Goal: Information Seeking & Learning: Find specific page/section

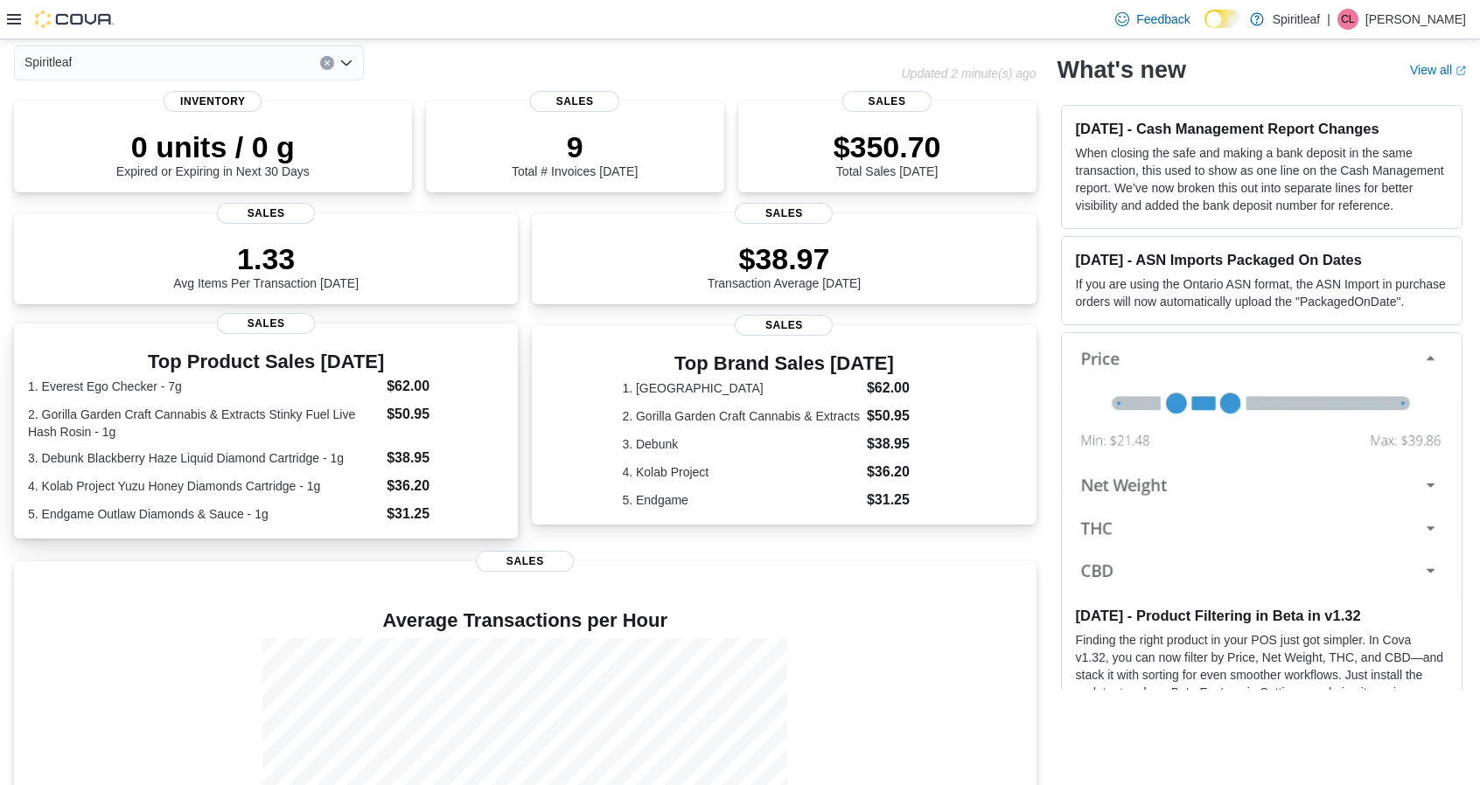
scroll to position [47, 0]
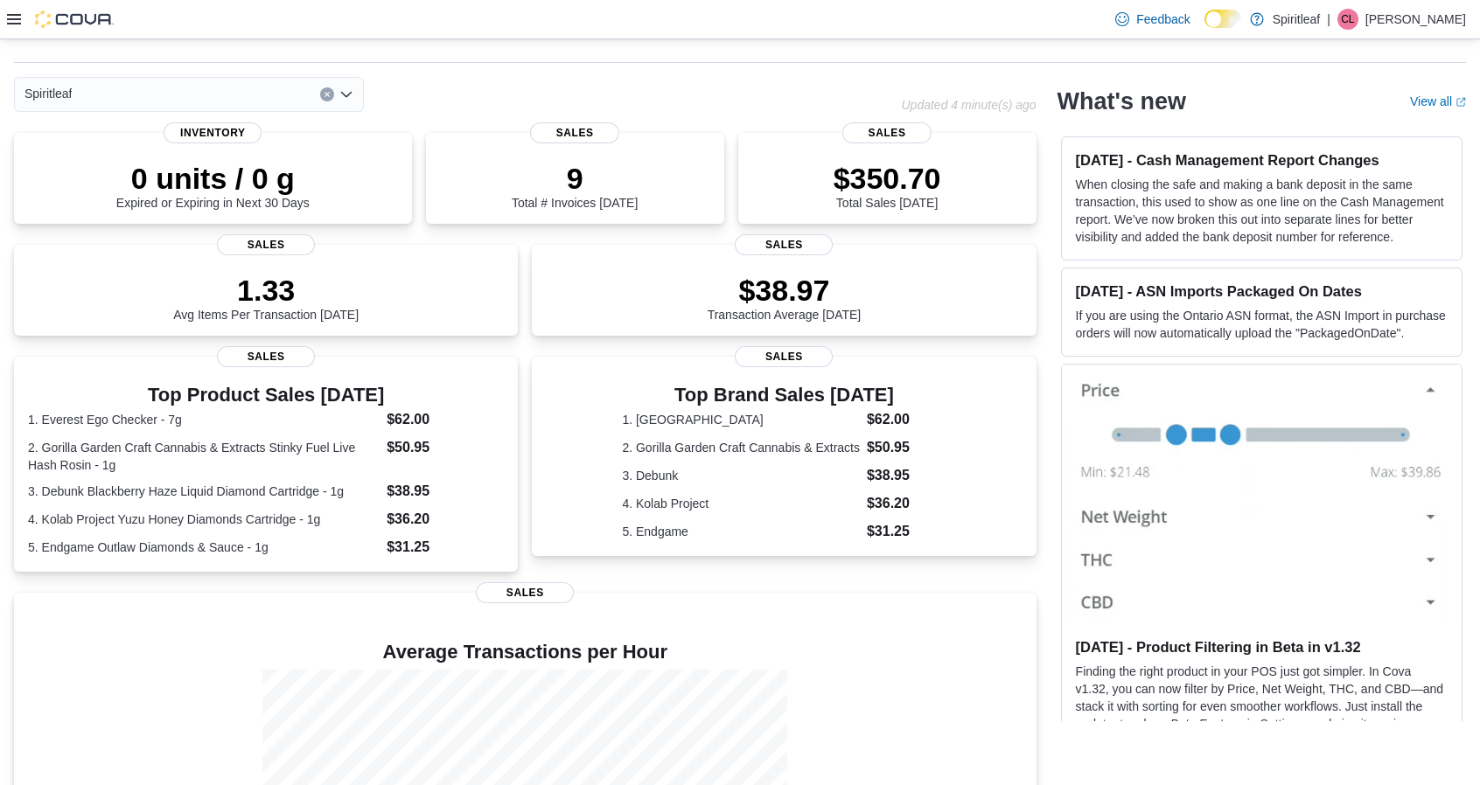
click at [9, 22] on icon at bounding box center [14, 19] width 14 height 14
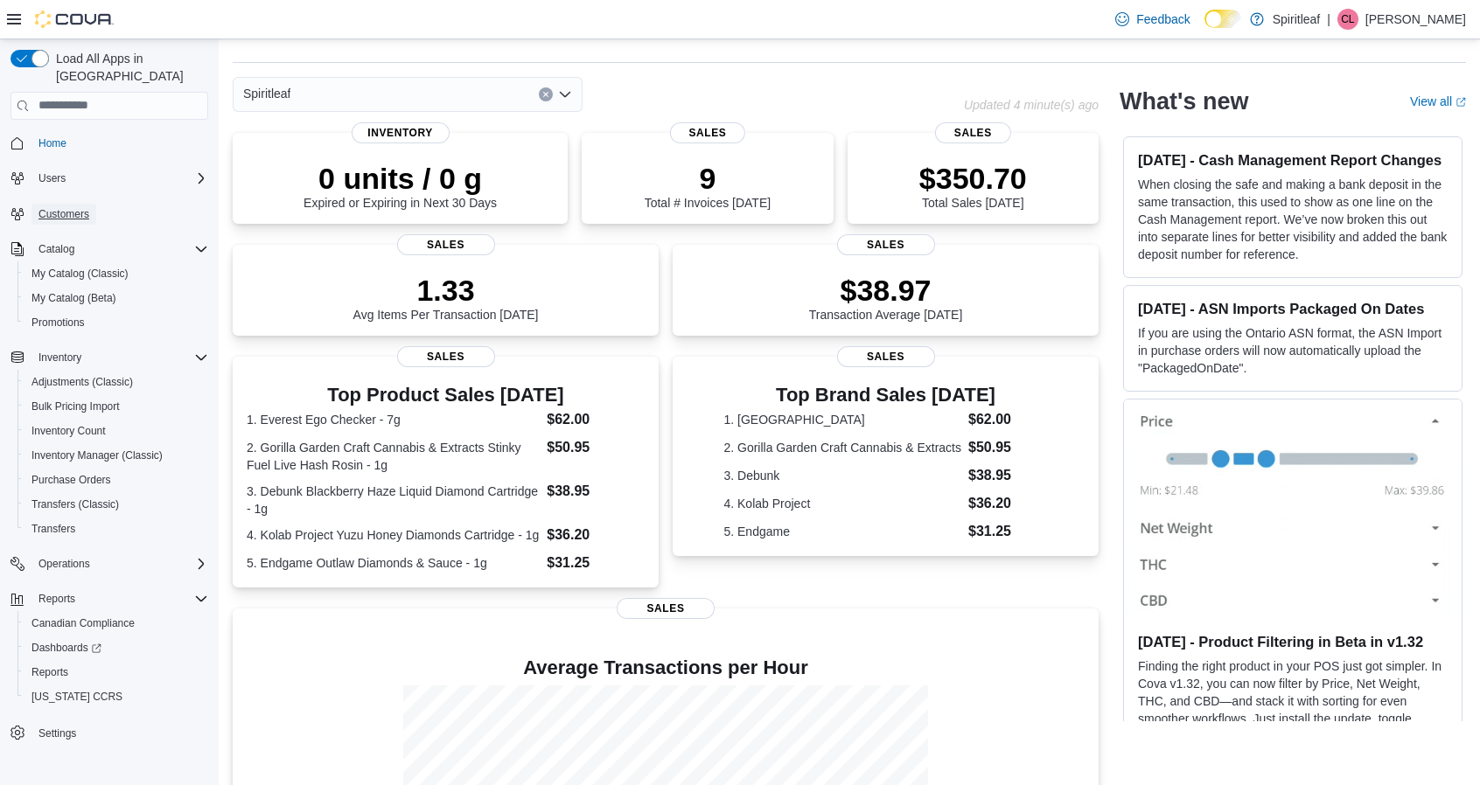
click at [64, 207] on span "Customers" at bounding box center [63, 214] width 51 height 14
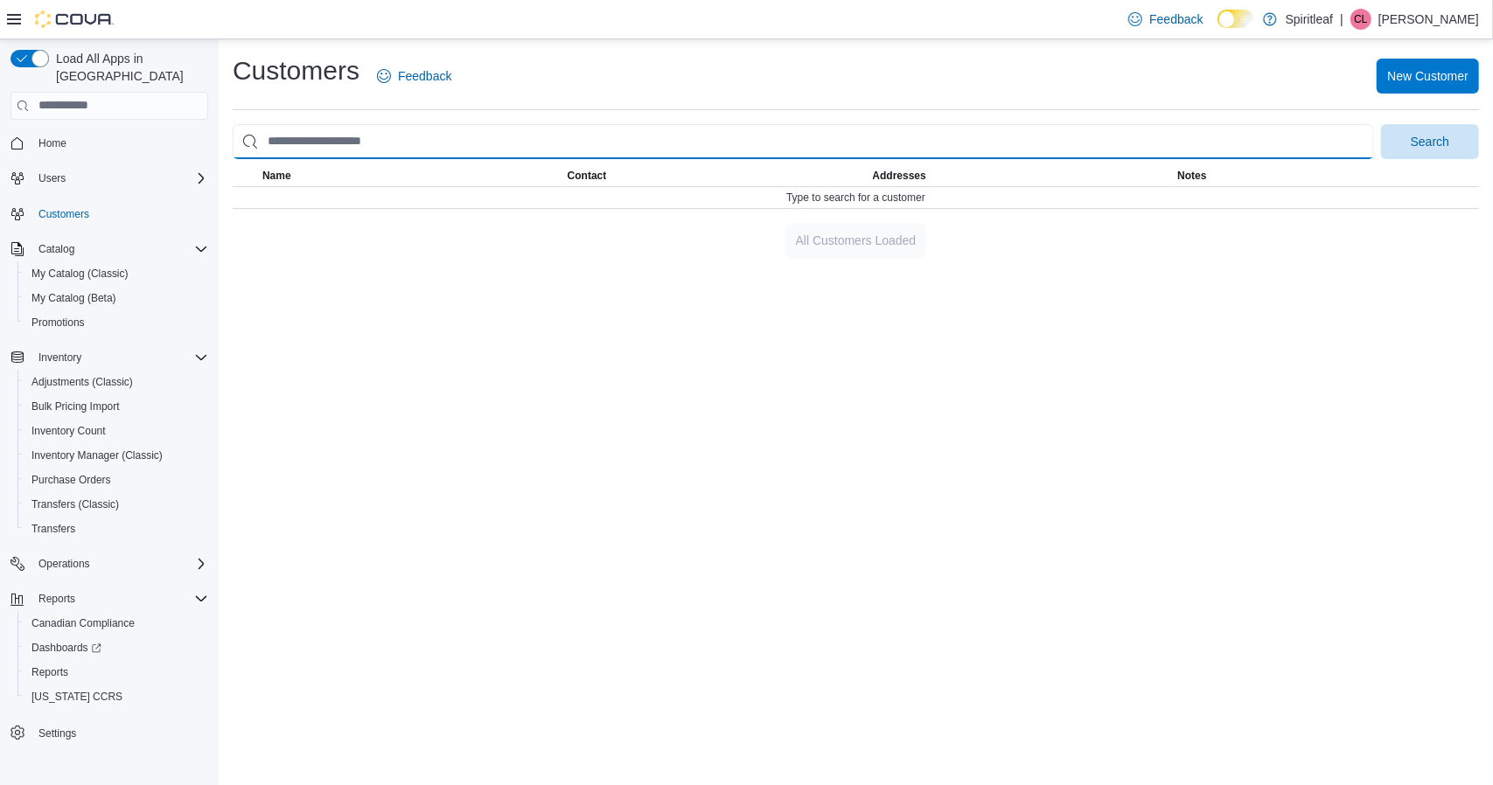
click at [399, 136] on input "search" at bounding box center [803, 141] width 1141 height 35
type input "**********"
click at [1381, 124] on button "Search" at bounding box center [1430, 141] width 98 height 35
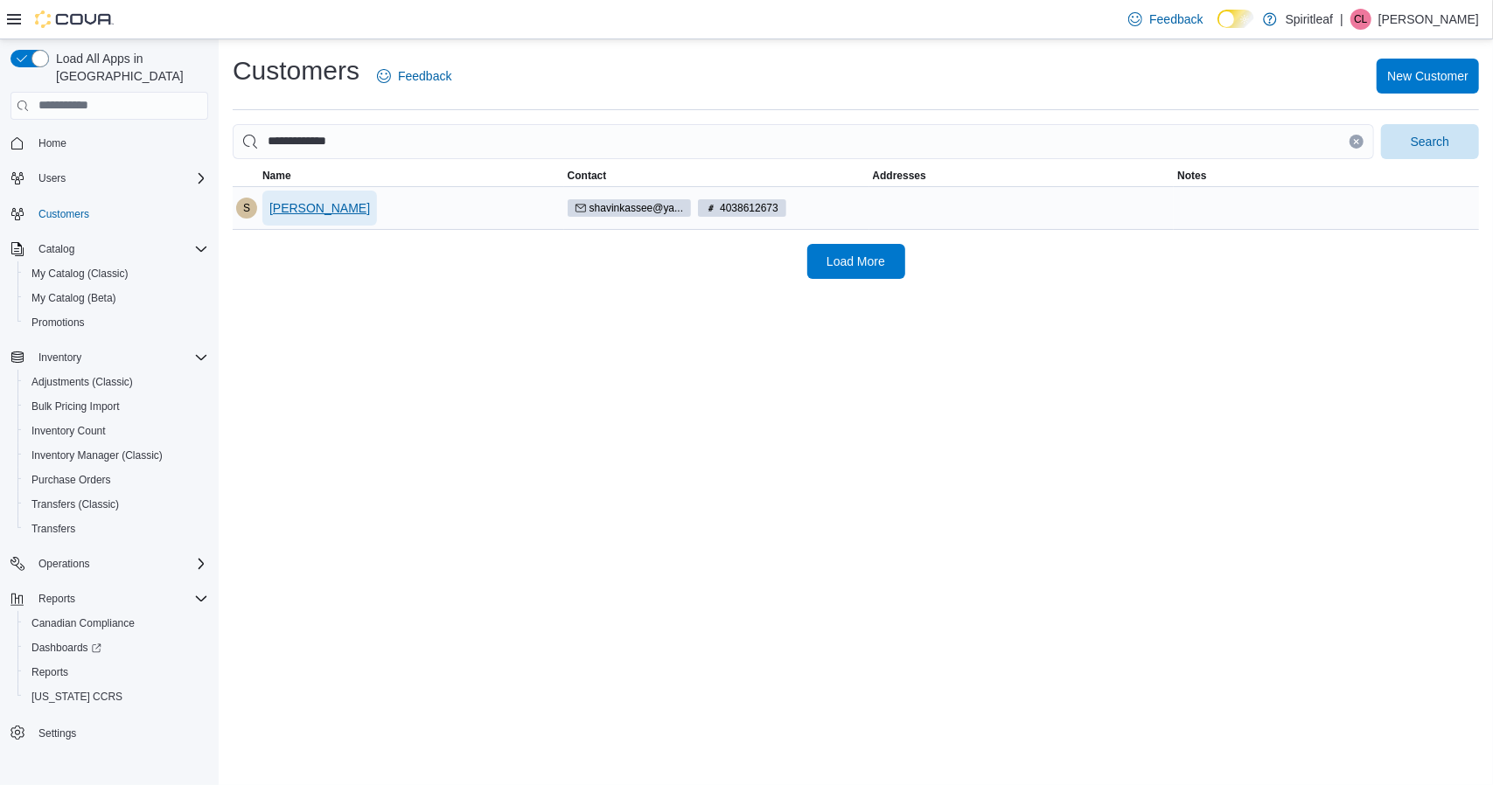
click at [320, 206] on span "[PERSON_NAME]" at bounding box center [319, 207] width 101 height 17
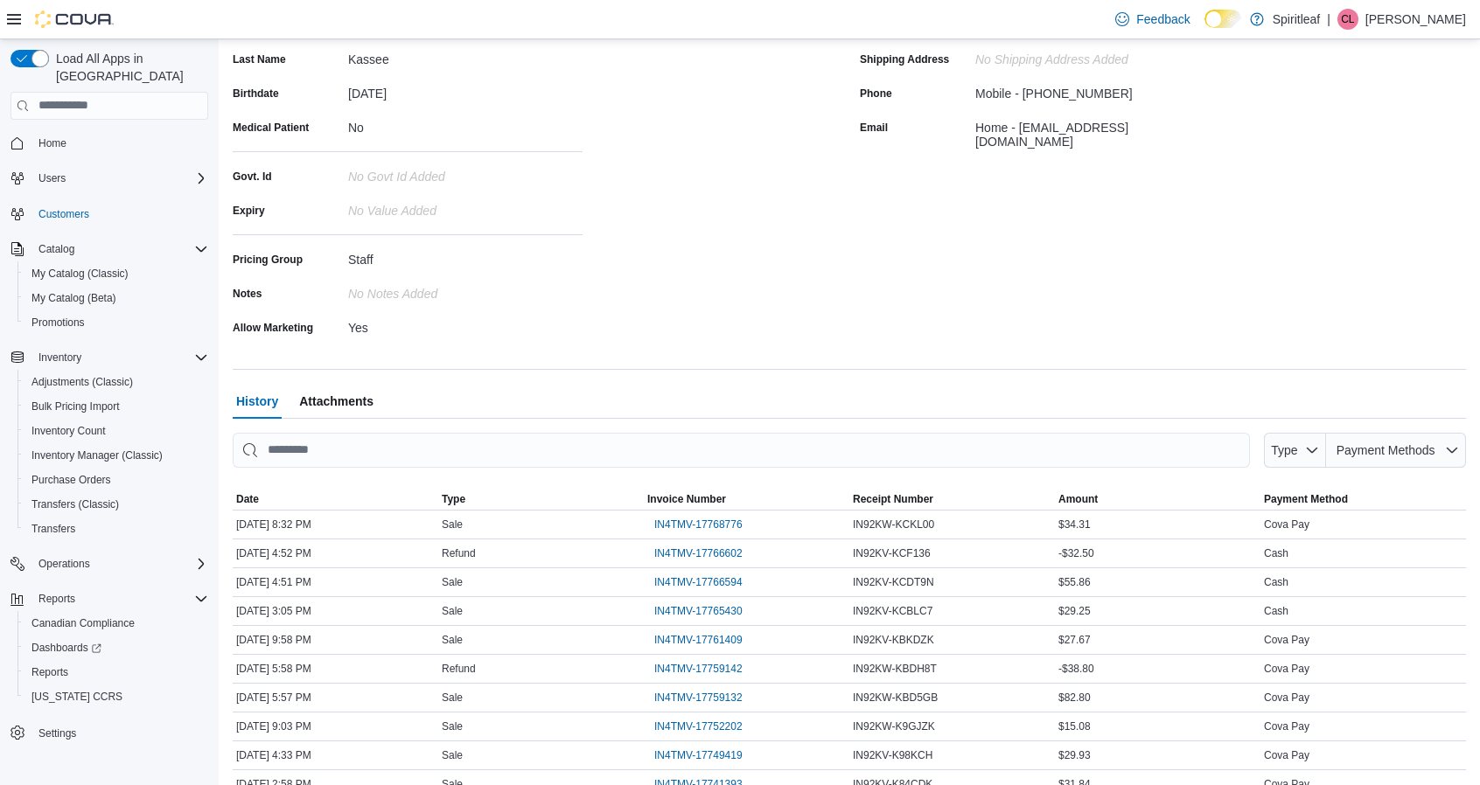
scroll to position [262, 0]
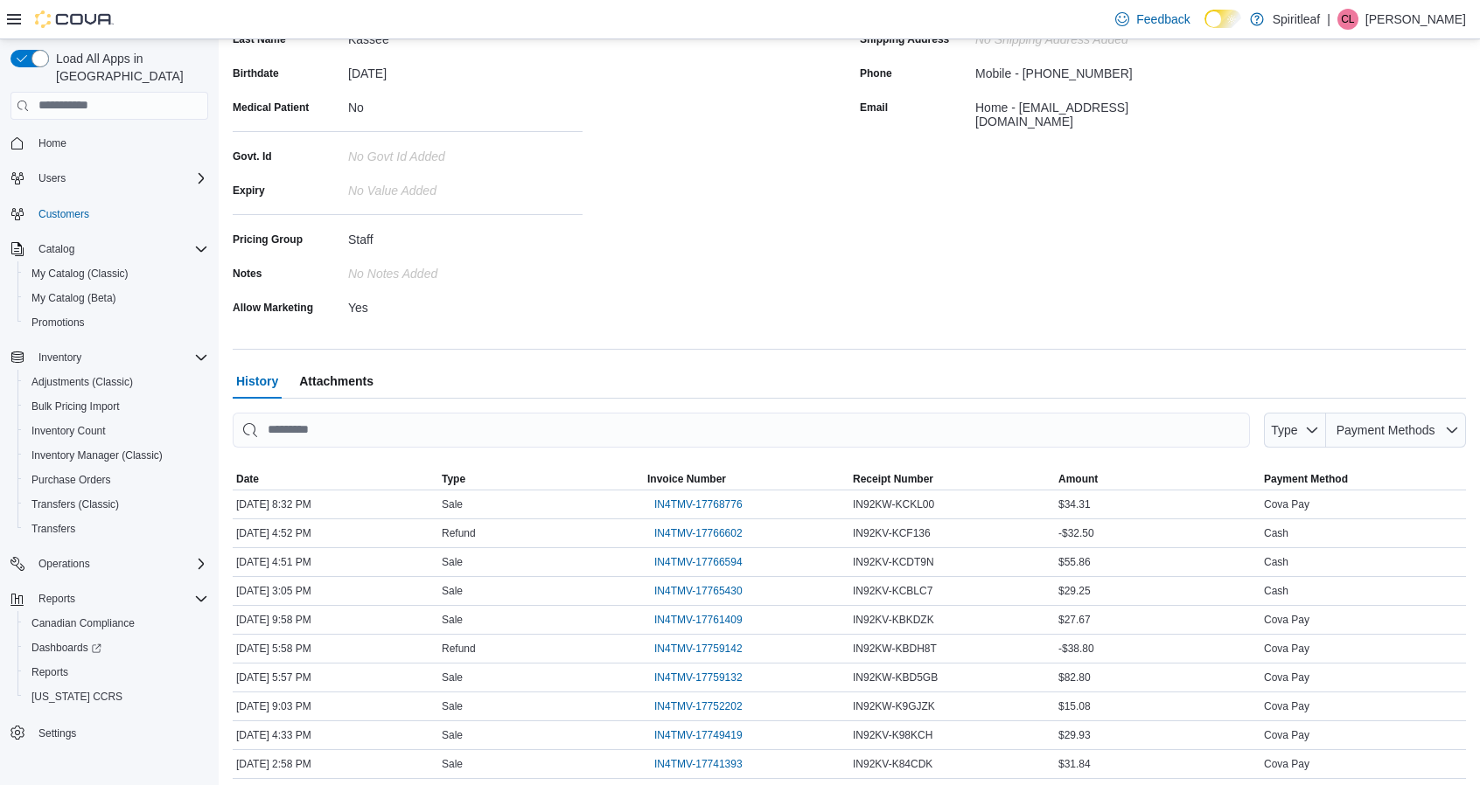
click at [315, 385] on span "Attachments" at bounding box center [336, 381] width 74 height 35
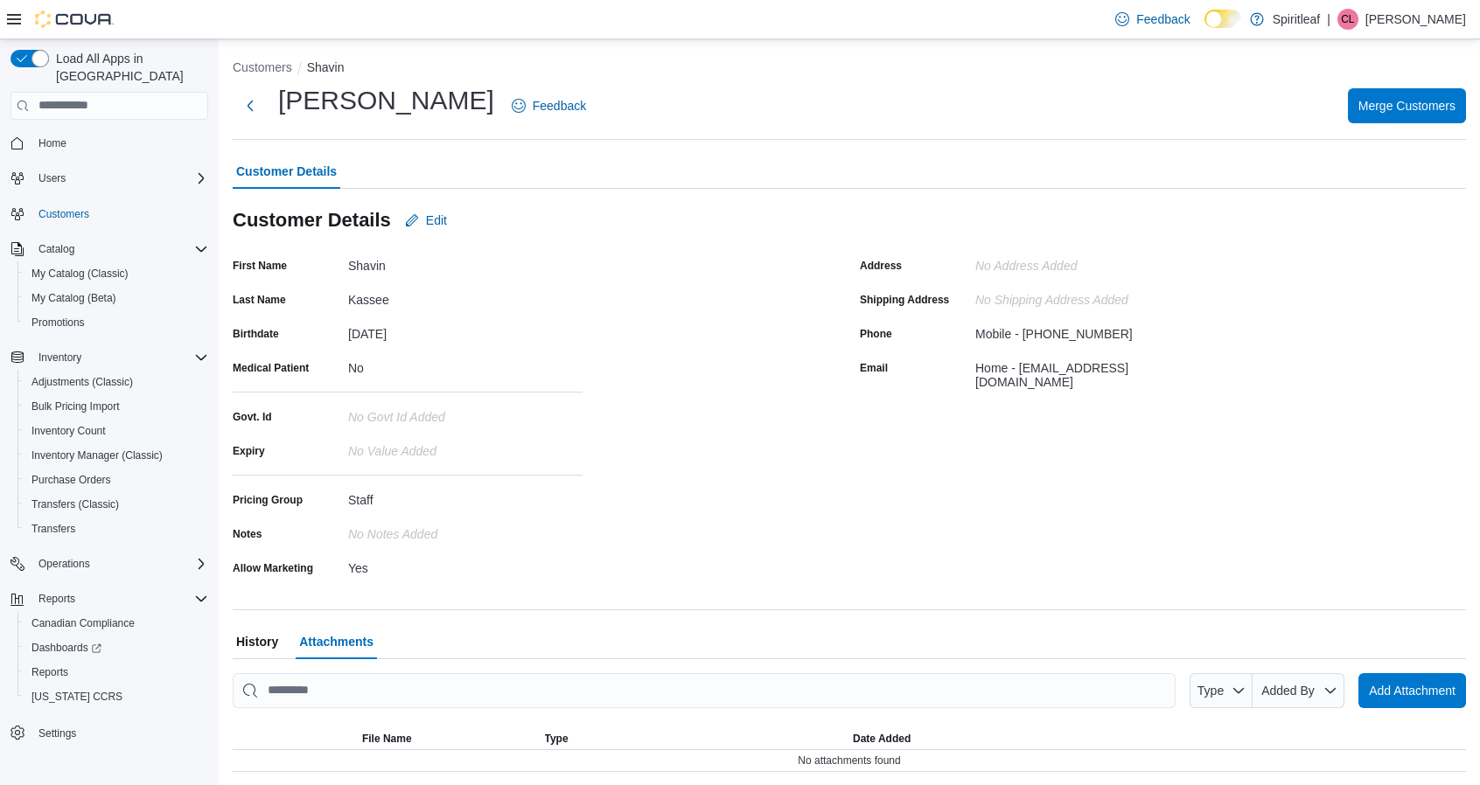
click at [261, 632] on span "History" at bounding box center [257, 641] width 42 height 35
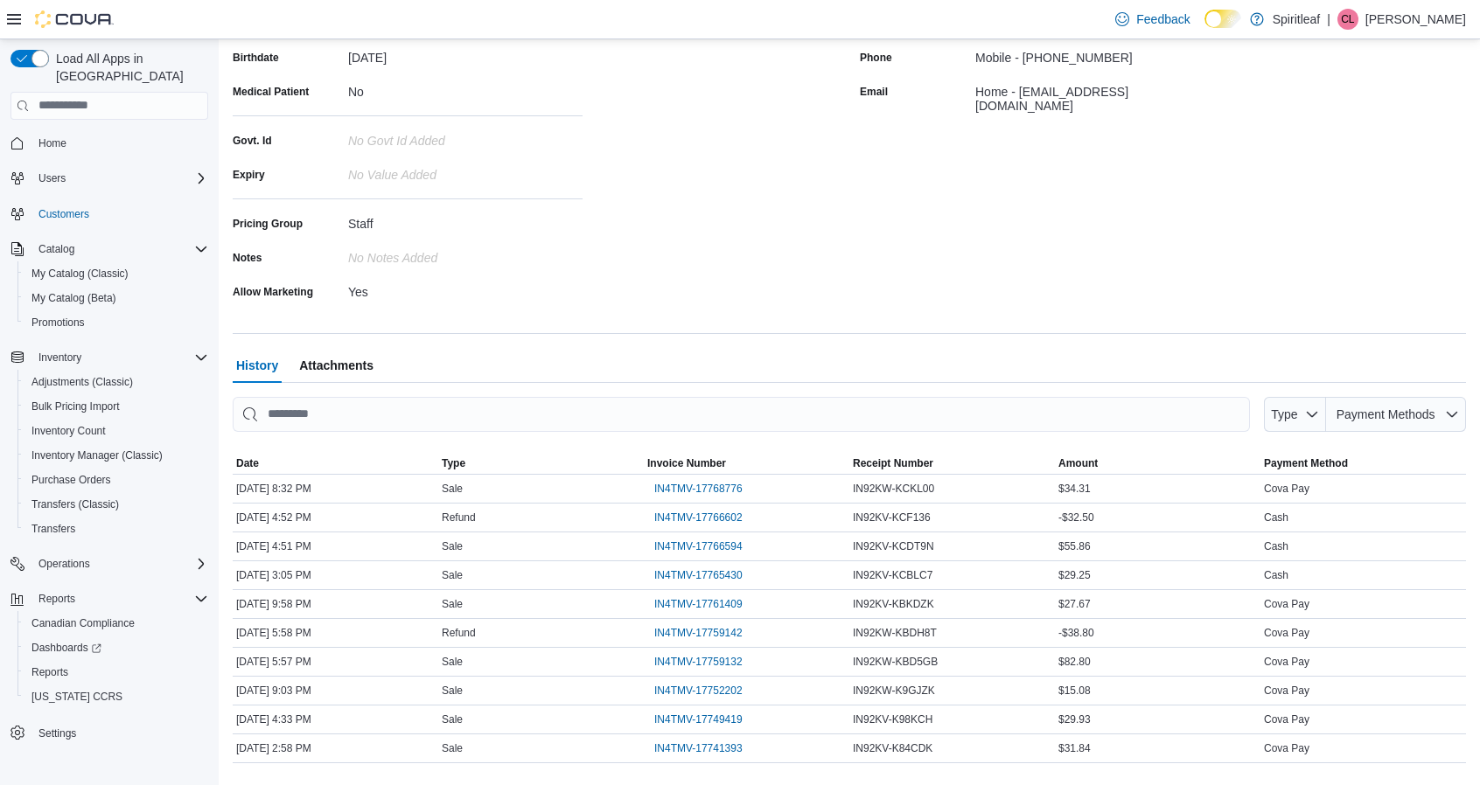
scroll to position [308, 0]
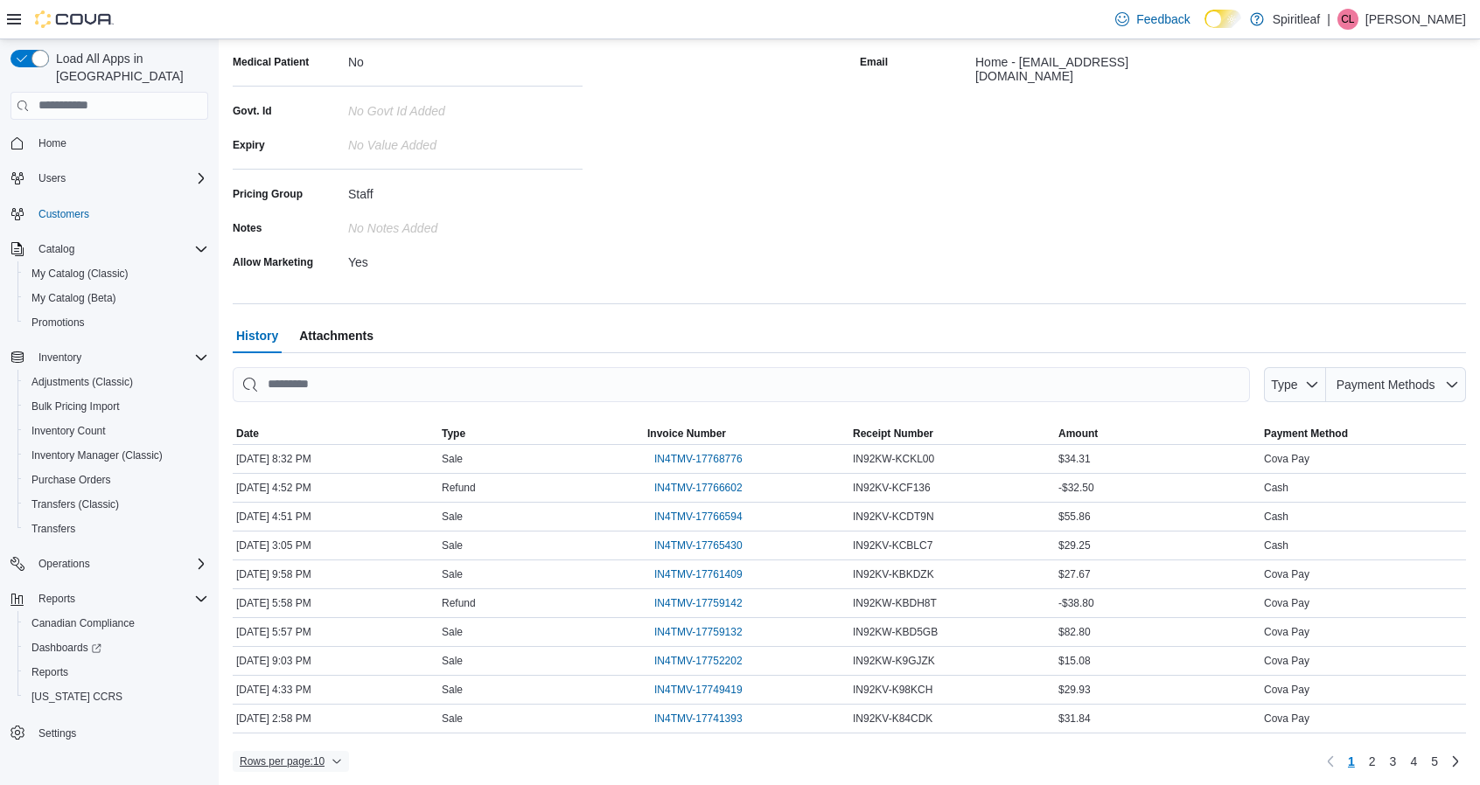
click at [325, 751] on span "Rows per page : 10" at bounding box center [291, 761] width 102 height 21
click at [308, 716] on span "50 rows" at bounding box center [314, 723] width 56 height 14
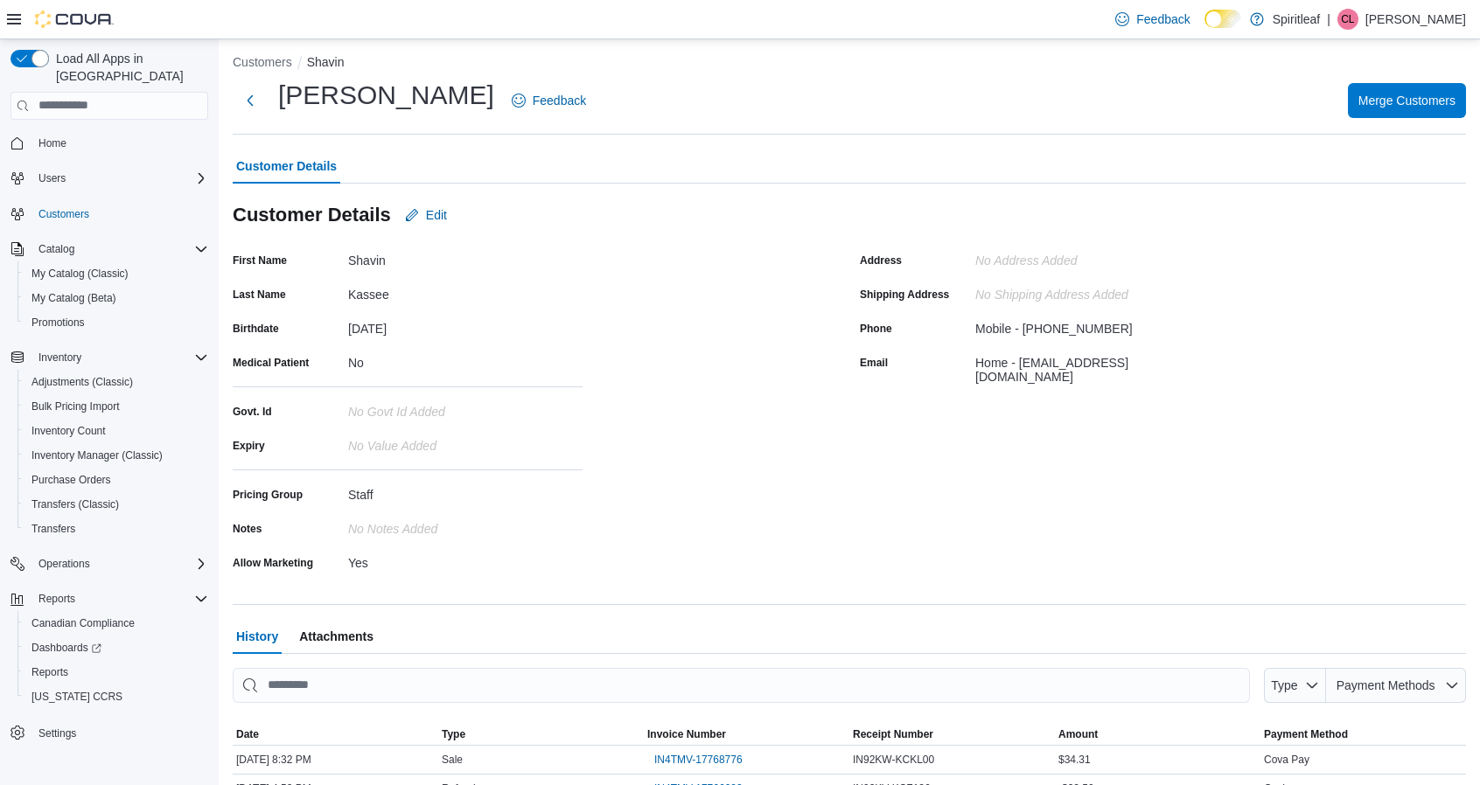
scroll to position [0, 0]
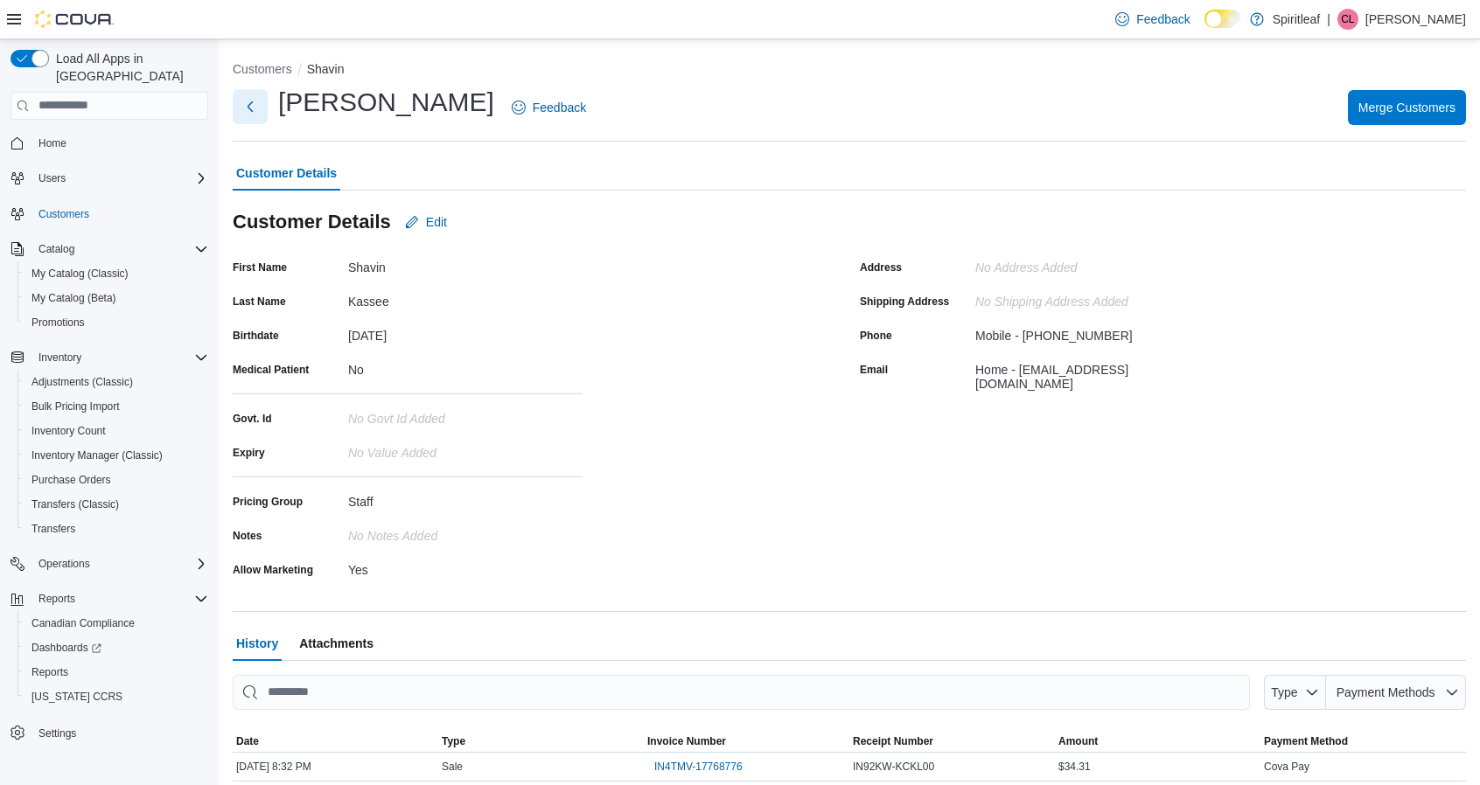
click at [243, 113] on button "Next" at bounding box center [250, 106] width 35 height 35
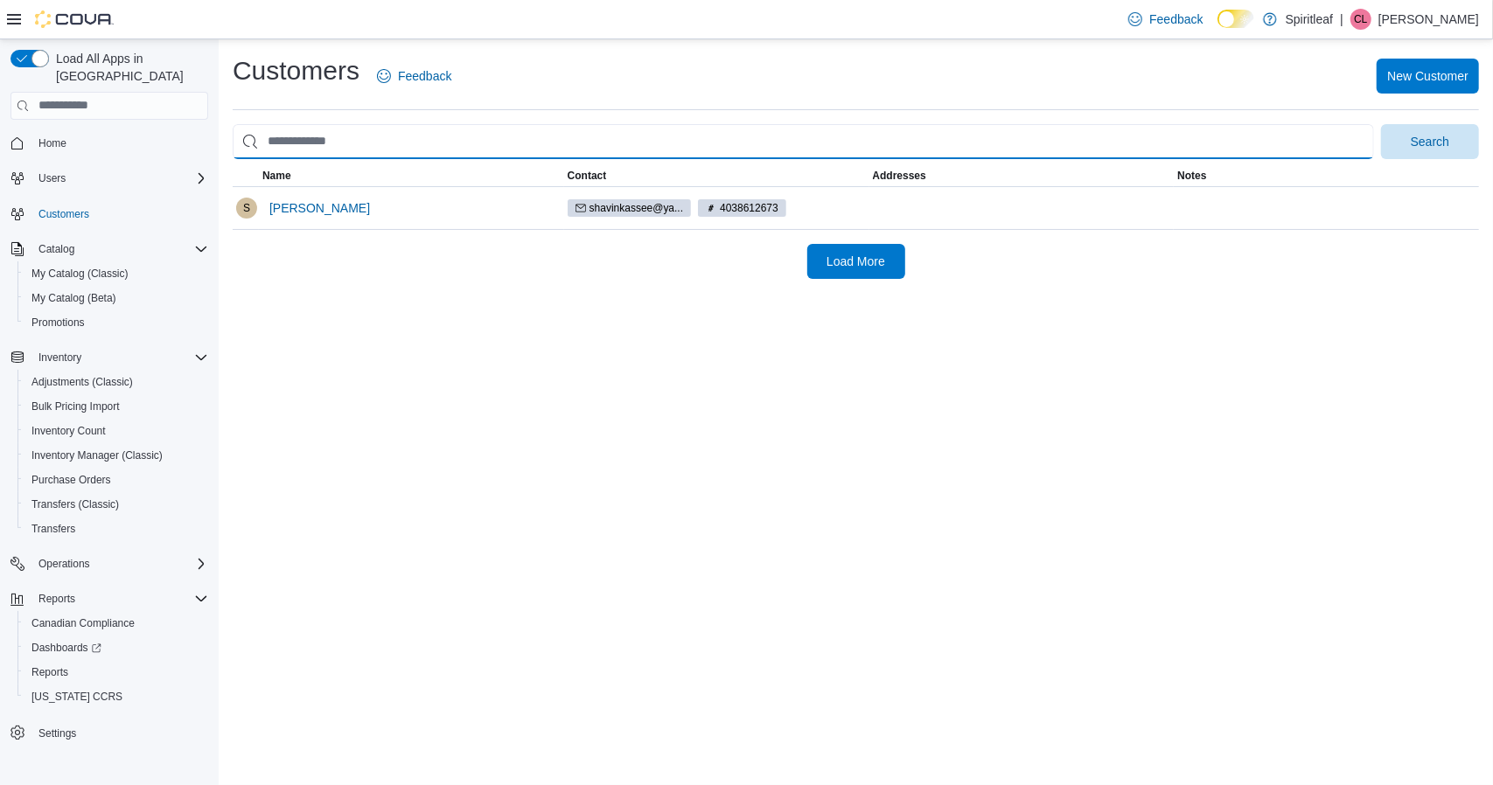
drag, startPoint x: 362, startPoint y: 142, endPoint x: 261, endPoint y: 146, distance: 101.5
click at [261, 146] on input "search" at bounding box center [803, 141] width 1141 height 35
click at [1381, 124] on button "Search" at bounding box center [1430, 141] width 98 height 35
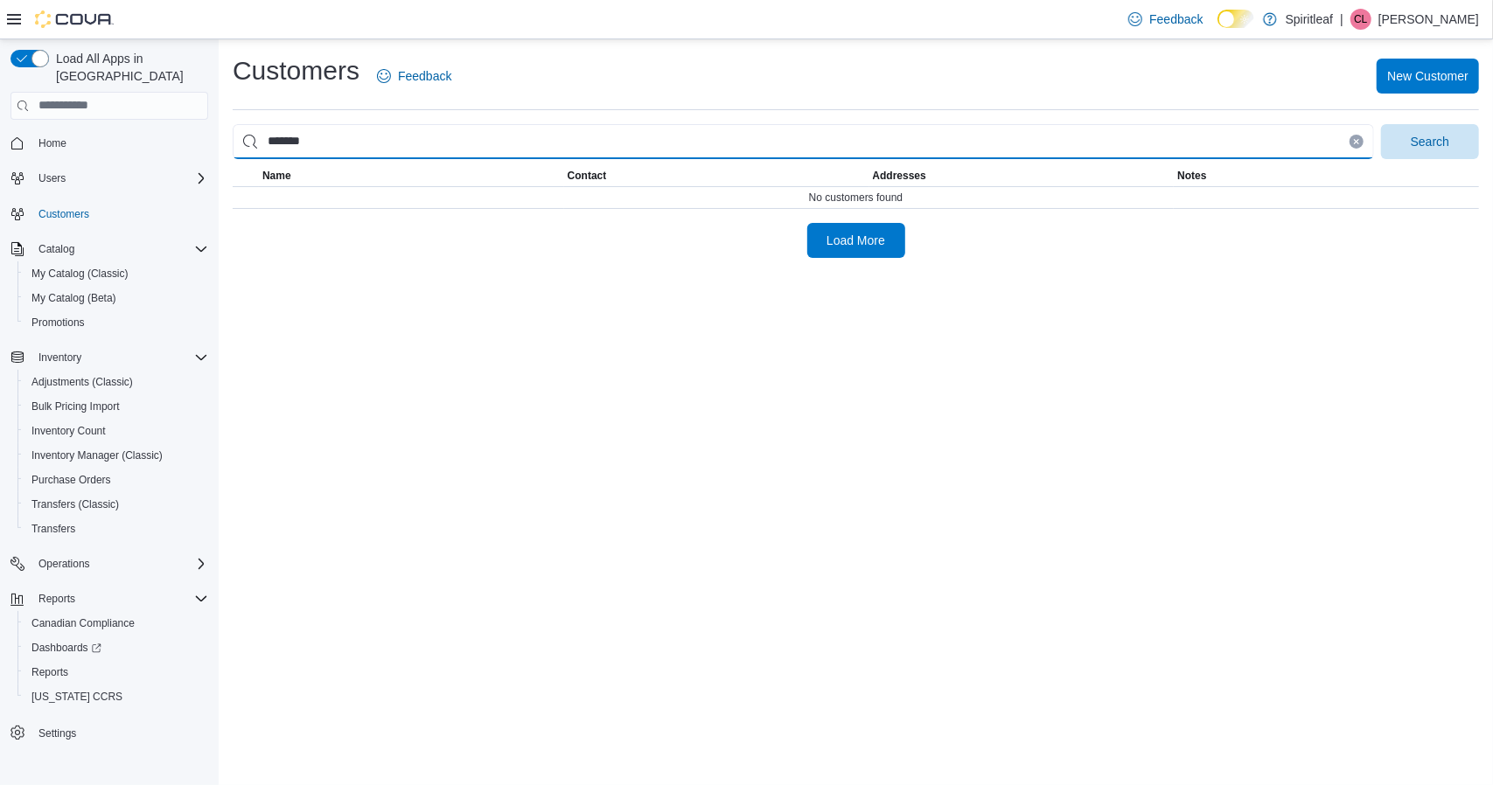
type input "*******"
click at [1381, 124] on button "Search" at bounding box center [1430, 141] width 98 height 35
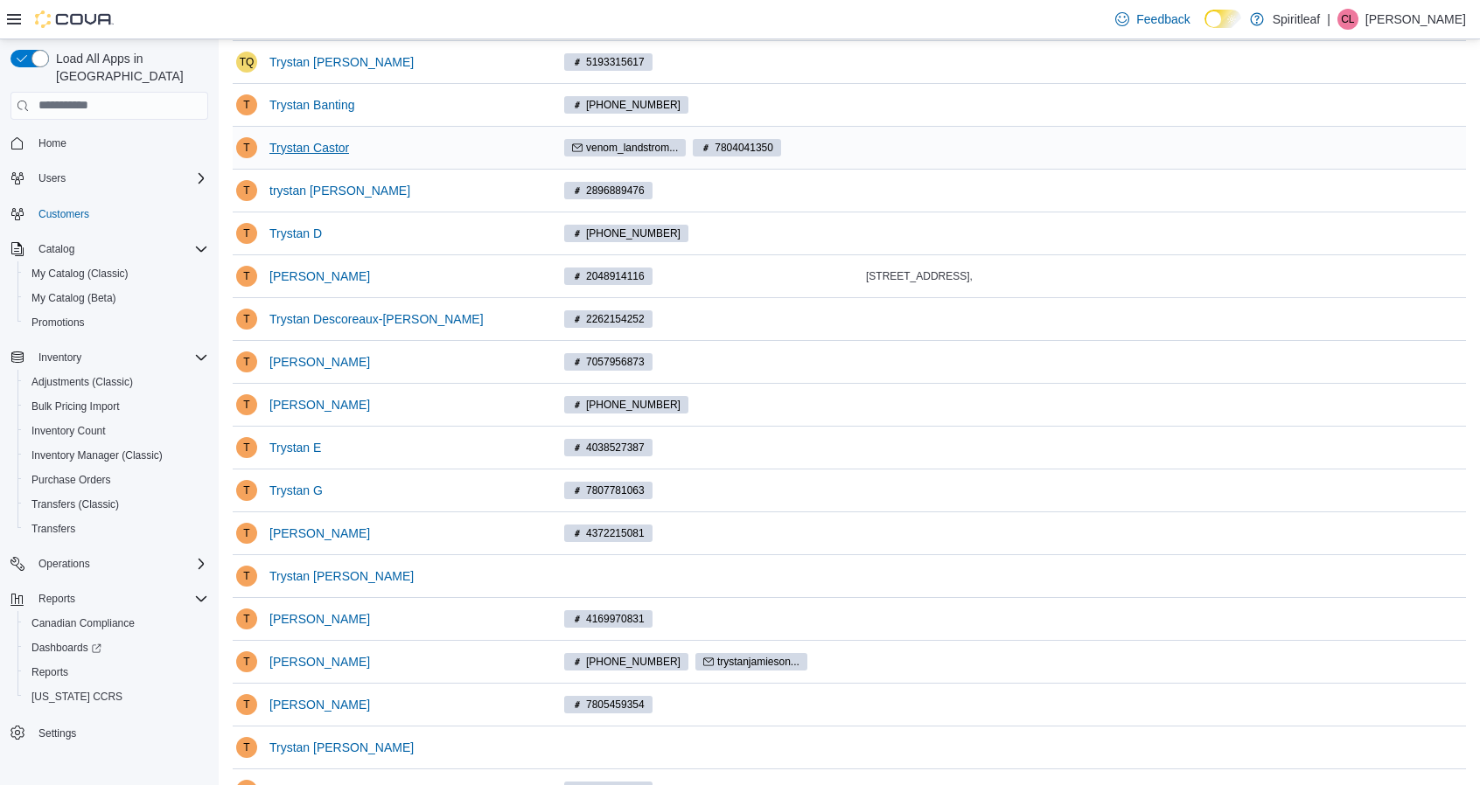
scroll to position [262, 0]
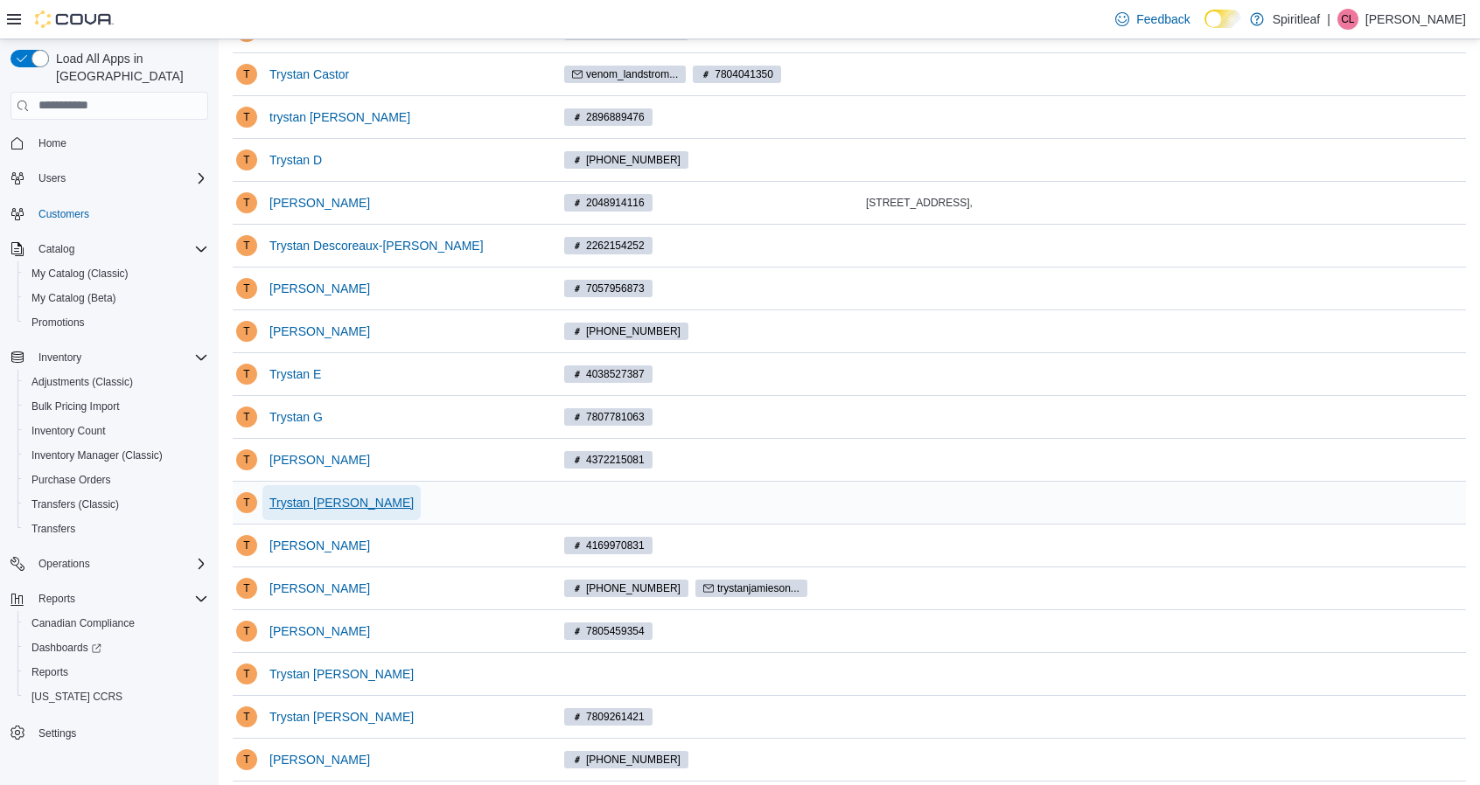
click at [298, 494] on span "Trystan [PERSON_NAME]" at bounding box center [341, 502] width 144 height 17
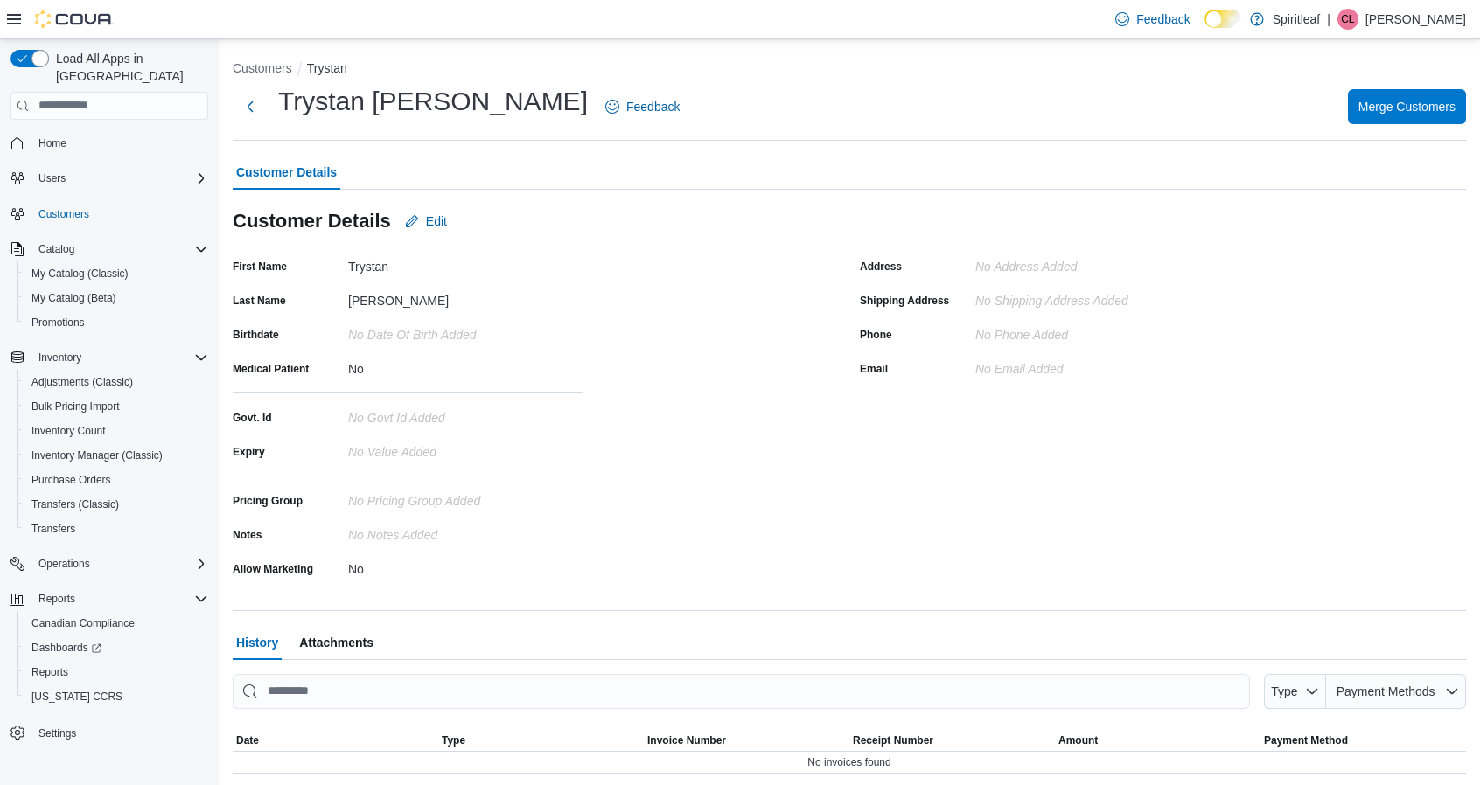
scroll to position [2, 0]
click at [249, 109] on button "Next" at bounding box center [250, 104] width 35 height 35
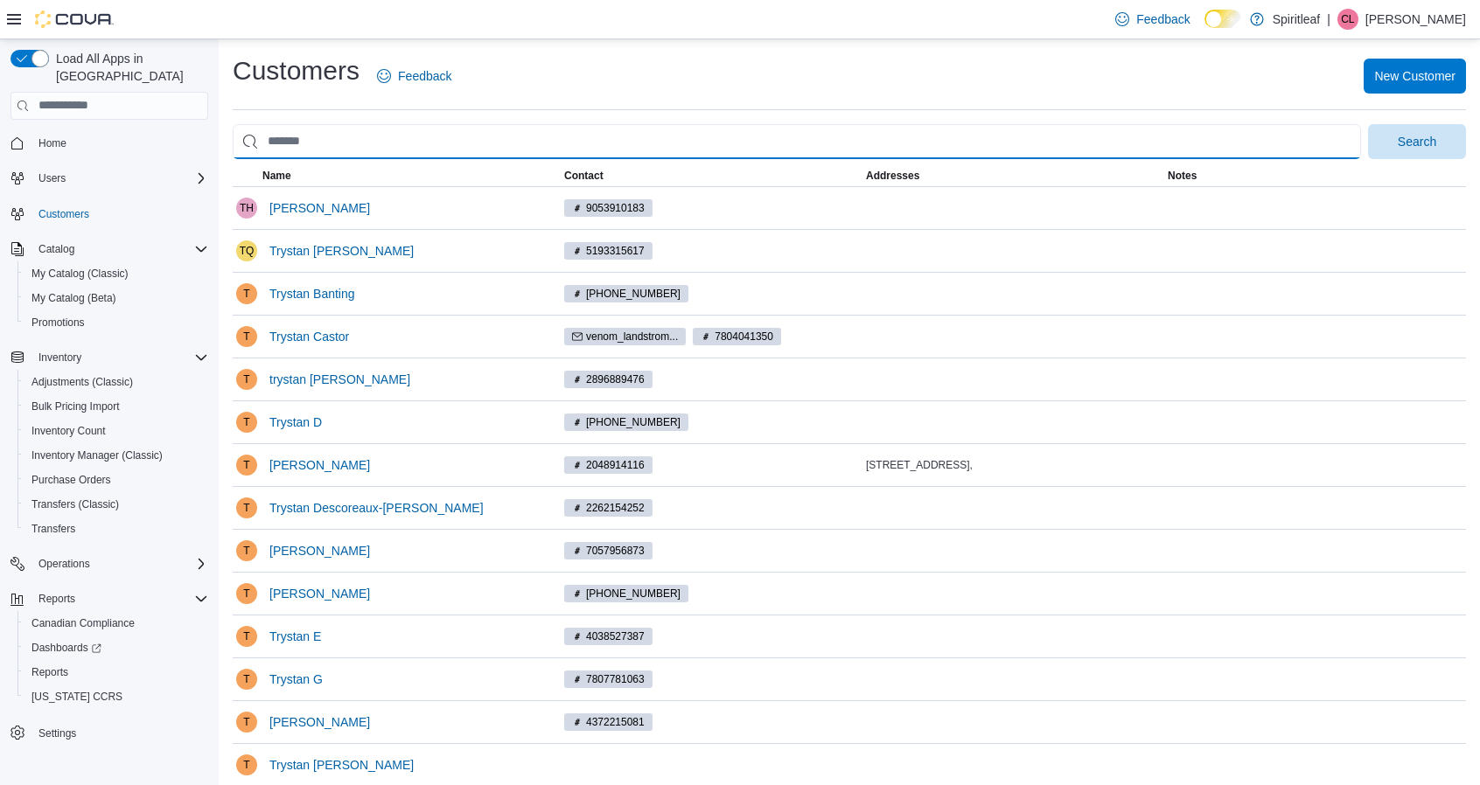
click at [303, 145] on input "search" at bounding box center [797, 141] width 1128 height 35
drag, startPoint x: 339, startPoint y: 139, endPoint x: 250, endPoint y: 141, distance: 89.2
click at [250, 141] on input "search" at bounding box center [797, 141] width 1128 height 35
click at [331, 153] on input "search" at bounding box center [797, 141] width 1128 height 35
type input "**********"
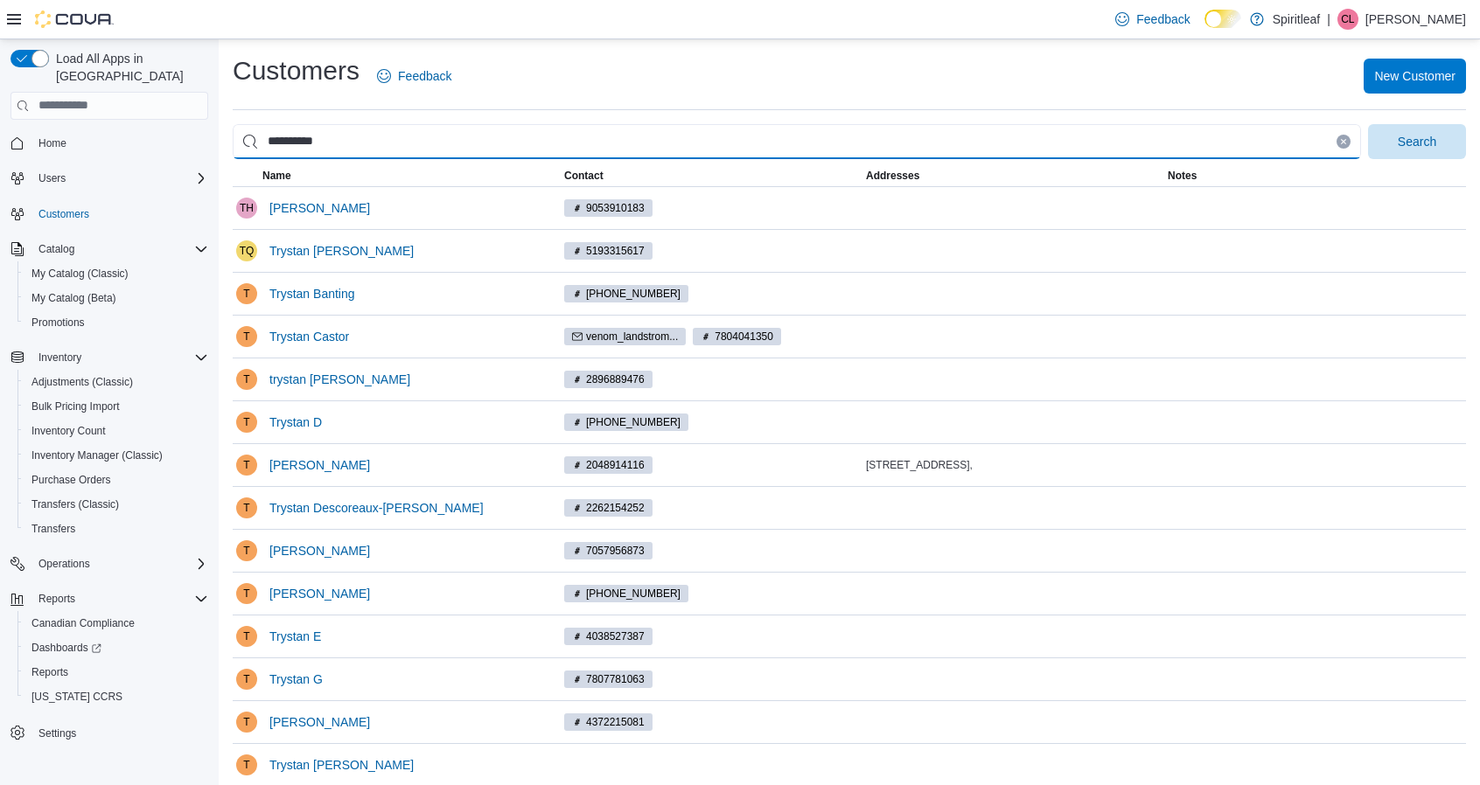
click at [1368, 124] on button "Search" at bounding box center [1417, 141] width 98 height 35
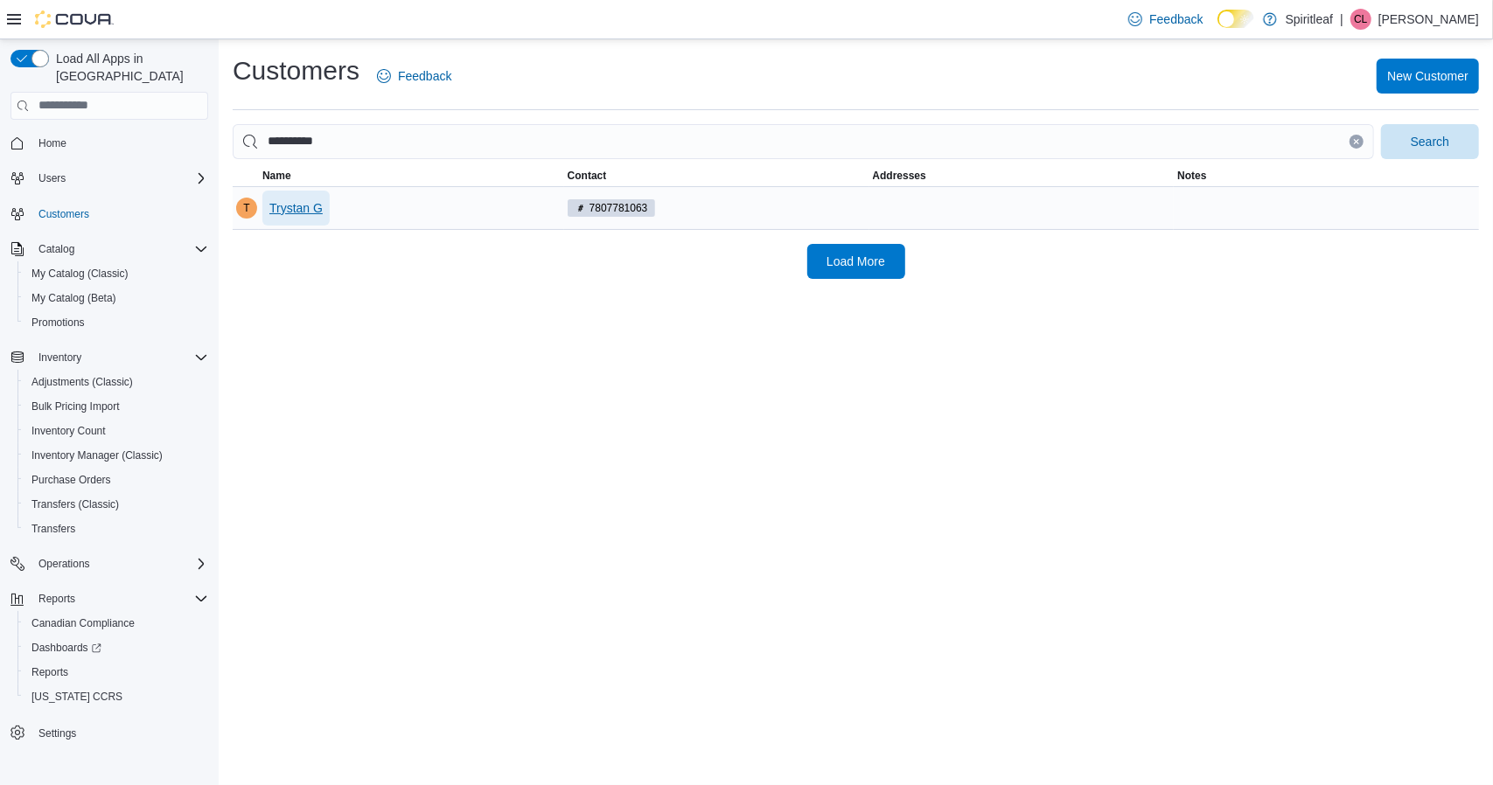
click at [284, 212] on span "Trystan G" at bounding box center [295, 207] width 53 height 17
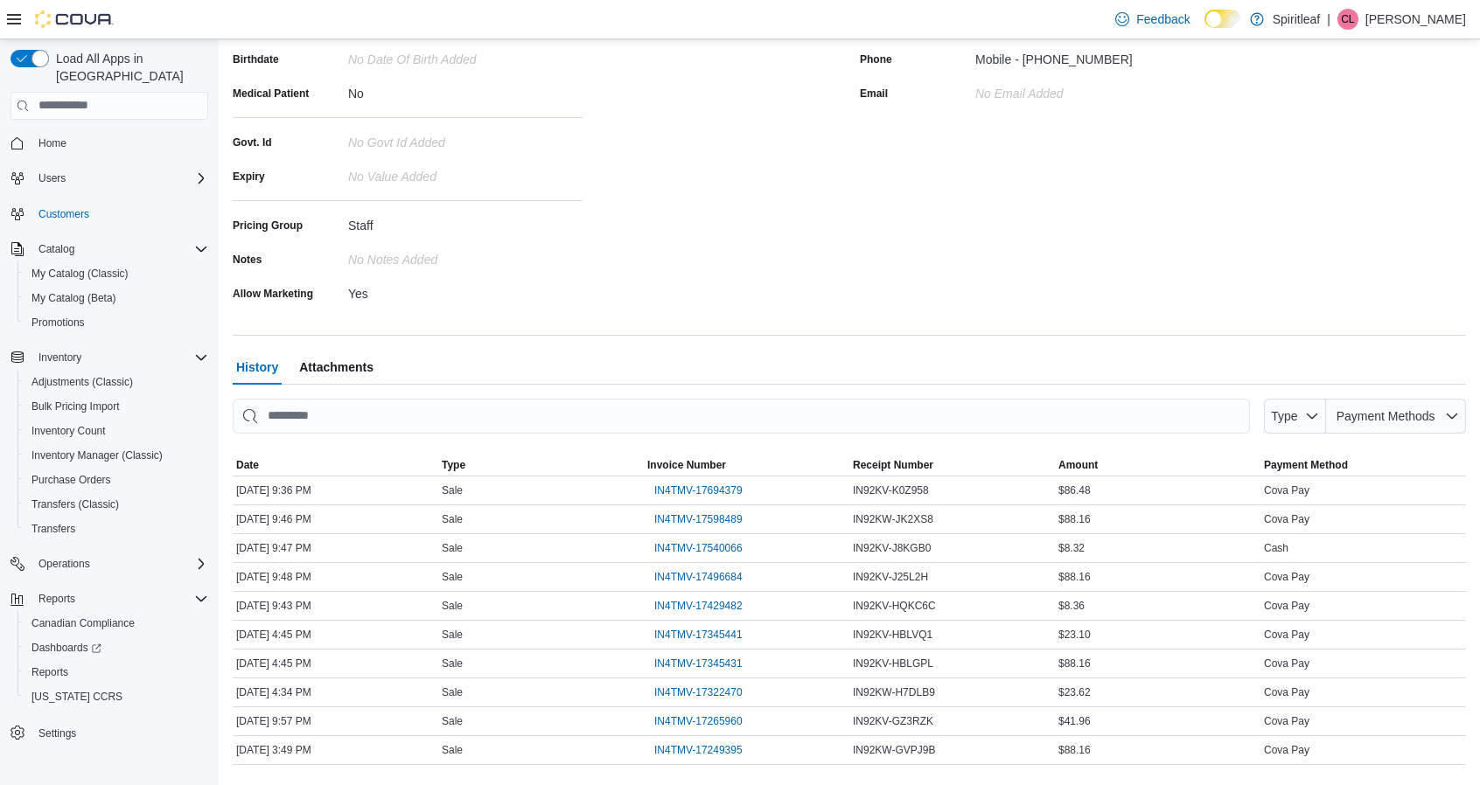
scroll to position [308, 0]
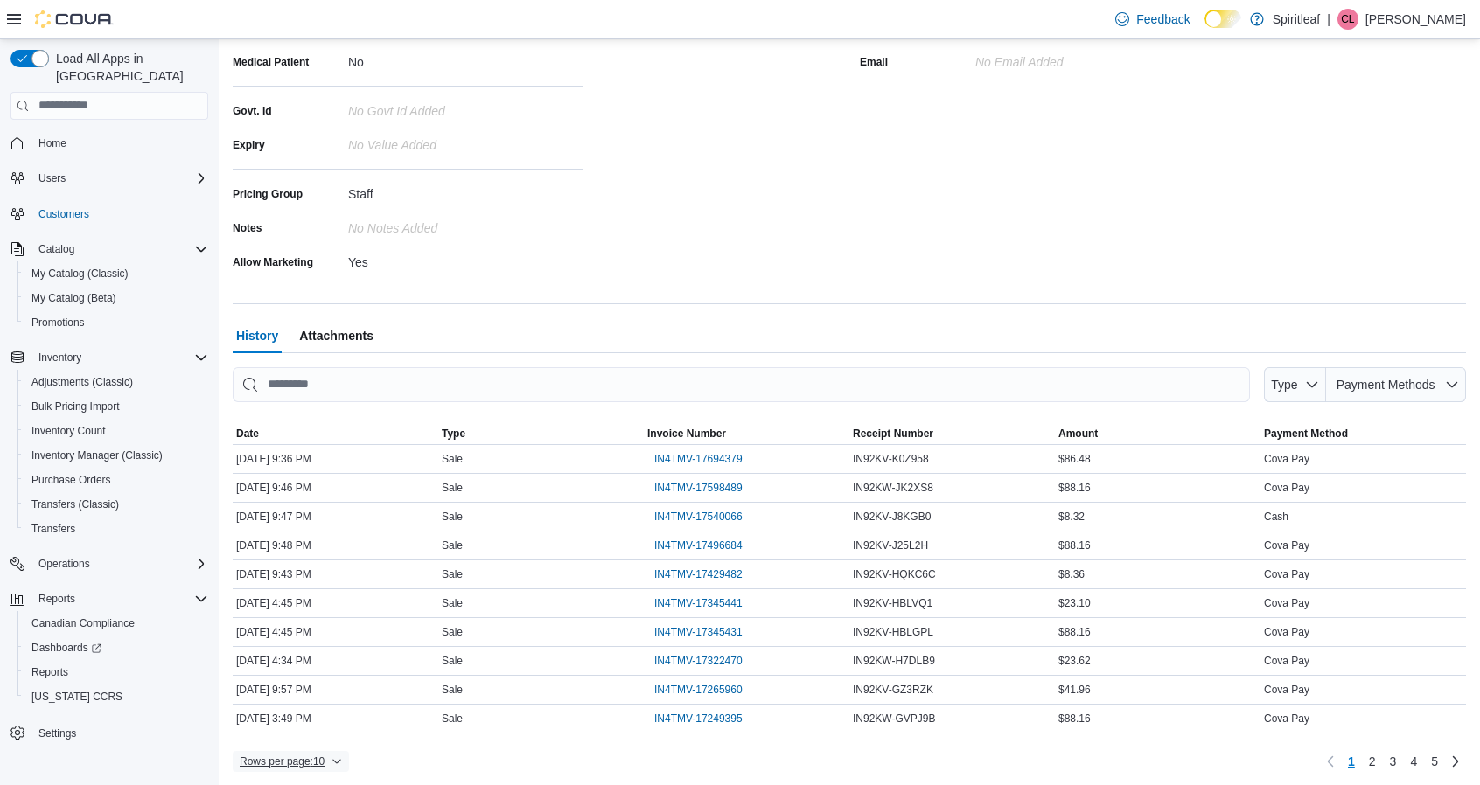
click at [313, 755] on span "Rows per page : 10" at bounding box center [282, 762] width 85 height 14
click at [319, 723] on span "50 rows" at bounding box center [314, 723] width 56 height 14
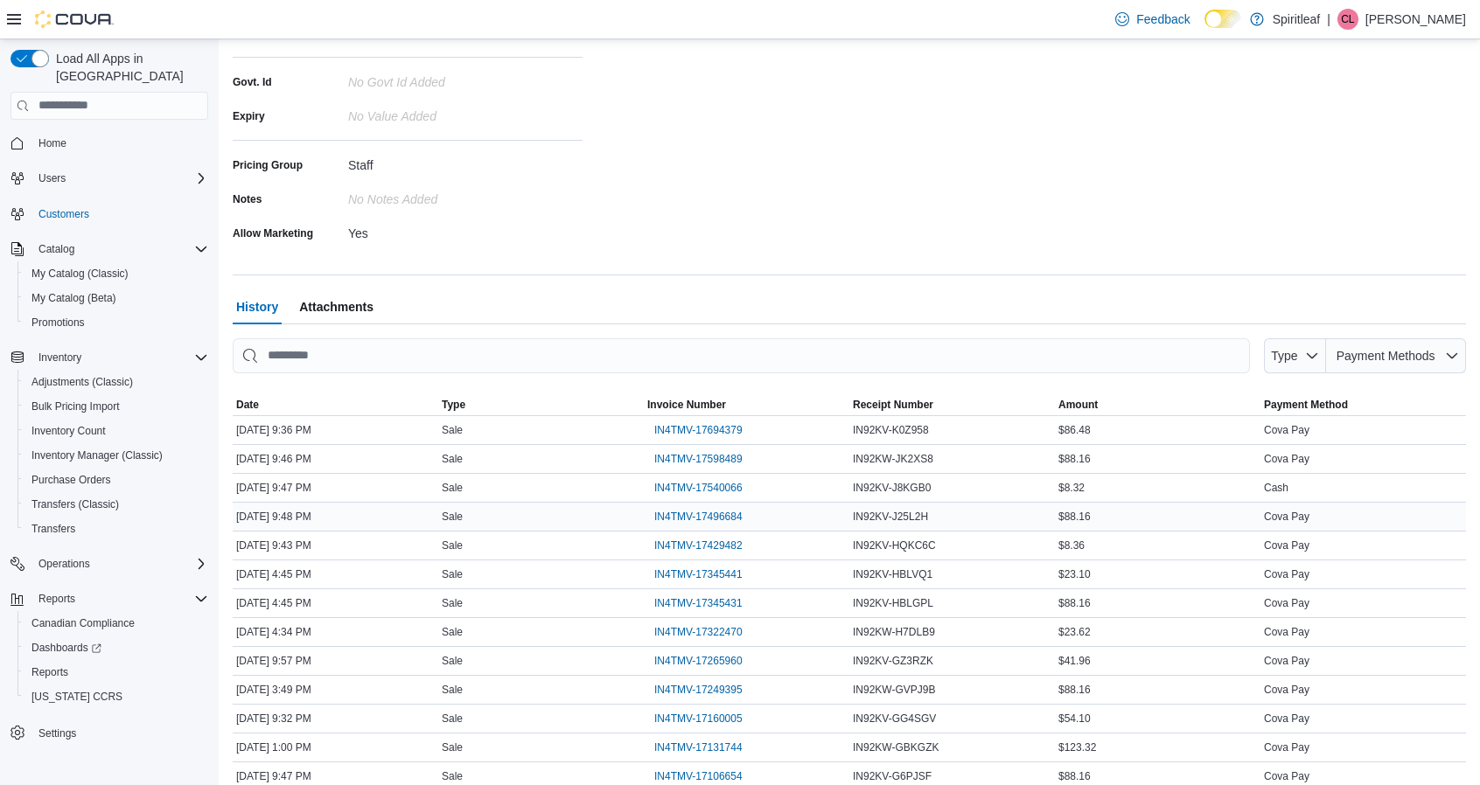
scroll to position [395, 0]
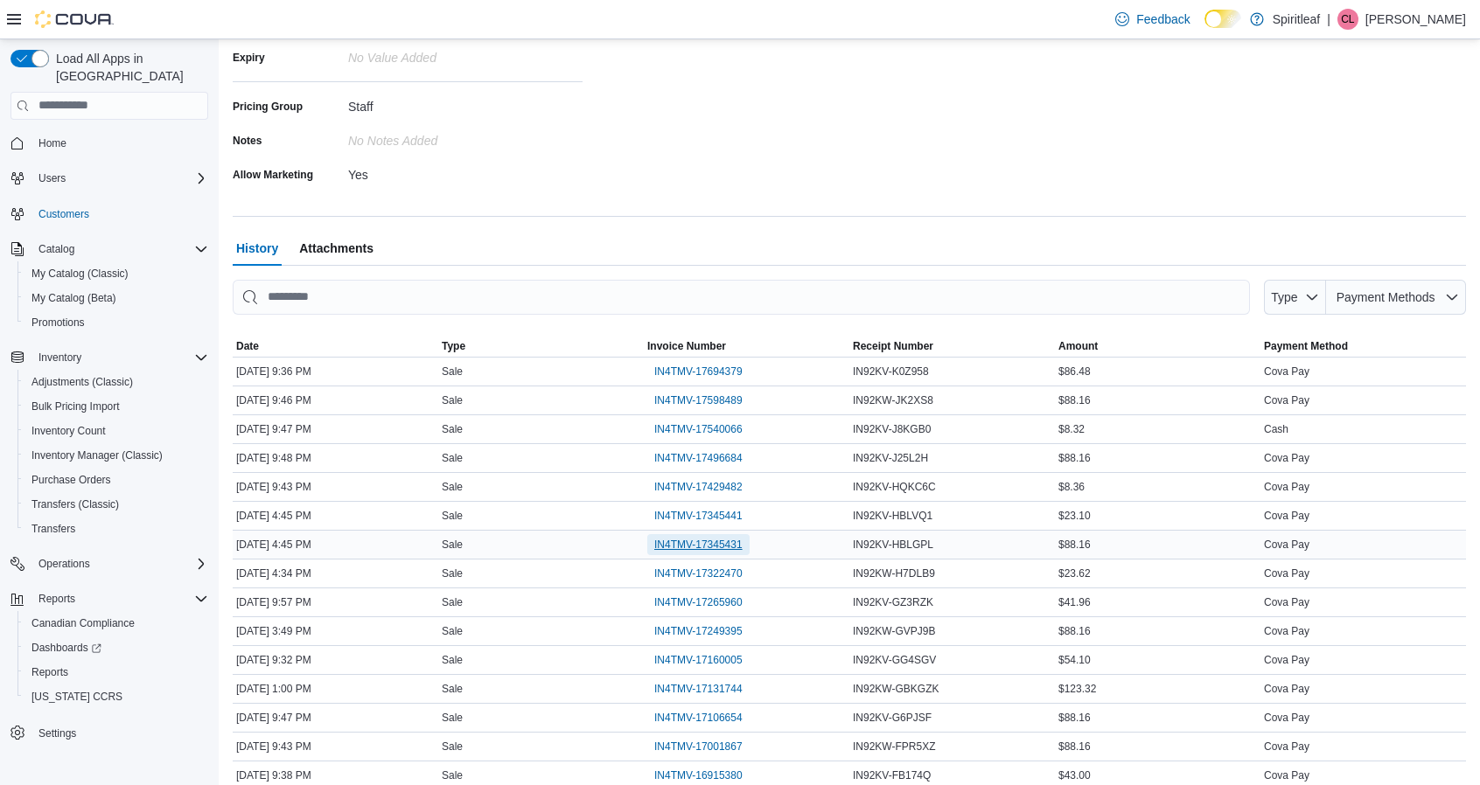
click at [687, 543] on span "IN4TMV-17345431" at bounding box center [698, 545] width 88 height 14
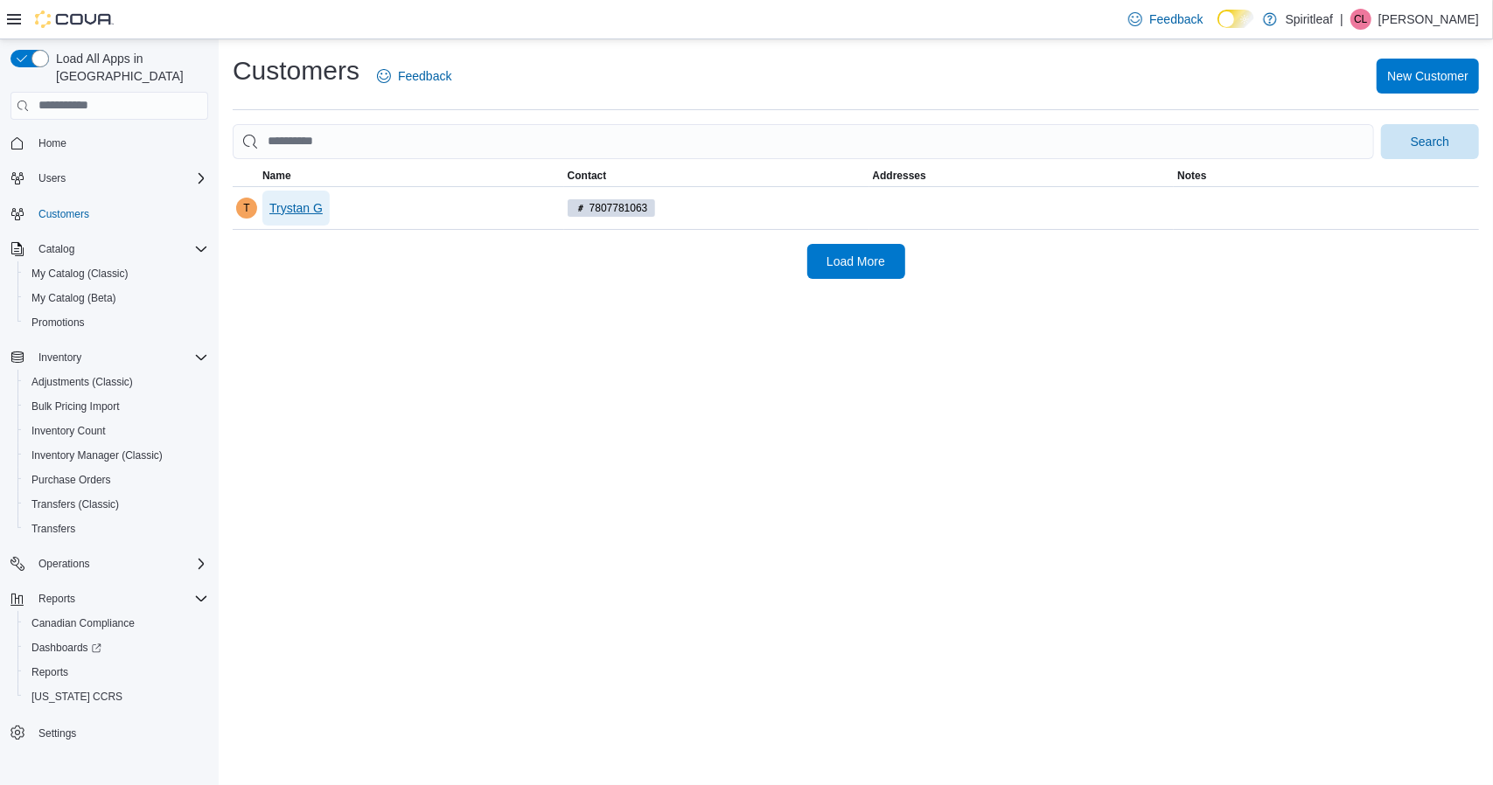
click at [309, 206] on span "Trystan G" at bounding box center [295, 207] width 53 height 17
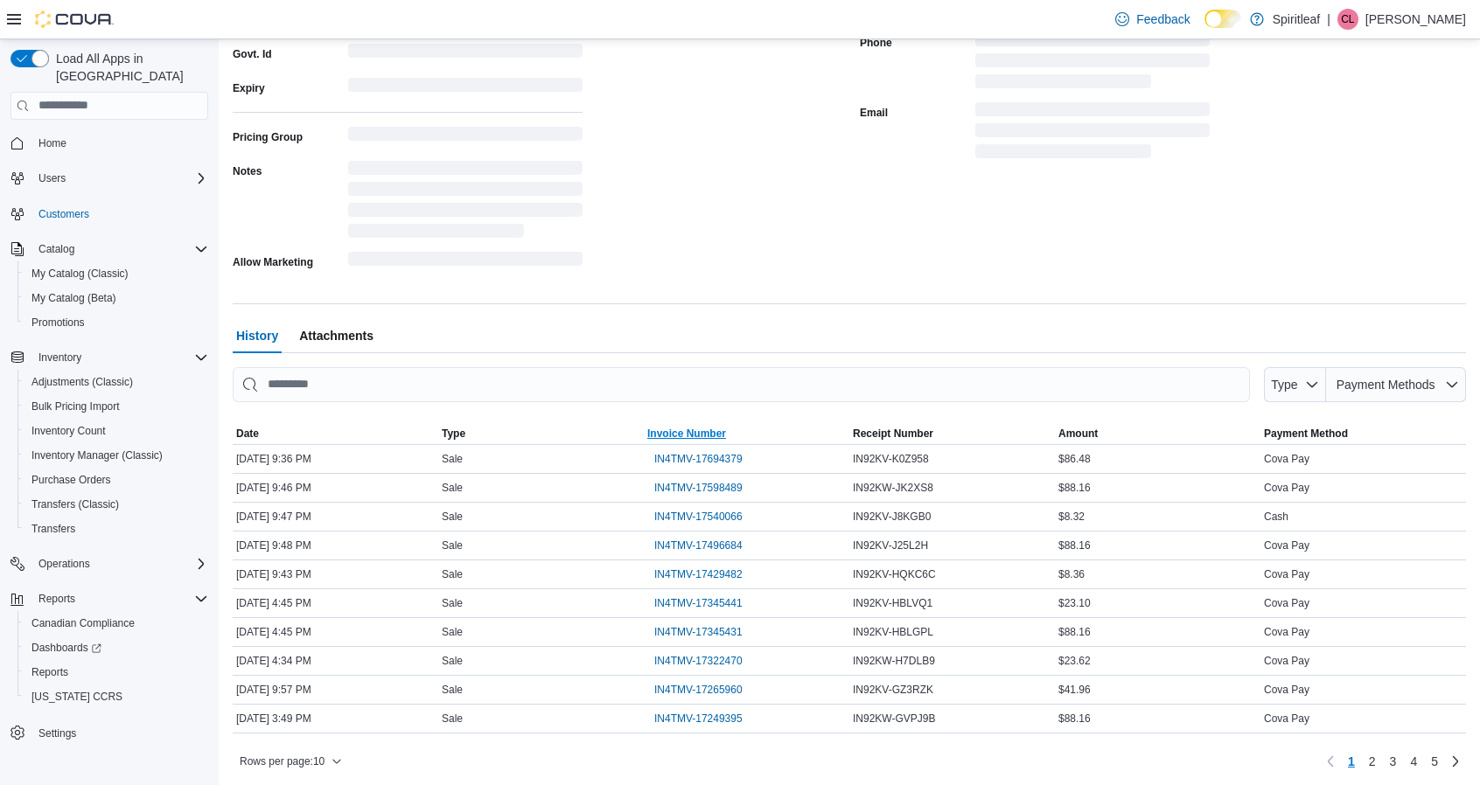
scroll to position [308, 0]
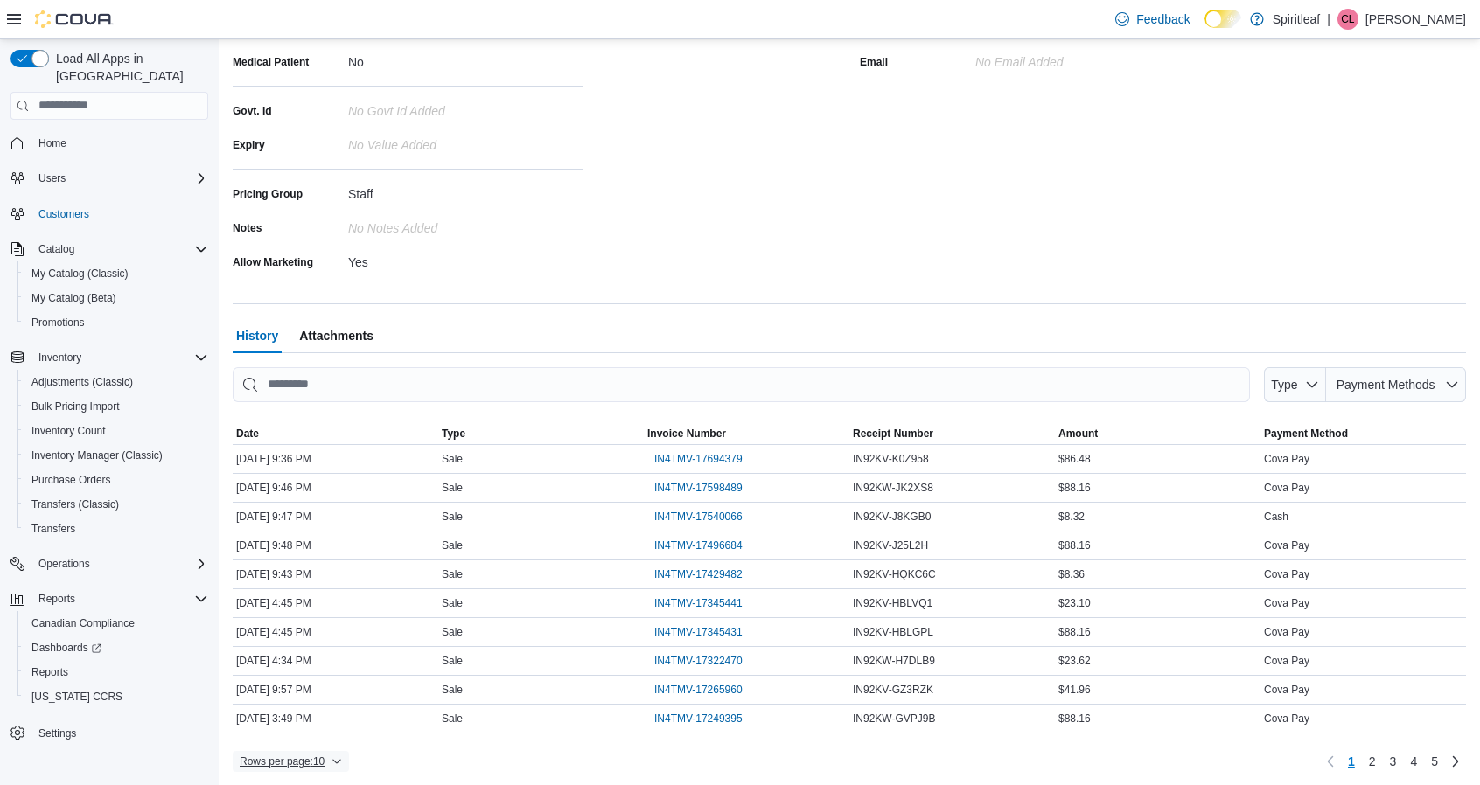
click at [331, 763] on span "Rows per page : 10" at bounding box center [291, 761] width 102 height 21
click at [315, 720] on span "50 rows" at bounding box center [314, 723] width 56 height 14
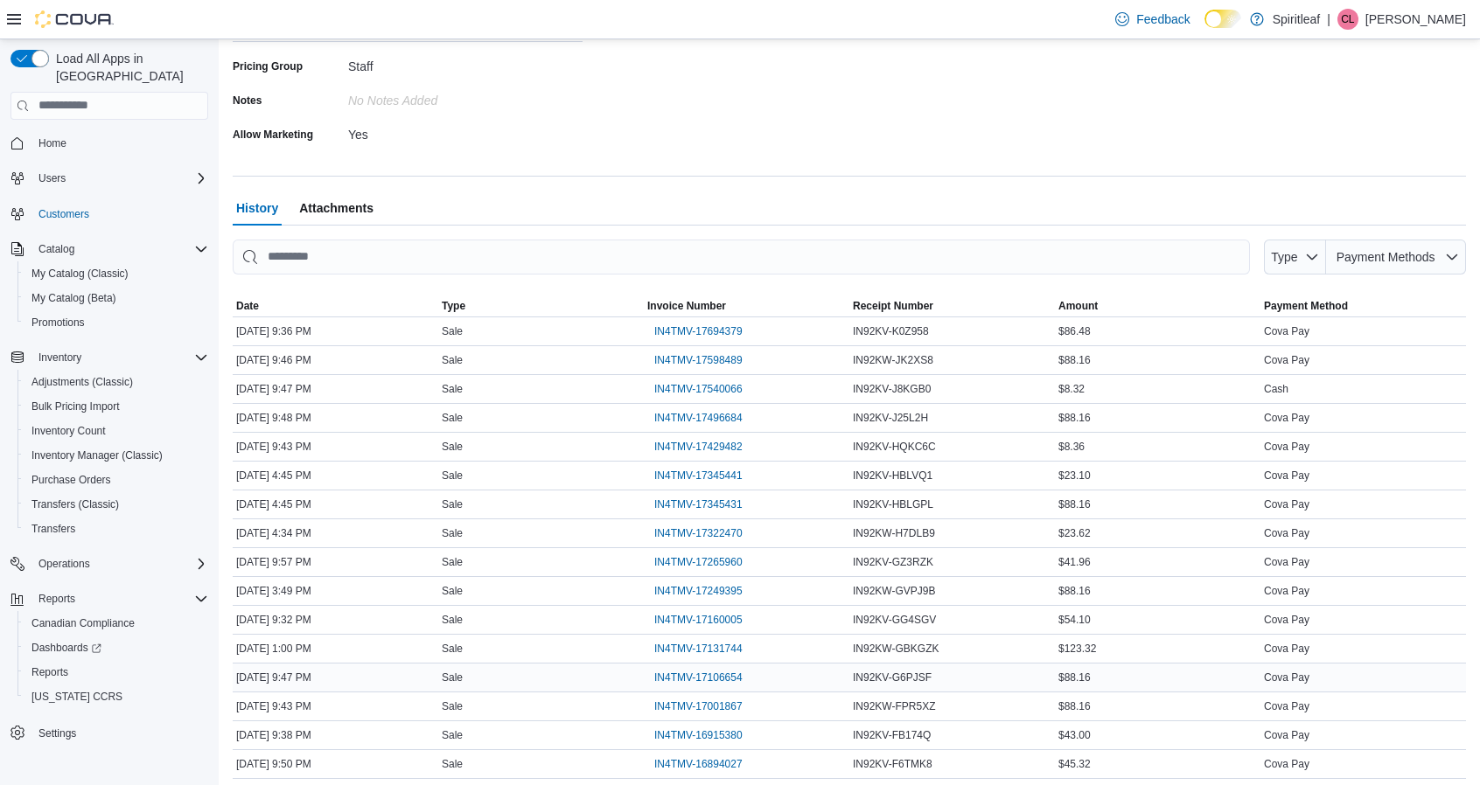
scroll to position [483, 0]
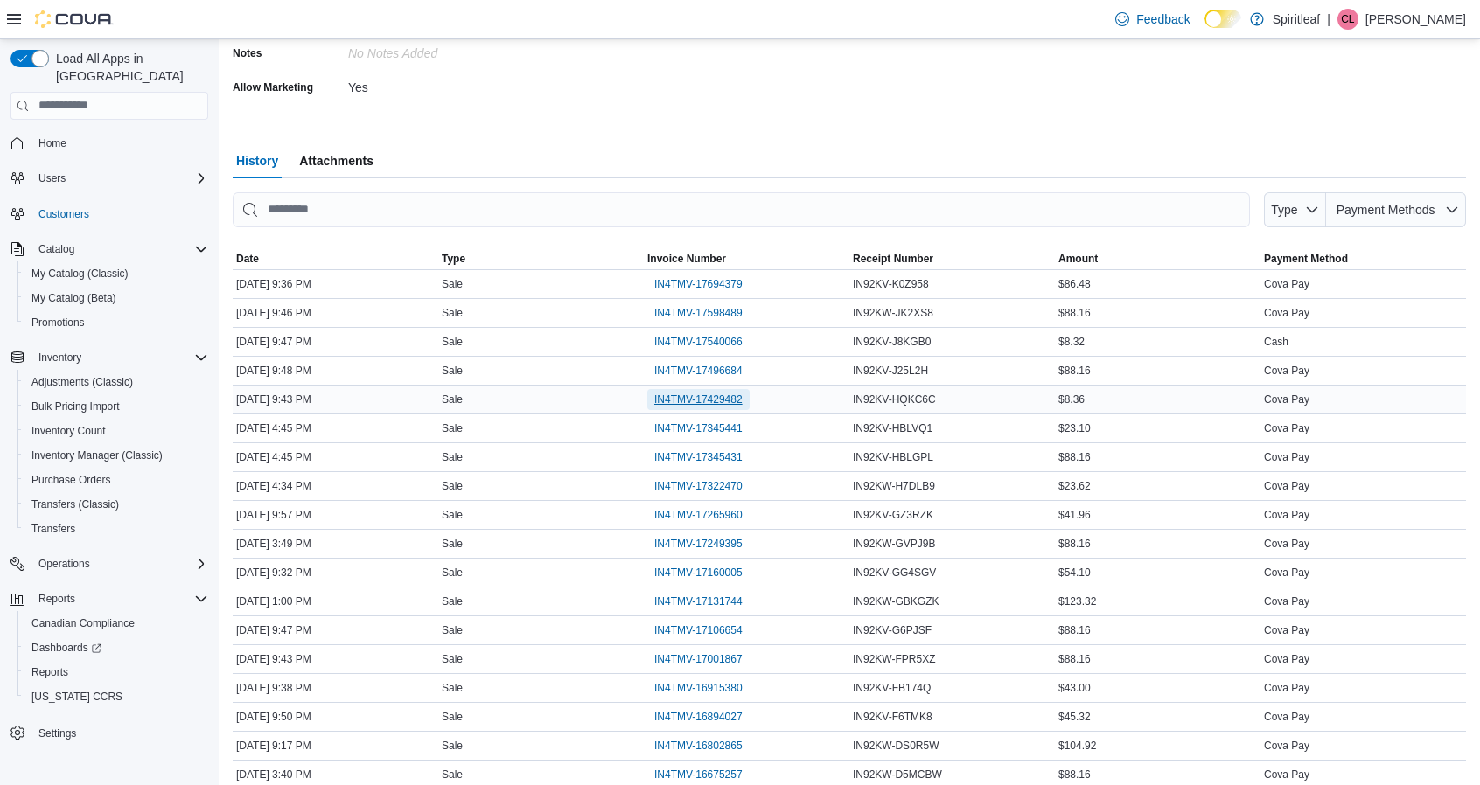
click at [695, 394] on span "IN4TMV-17429482" at bounding box center [698, 400] width 88 height 14
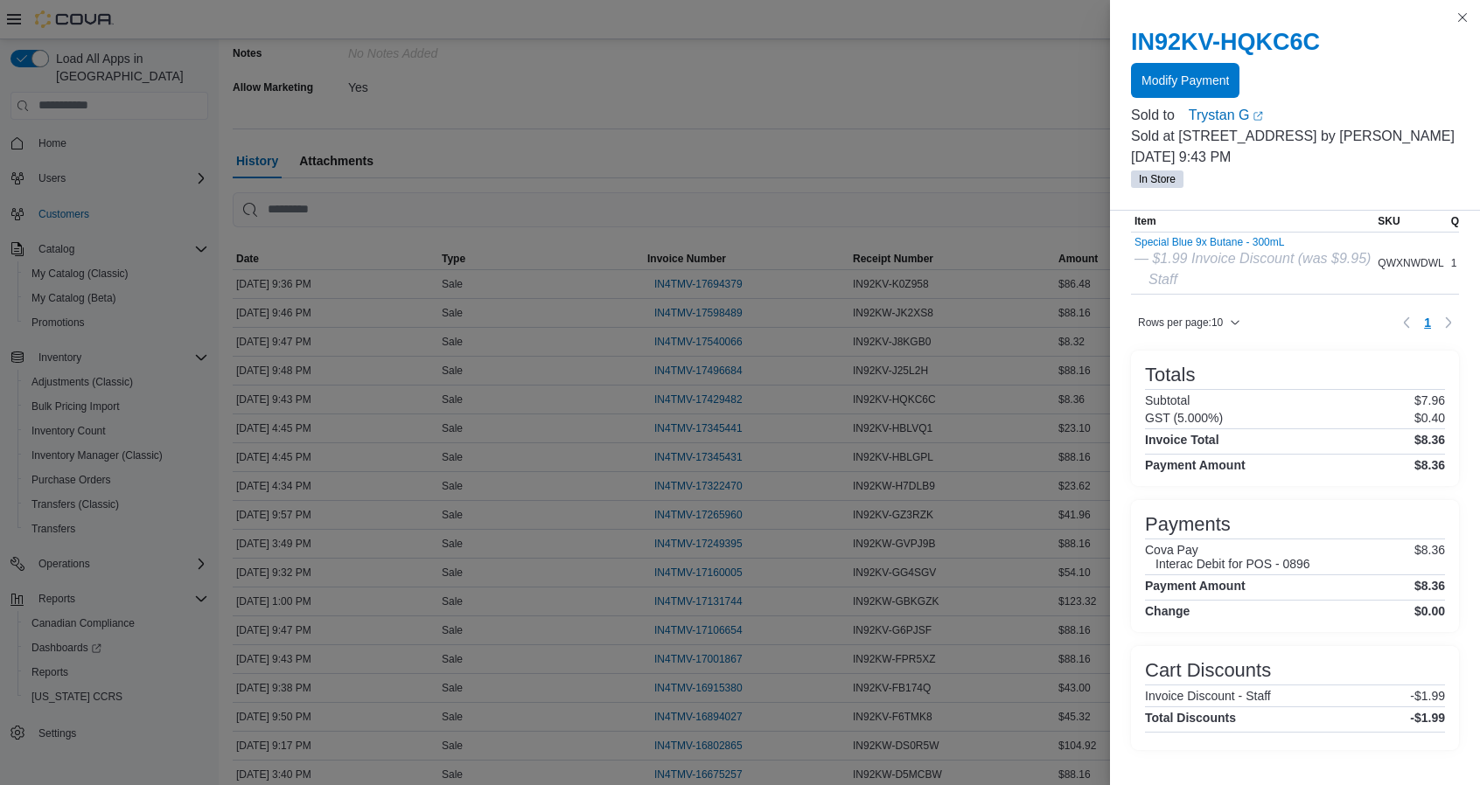
scroll to position [0, 0]
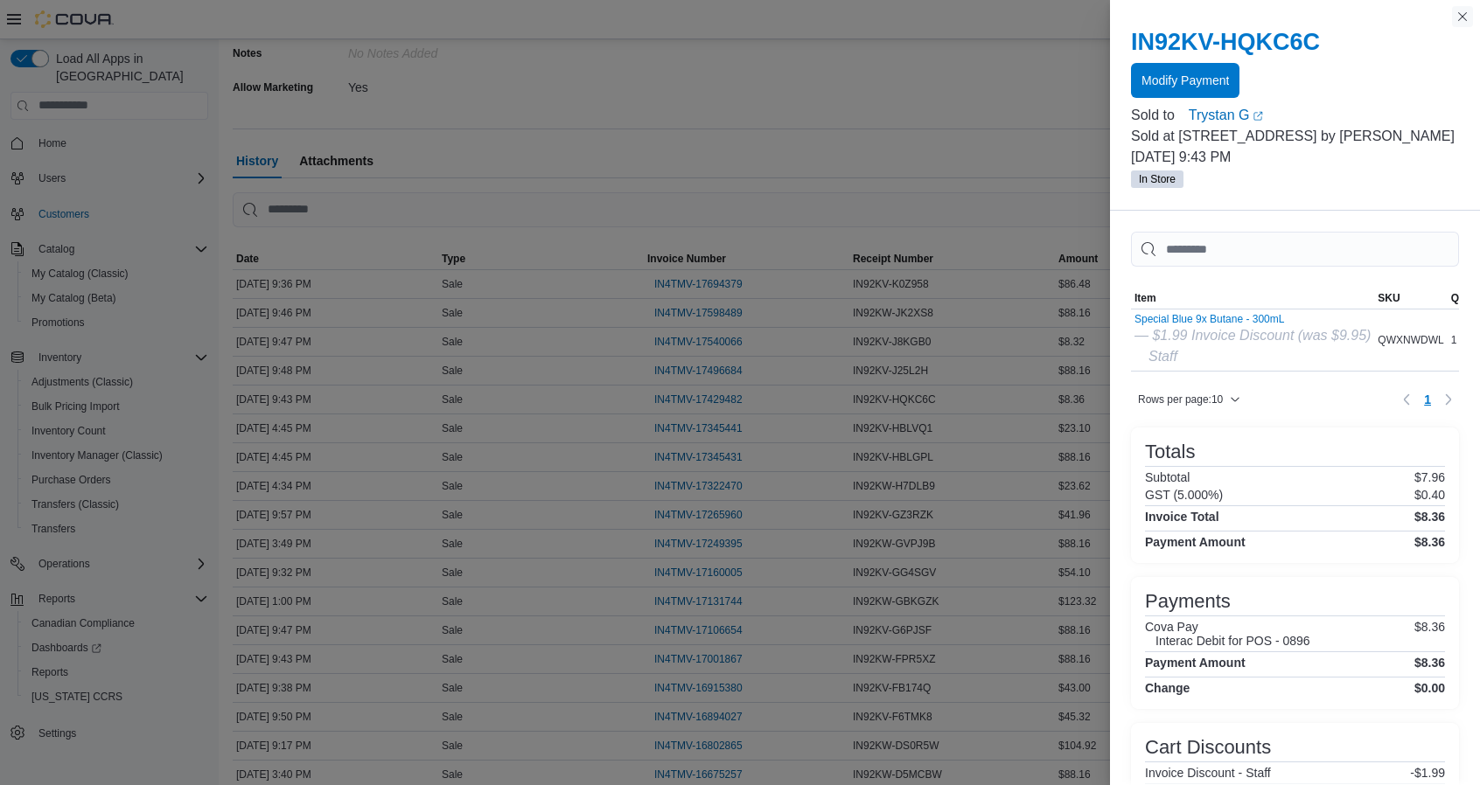
click at [1459, 10] on button "Close this dialog" at bounding box center [1462, 16] width 21 height 21
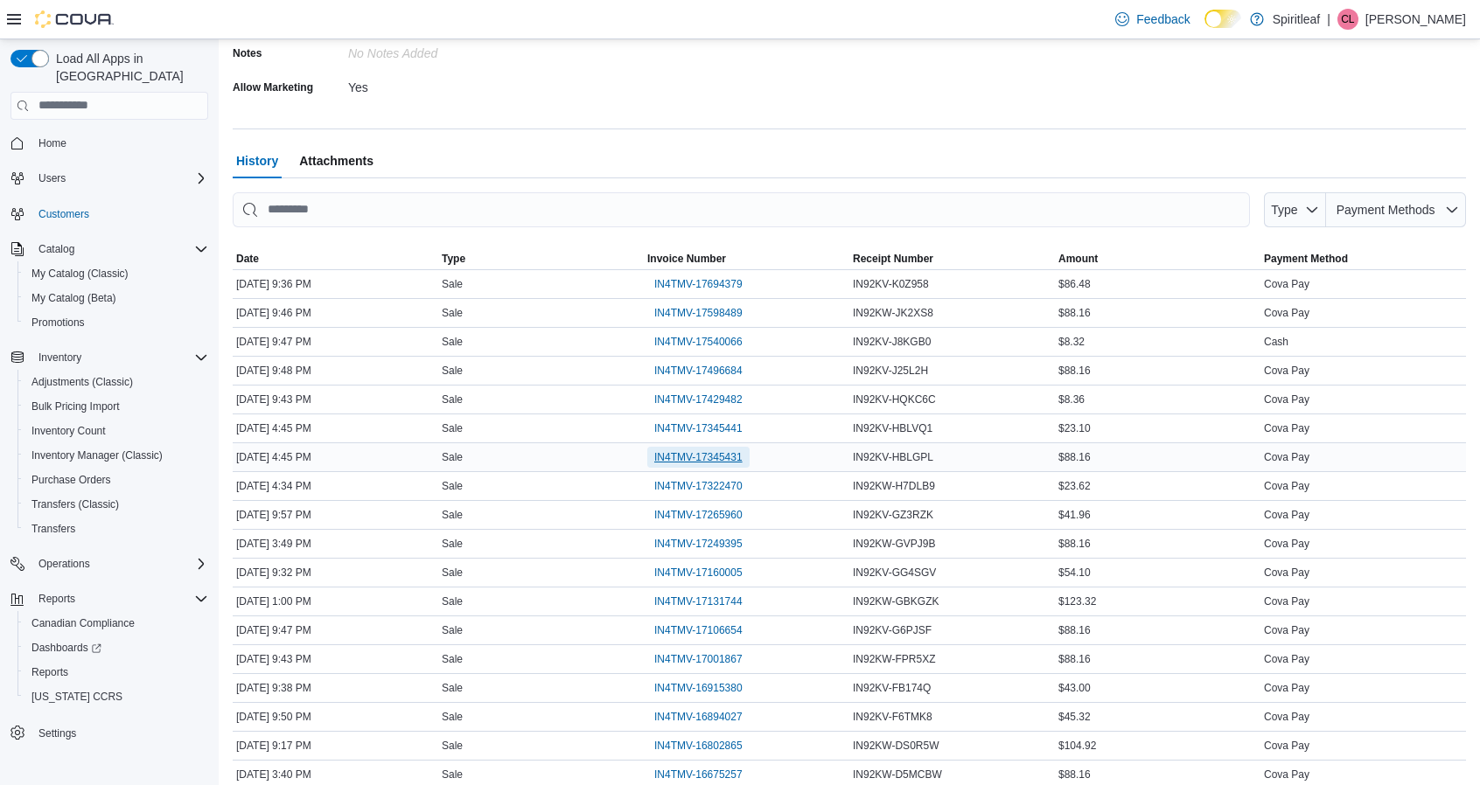
click at [694, 453] on span "IN4TMV-17345431" at bounding box center [698, 457] width 88 height 14
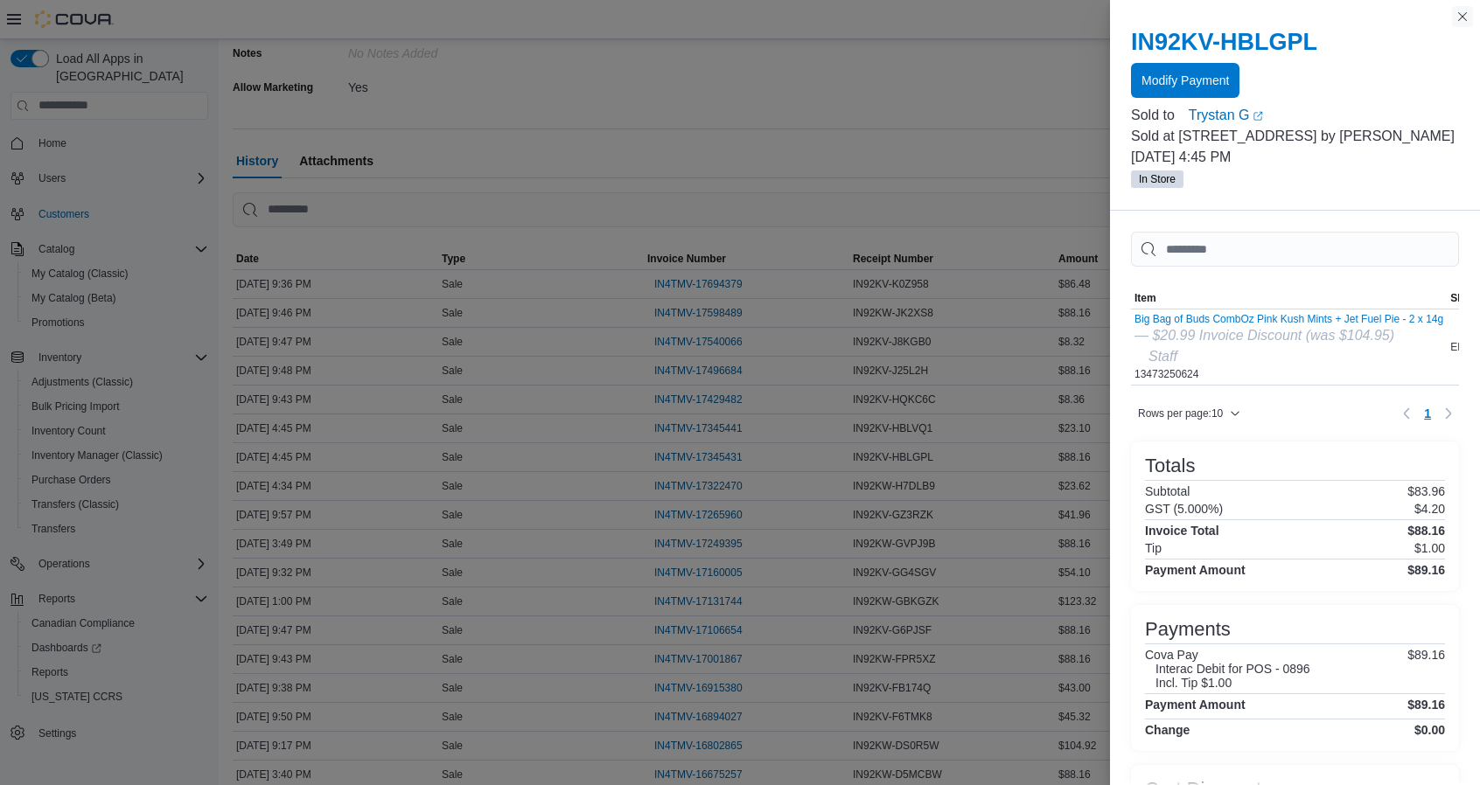
click at [1466, 20] on button "Close this dialog" at bounding box center [1462, 16] width 21 height 21
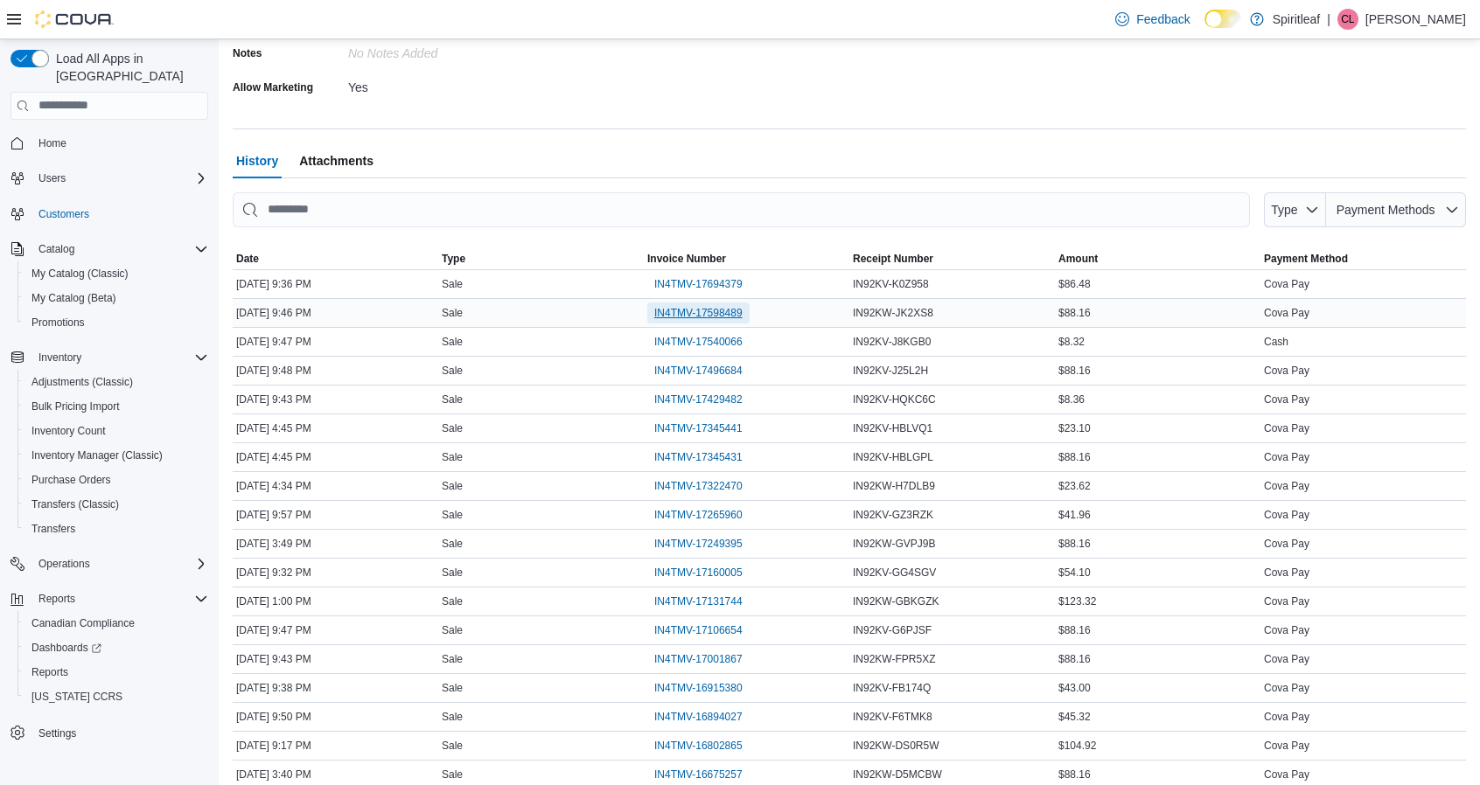
click at [701, 315] on span "IN4TMV-17598489" at bounding box center [698, 313] width 88 height 14
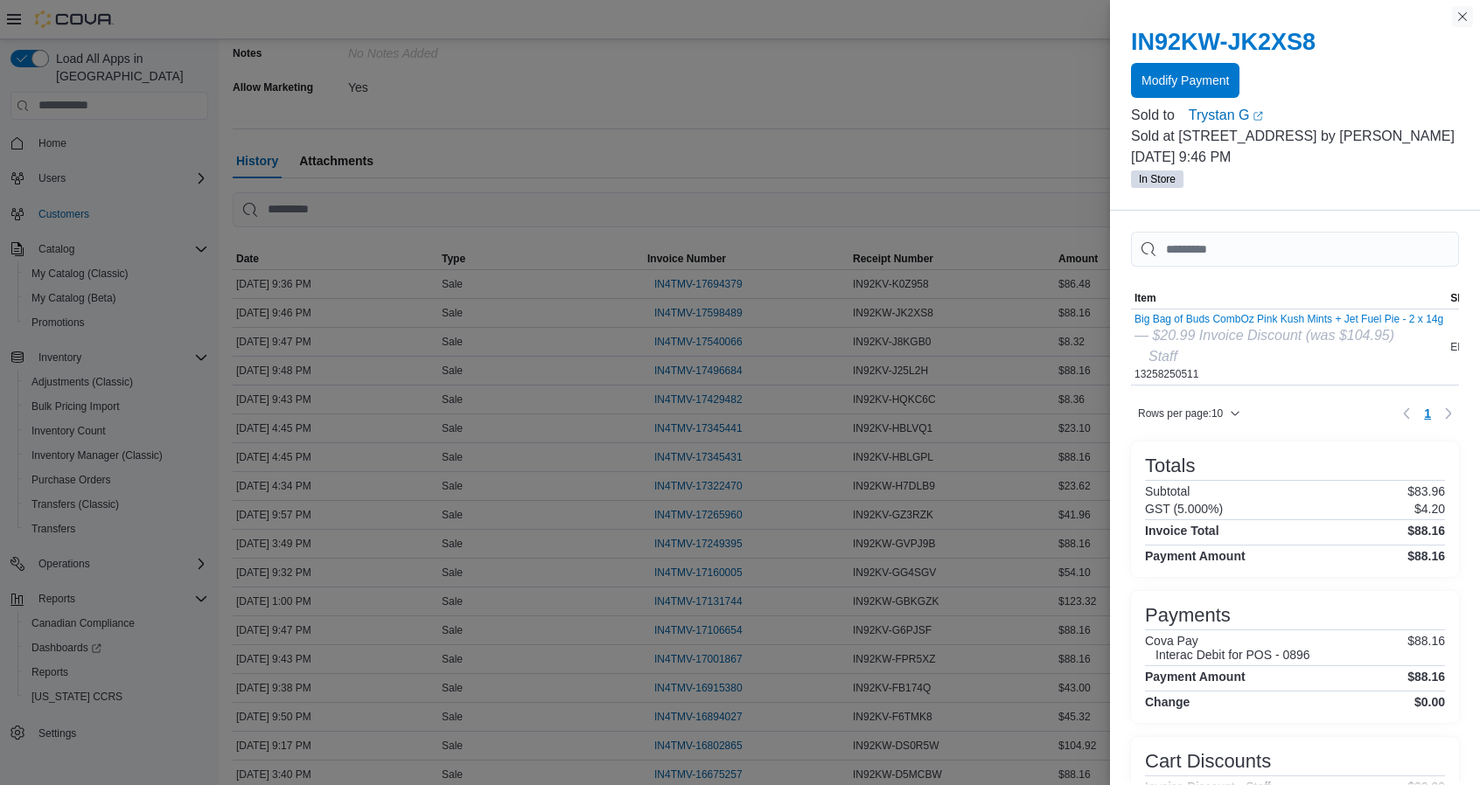
click at [1465, 18] on button "Close this dialog" at bounding box center [1462, 16] width 21 height 21
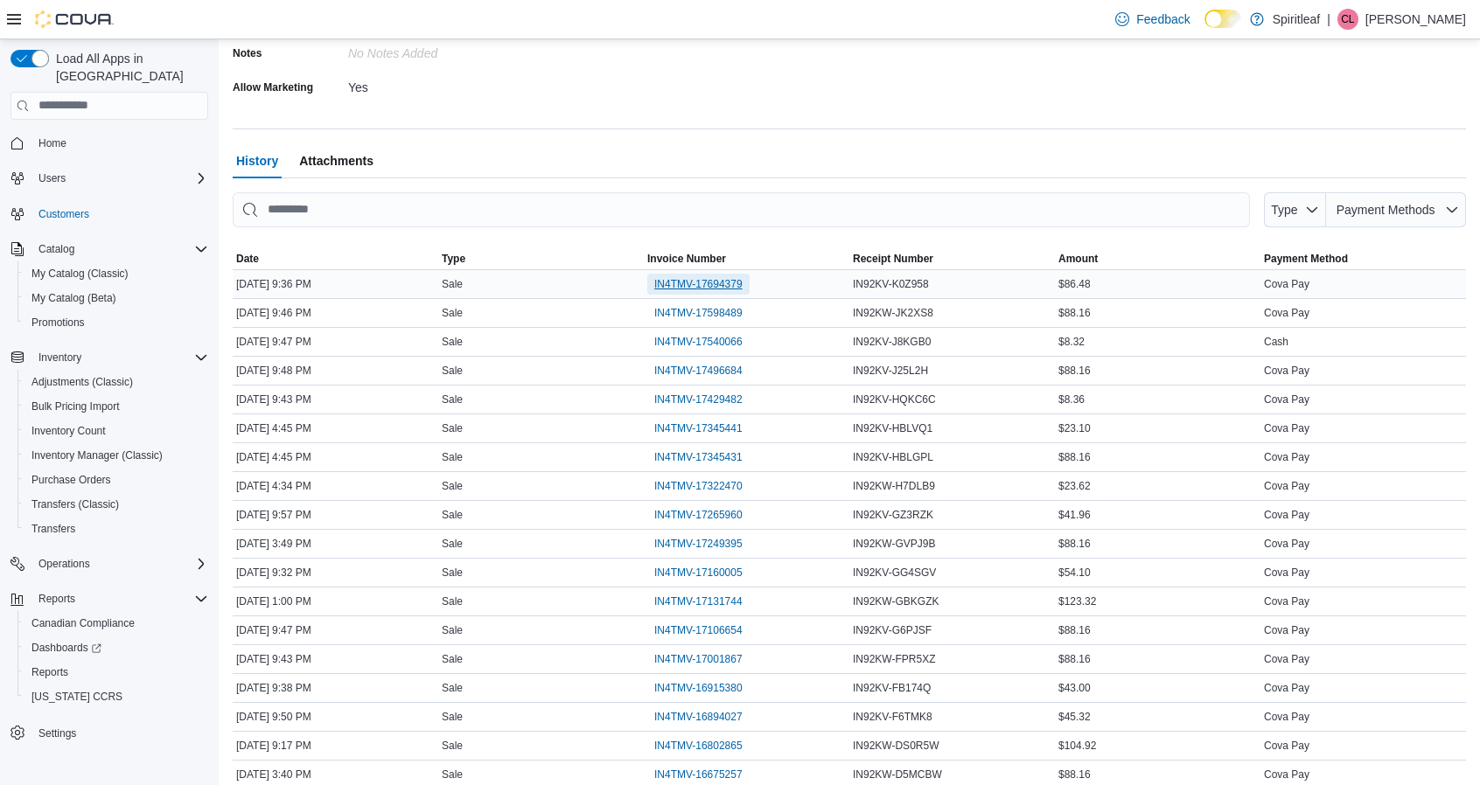
click at [697, 281] on span "IN4TMV-17694379" at bounding box center [698, 284] width 88 height 14
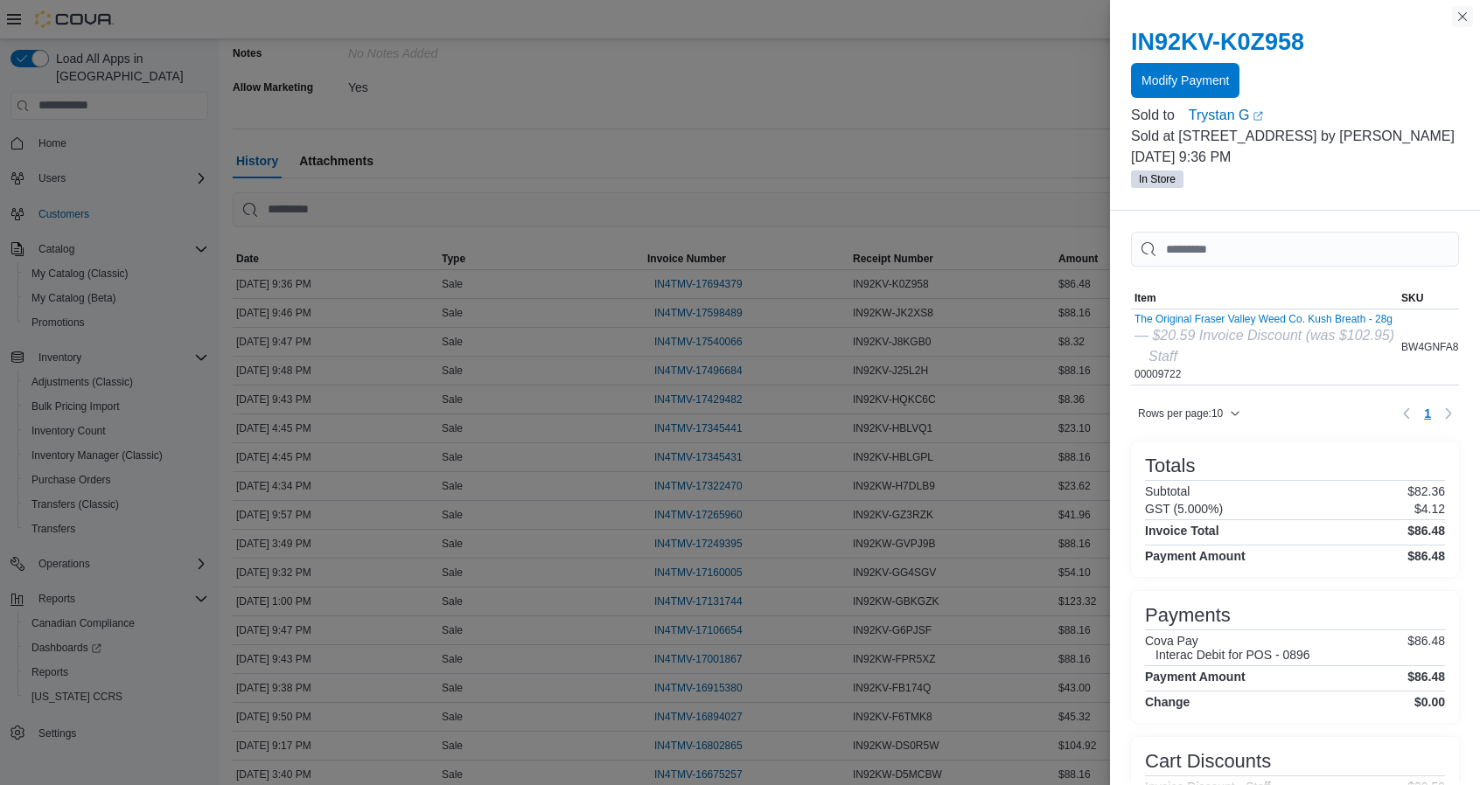
click at [1462, 12] on button "Close this dialog" at bounding box center [1462, 16] width 21 height 21
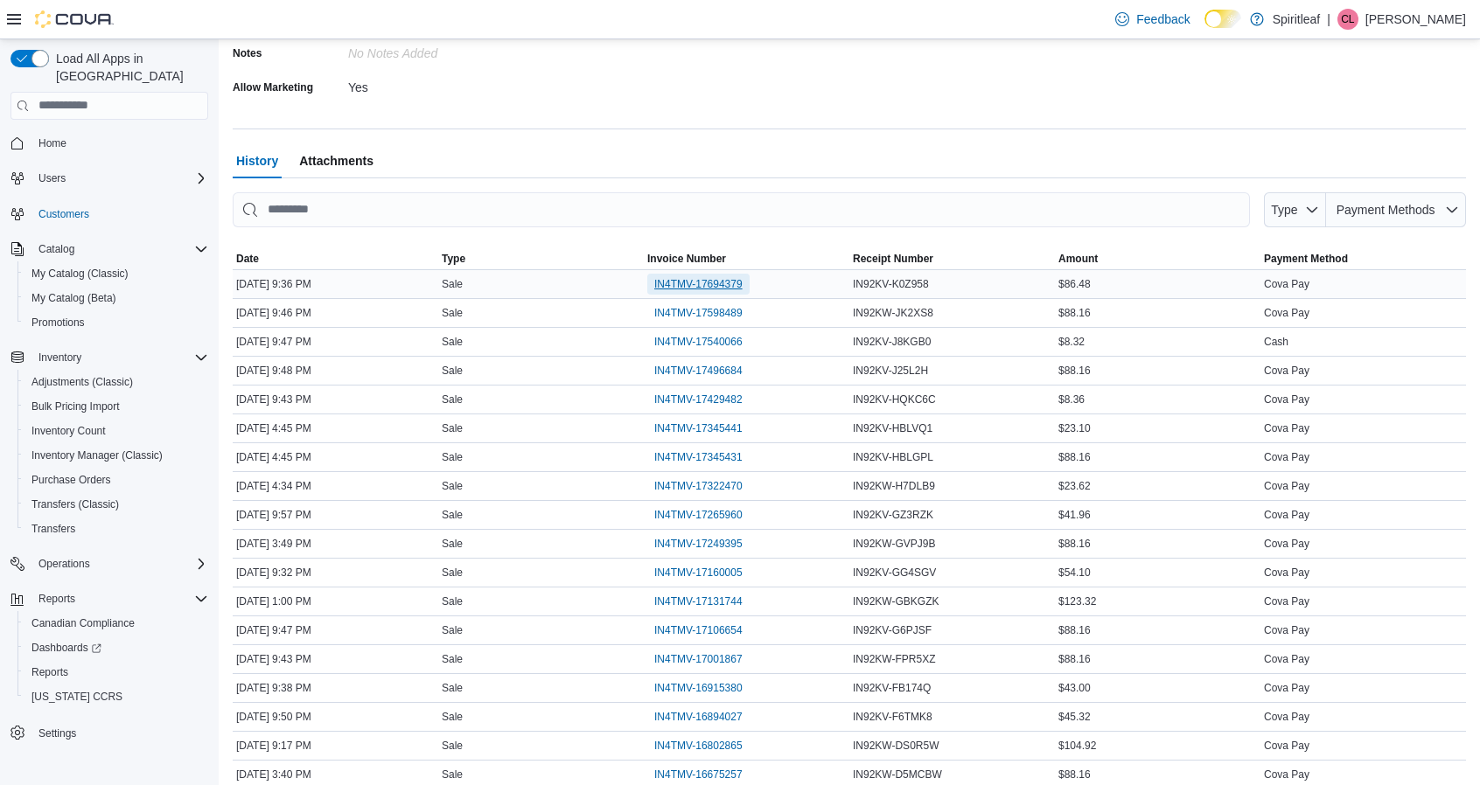
click at [710, 274] on span "IN4TMV-17694379" at bounding box center [698, 284] width 88 height 21
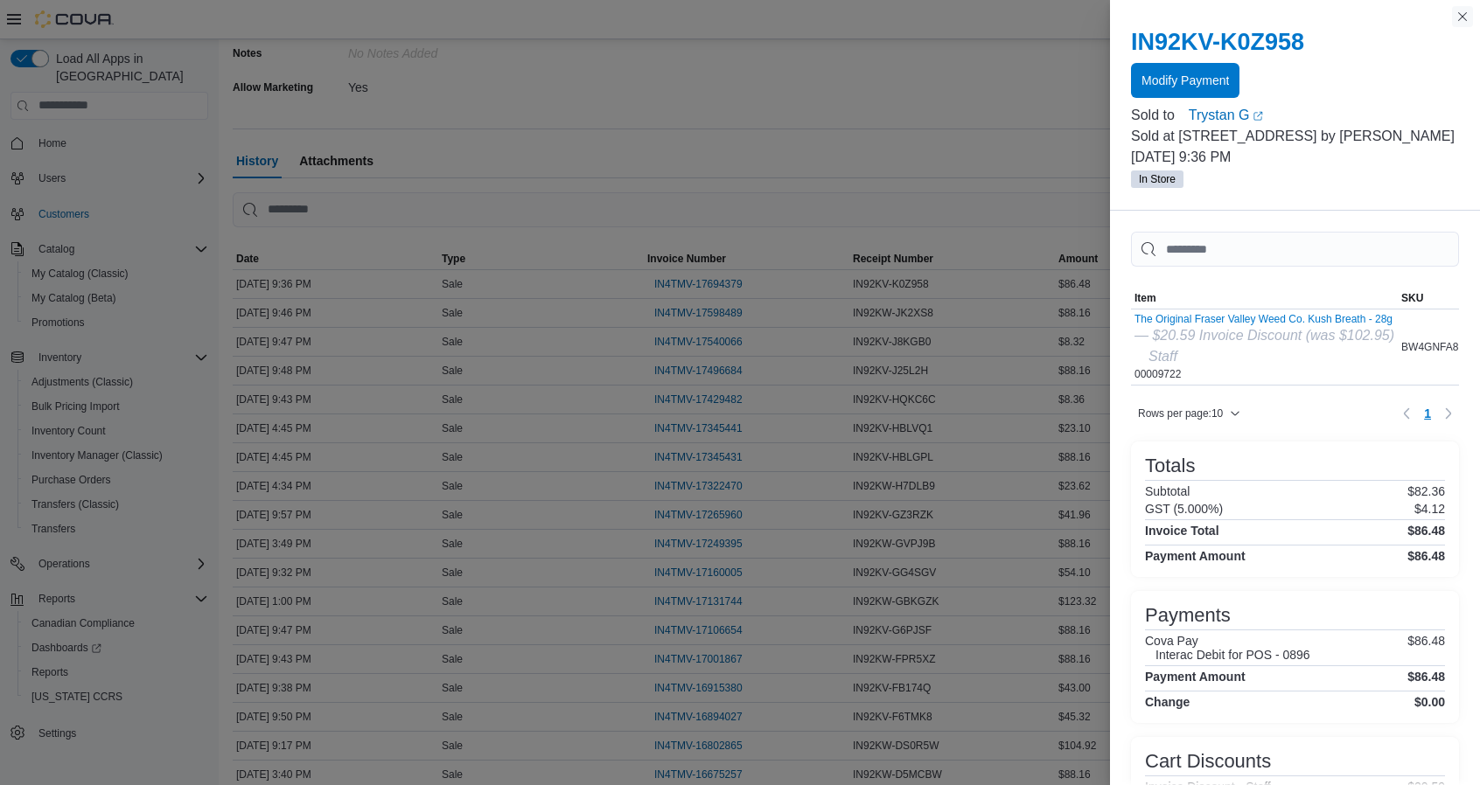
click at [1464, 13] on button "Close this dialog" at bounding box center [1462, 16] width 21 height 21
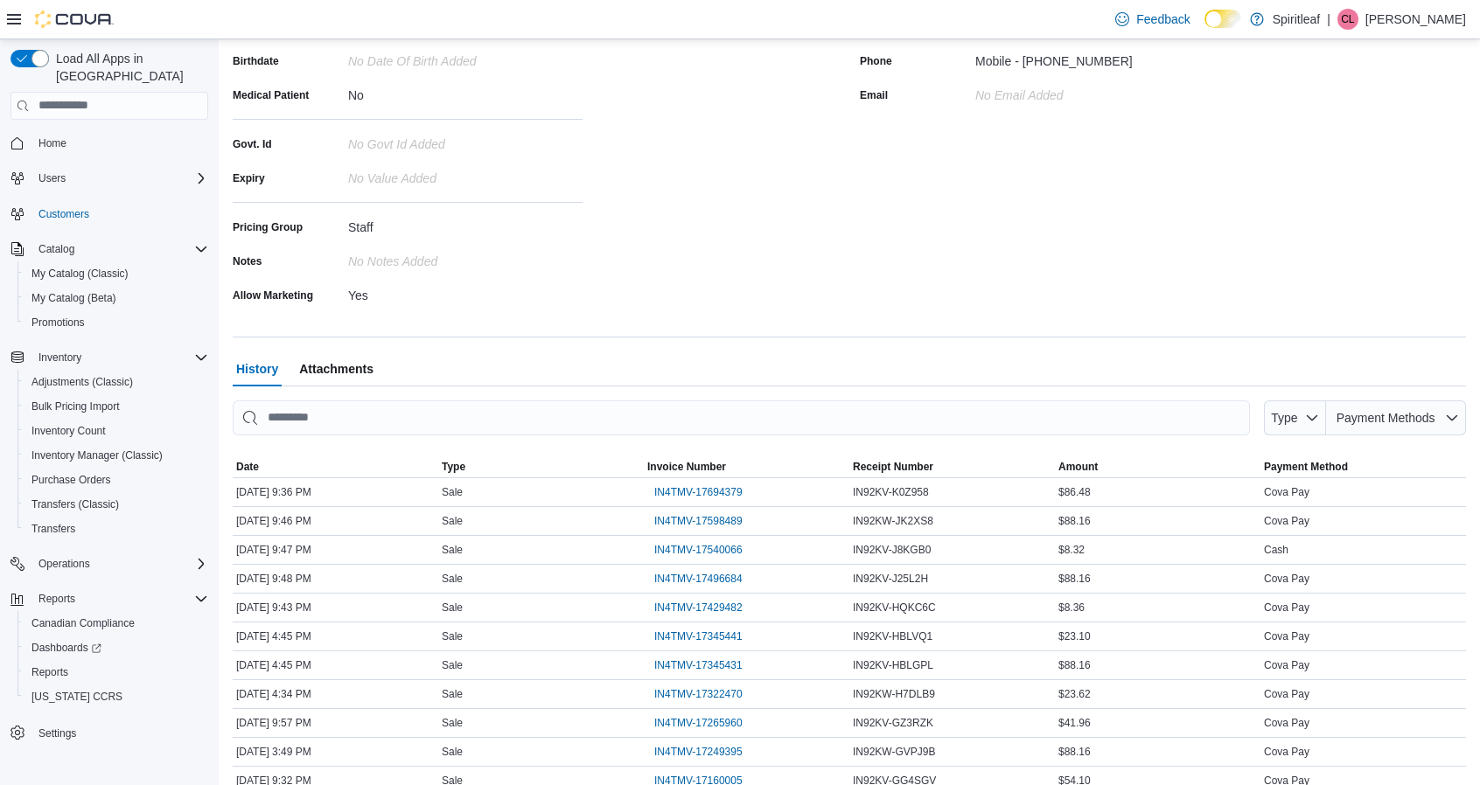
scroll to position [52, 0]
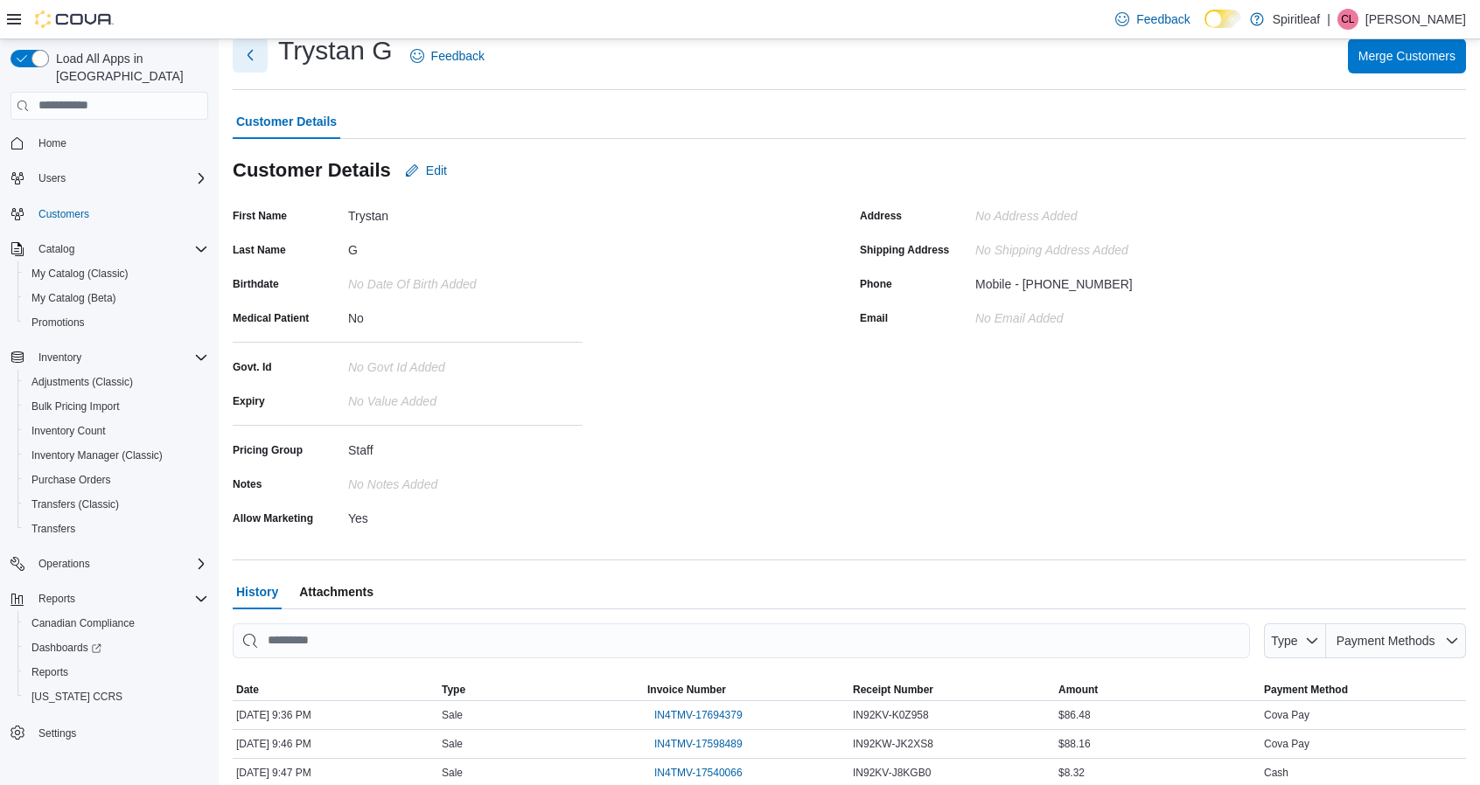
click at [252, 56] on button "Next" at bounding box center [250, 55] width 35 height 35
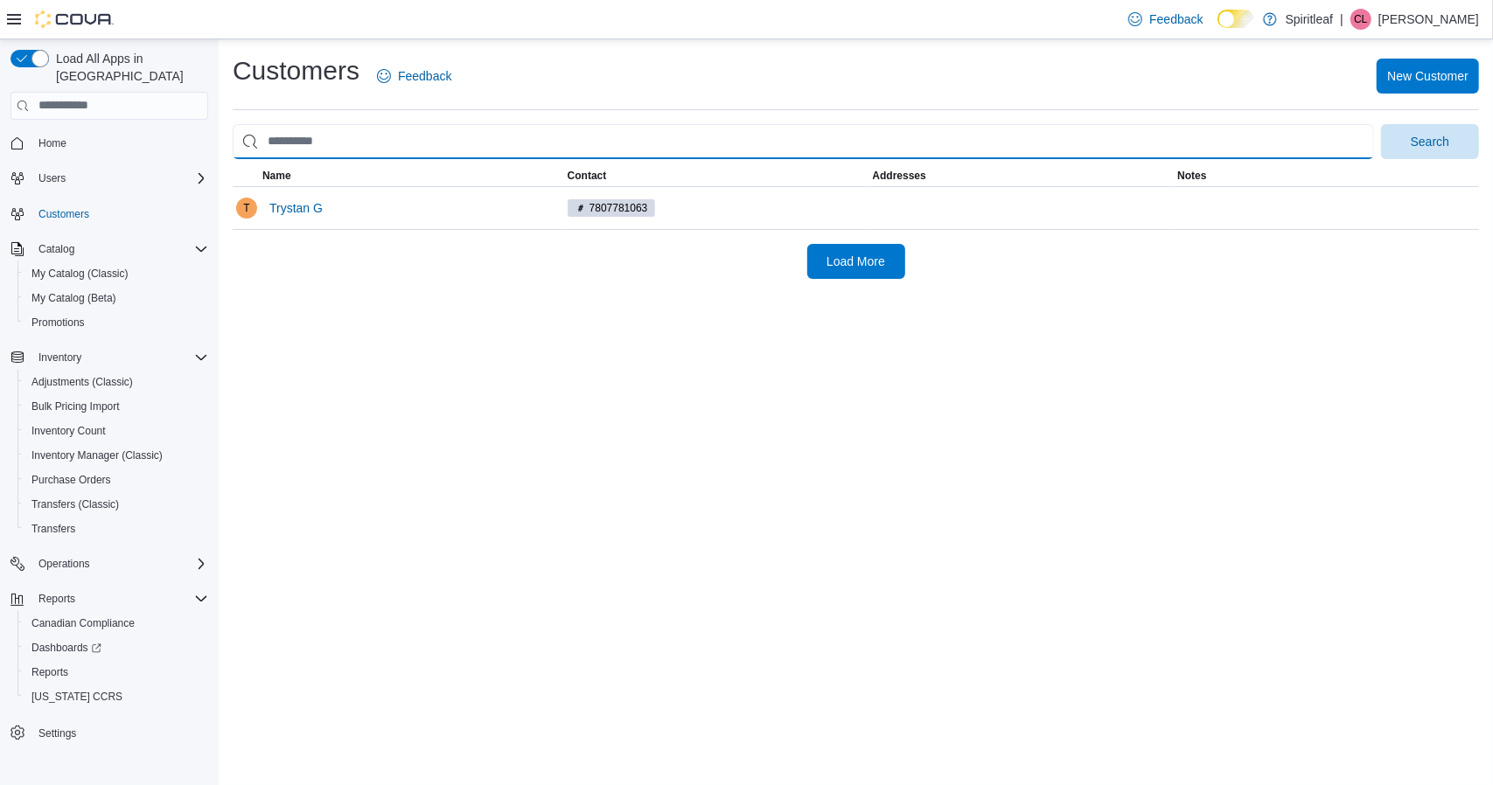
drag, startPoint x: 387, startPoint y: 150, endPoint x: 256, endPoint y: 151, distance: 130.3
click at [260, 151] on input "search" at bounding box center [803, 141] width 1141 height 35
click at [1381, 124] on button "Search" at bounding box center [1430, 141] width 98 height 35
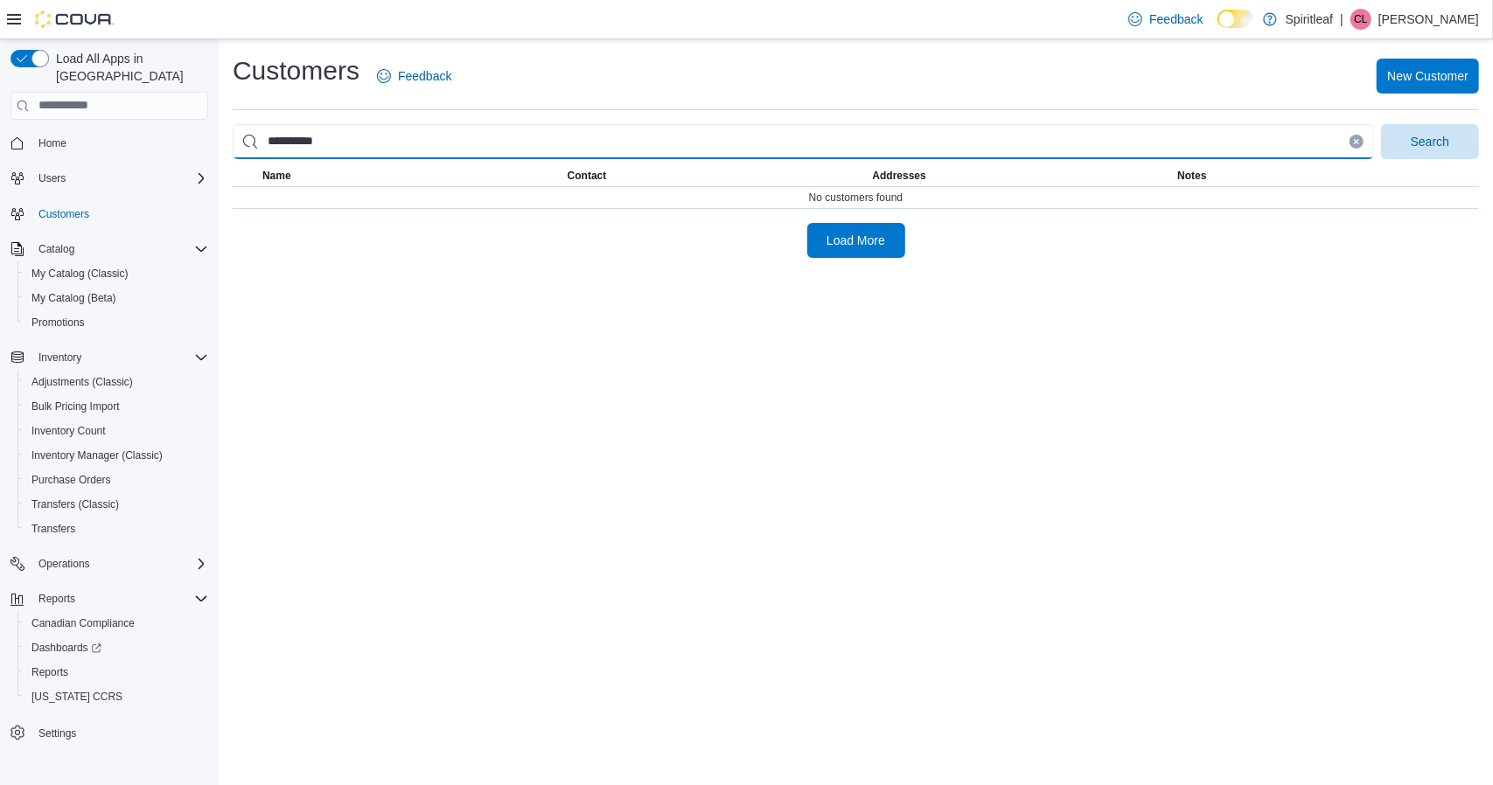
drag, startPoint x: 350, startPoint y: 141, endPoint x: 269, endPoint y: 142, distance: 80.5
click at [269, 142] on input "**********" at bounding box center [803, 141] width 1141 height 35
click at [1381, 124] on button "Search" at bounding box center [1430, 141] width 98 height 35
click at [287, 141] on input "**********" at bounding box center [803, 141] width 1141 height 35
type input "**********"
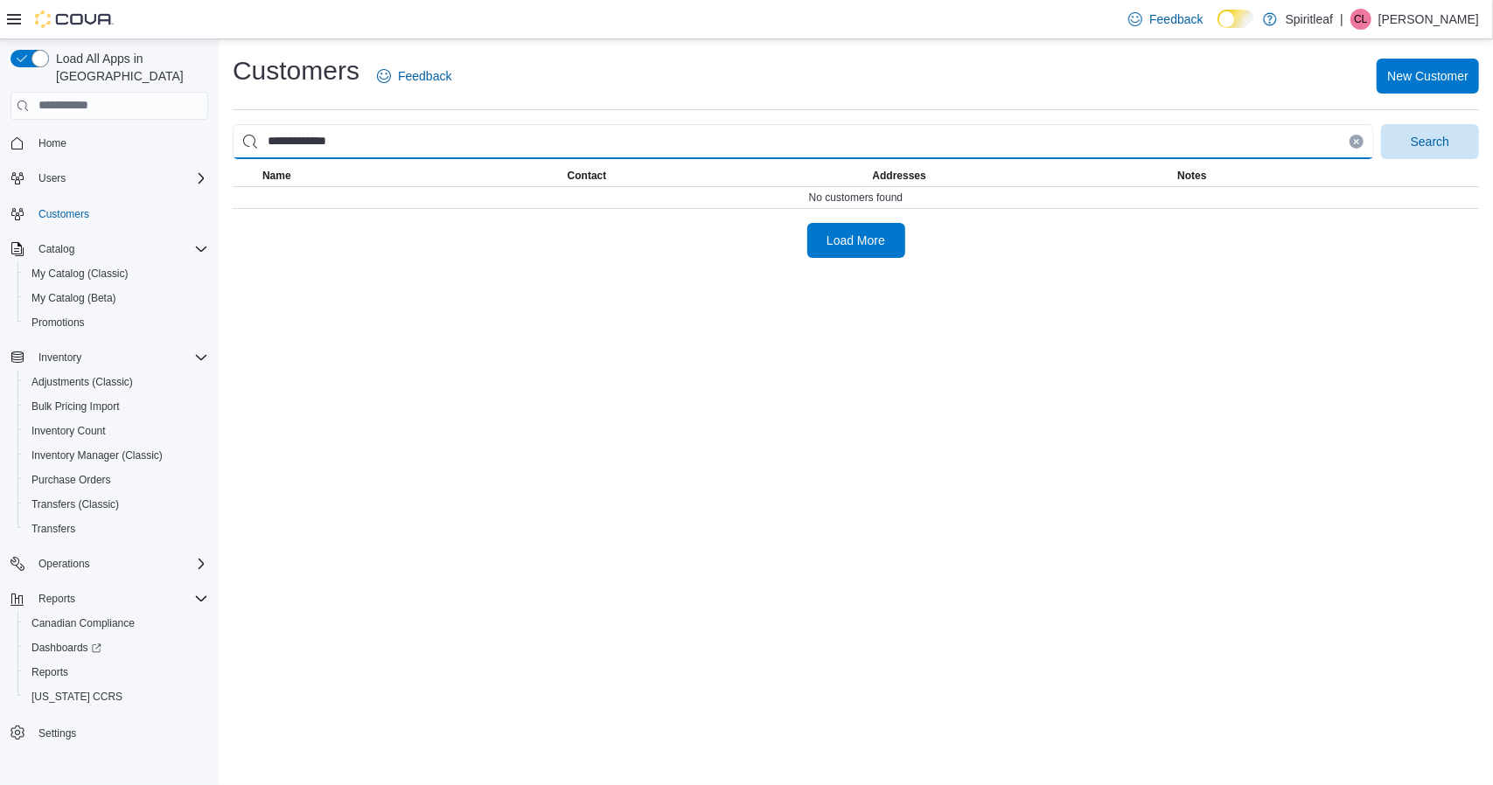
click at [1381, 124] on button "Search" at bounding box center [1430, 141] width 98 height 35
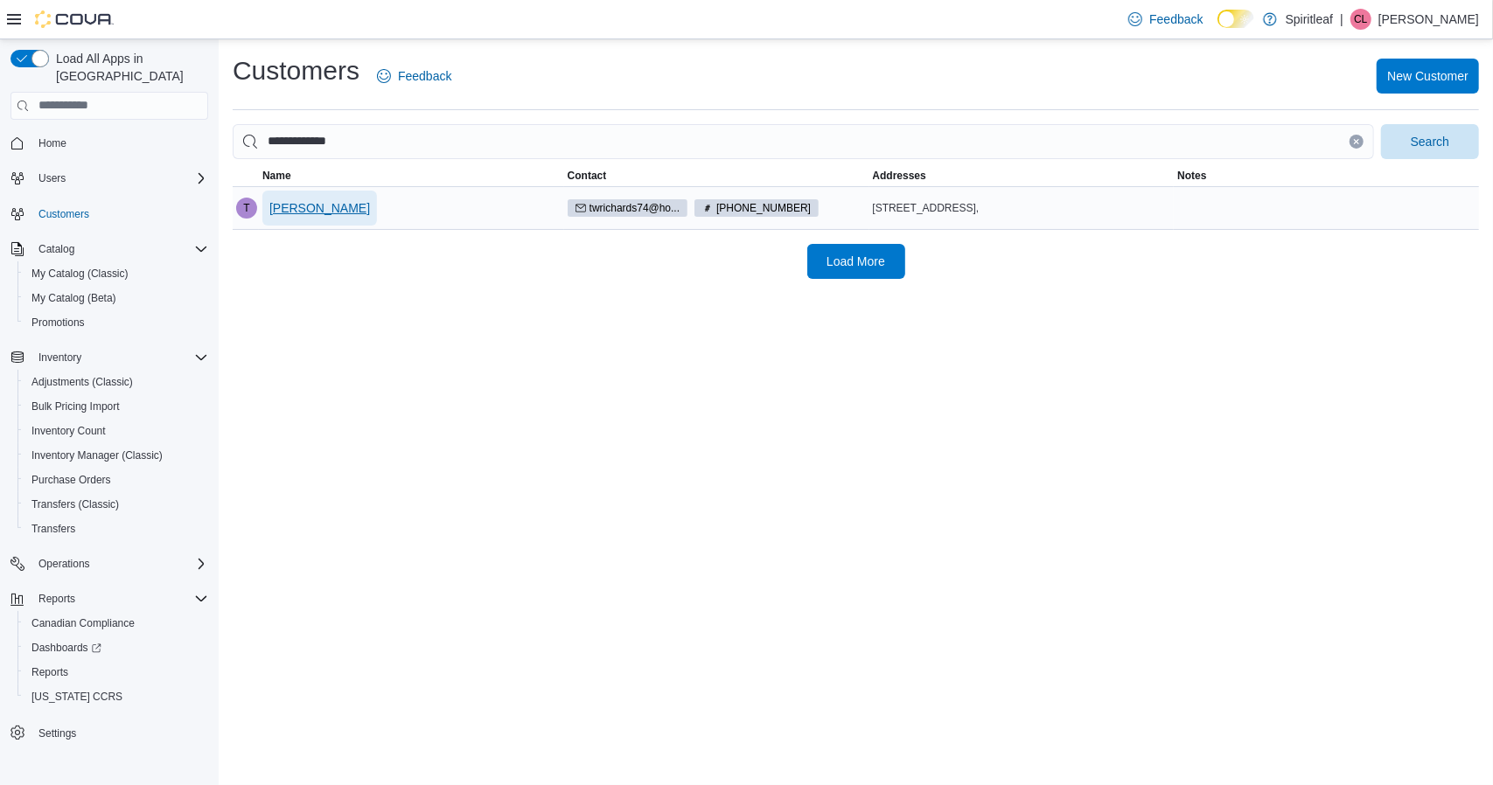
click at [289, 206] on span "[PERSON_NAME]" at bounding box center [319, 207] width 101 height 17
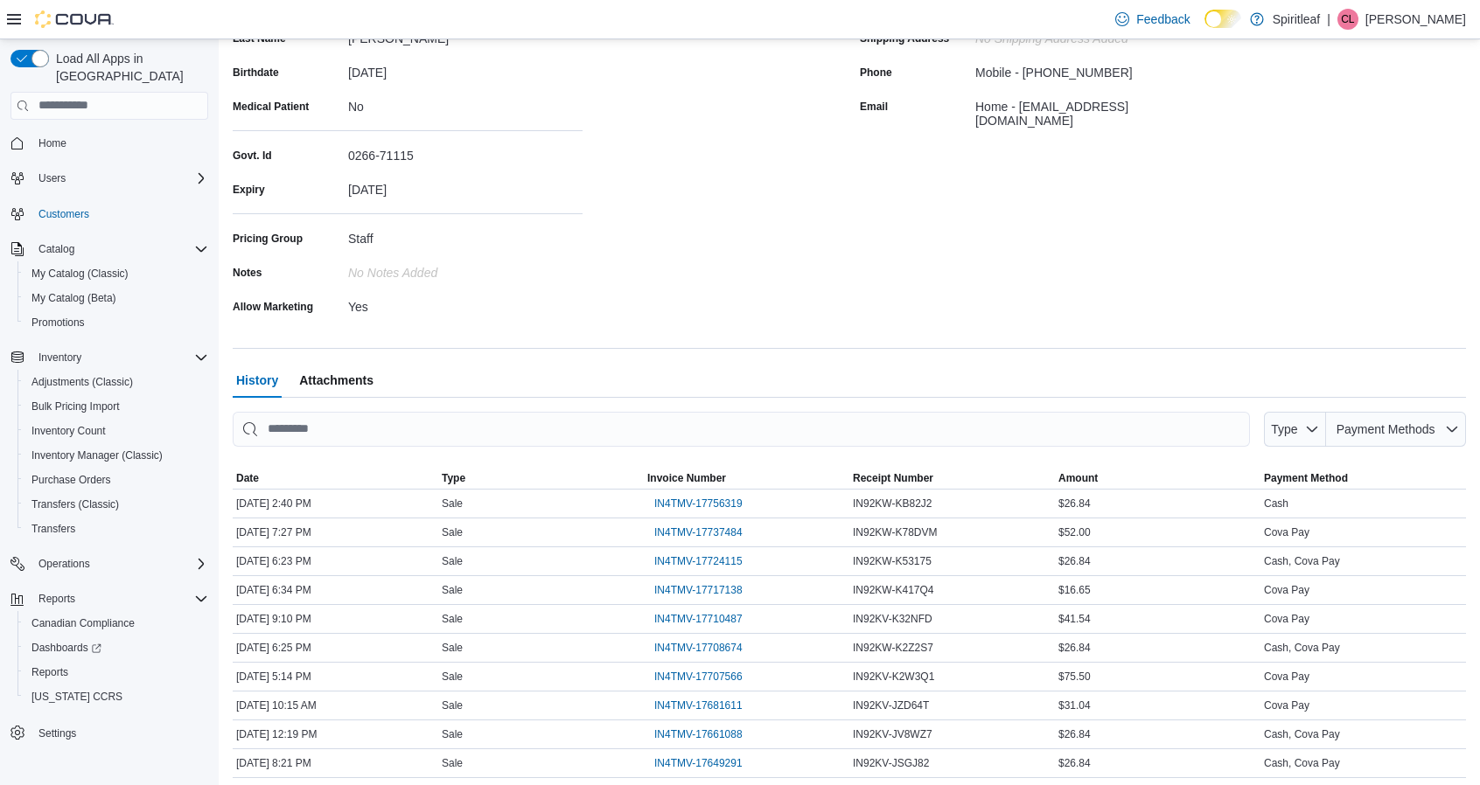
scroll to position [308, 0]
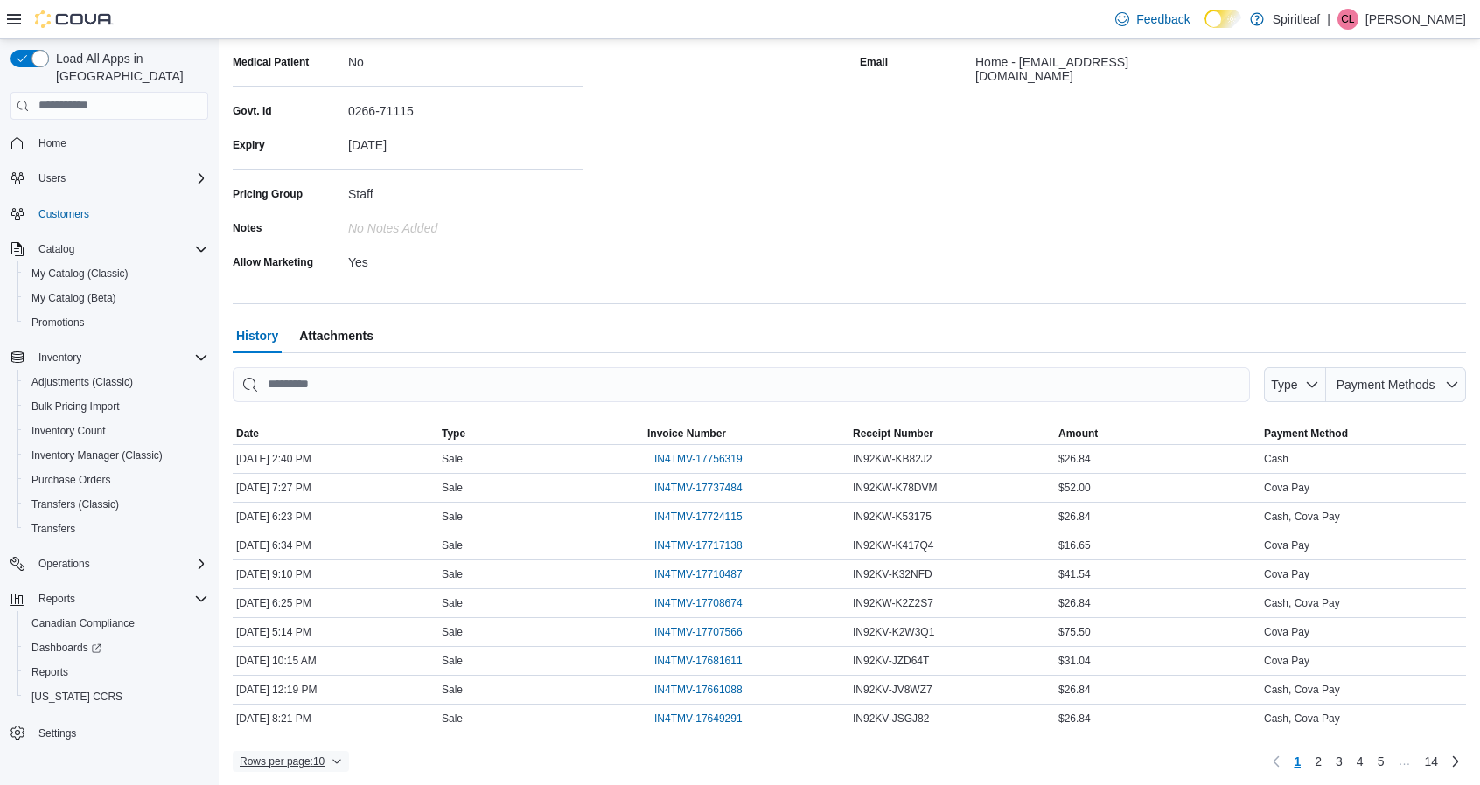
click at [294, 755] on span "Rows per page : 10" at bounding box center [282, 762] width 85 height 14
click at [310, 721] on span "50 rows" at bounding box center [314, 723] width 56 height 14
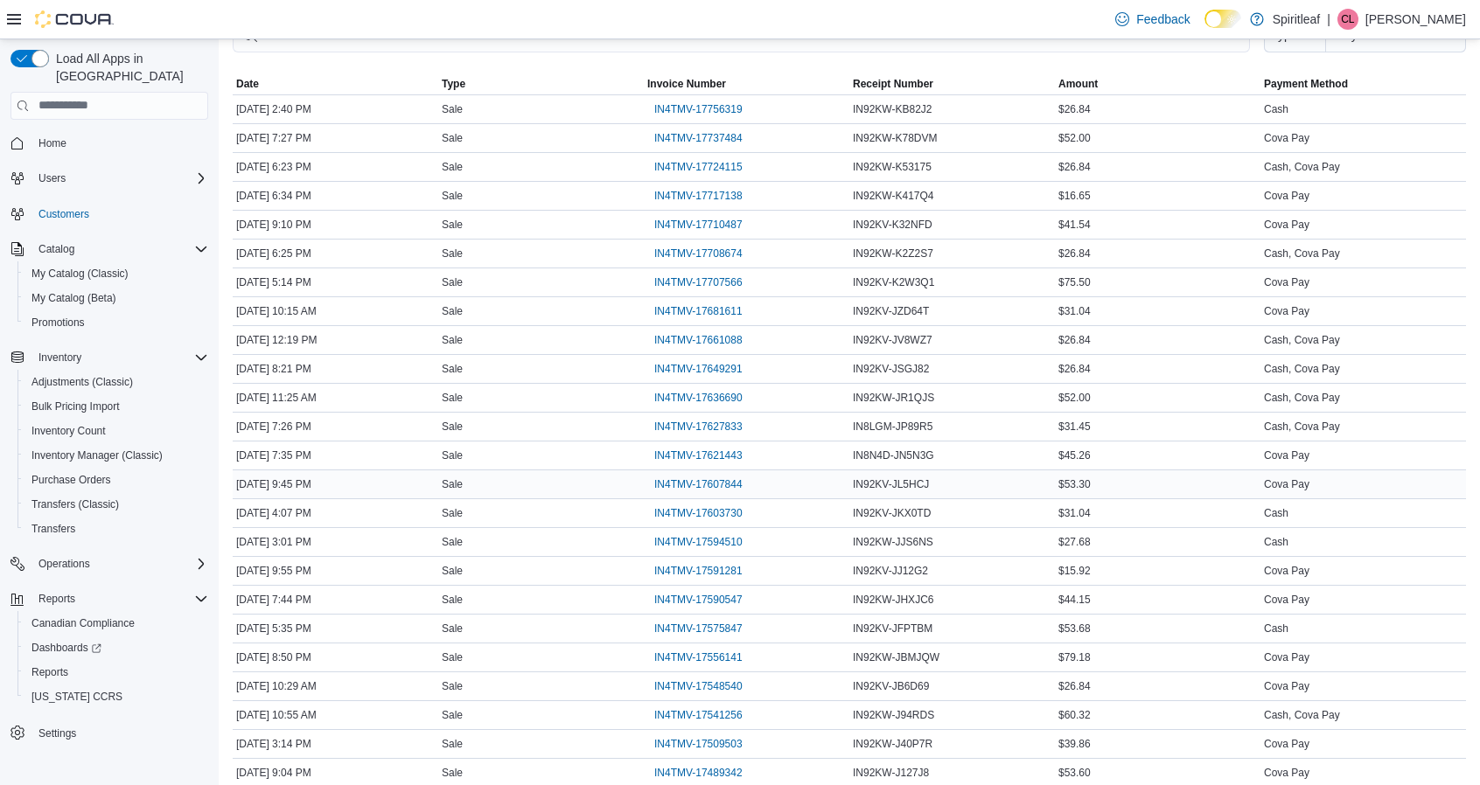
scroll to position [395, 0]
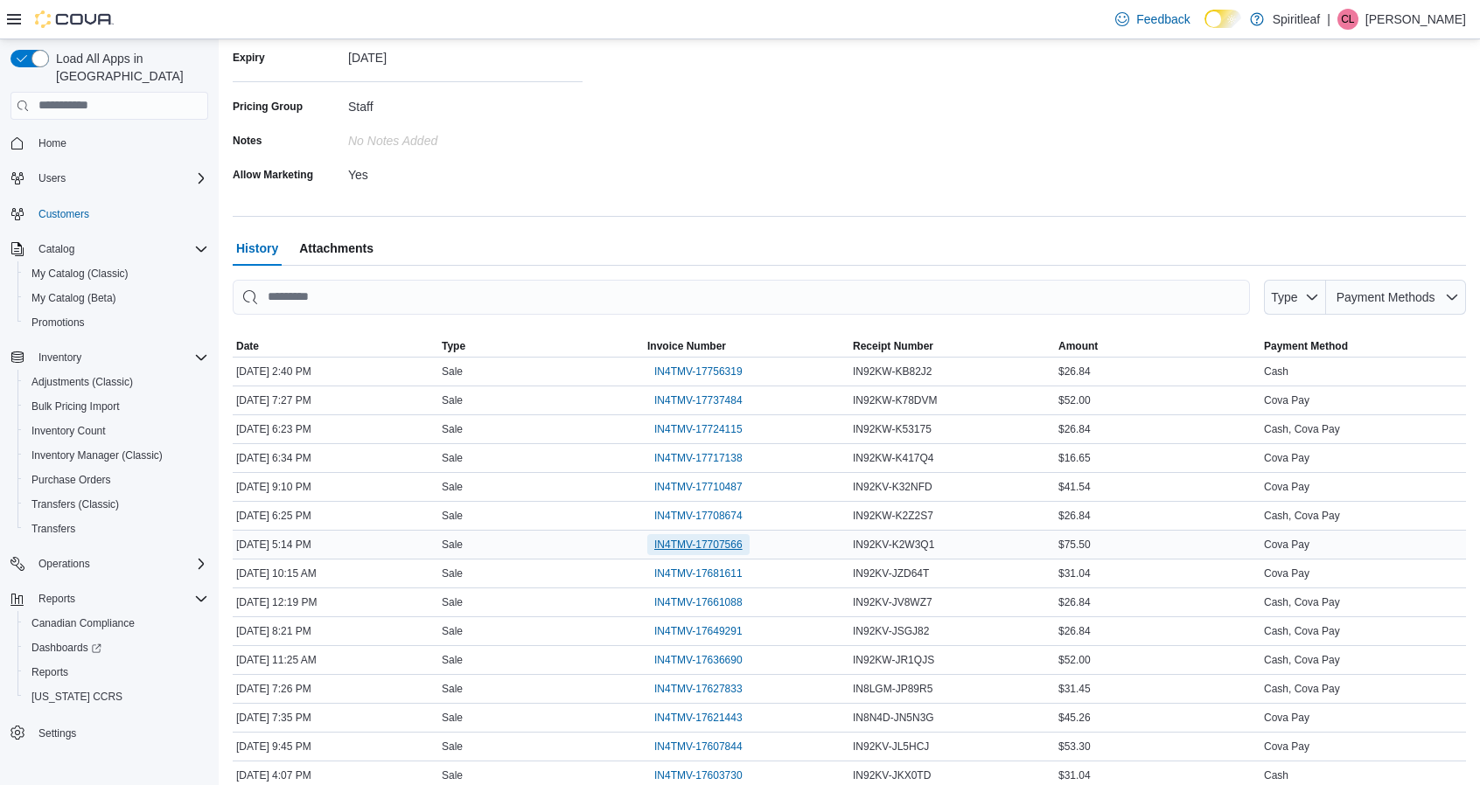
click at [729, 539] on span "IN4TMV-17707566" at bounding box center [698, 545] width 88 height 14
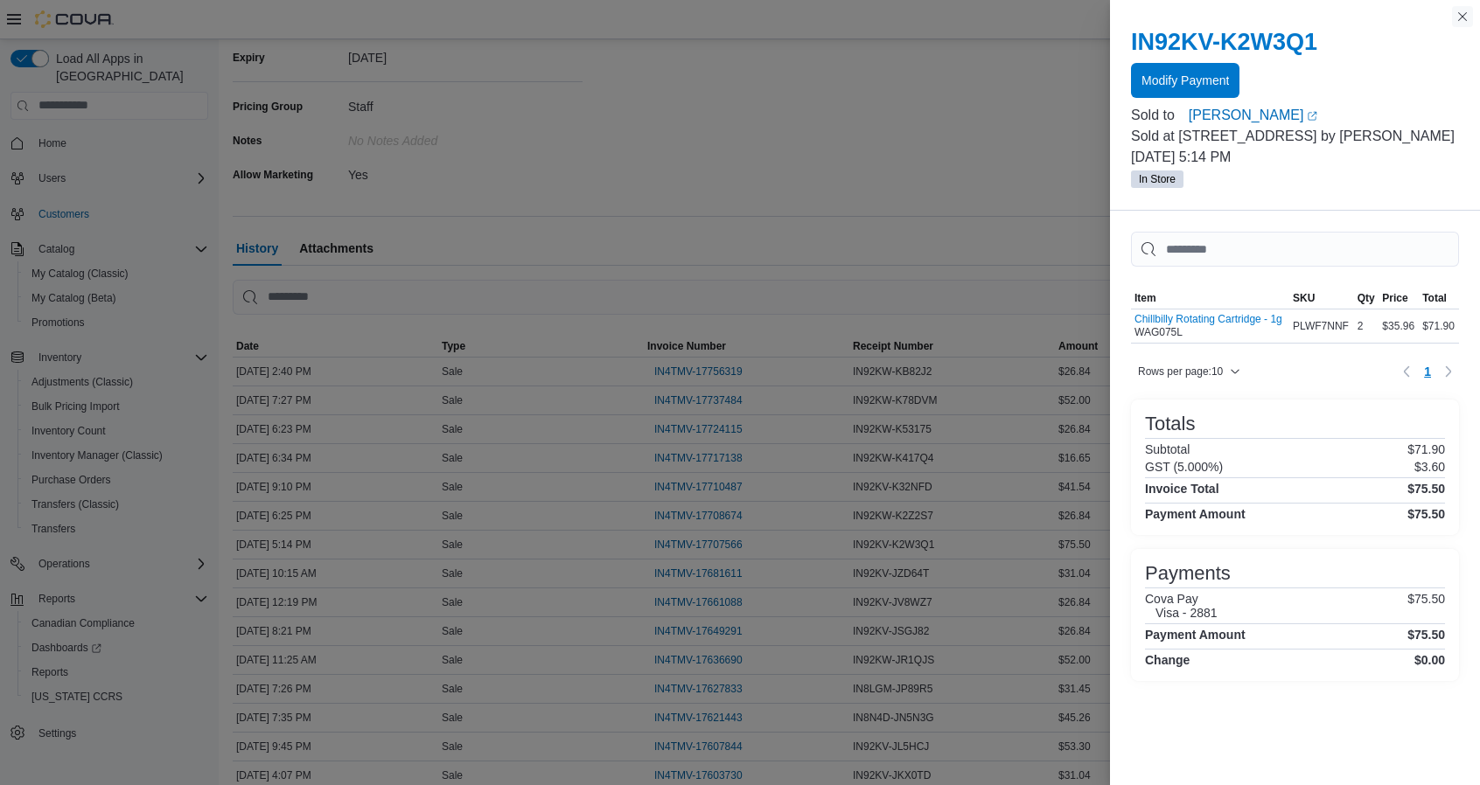
click at [1469, 13] on button "Close this dialog" at bounding box center [1462, 16] width 21 height 21
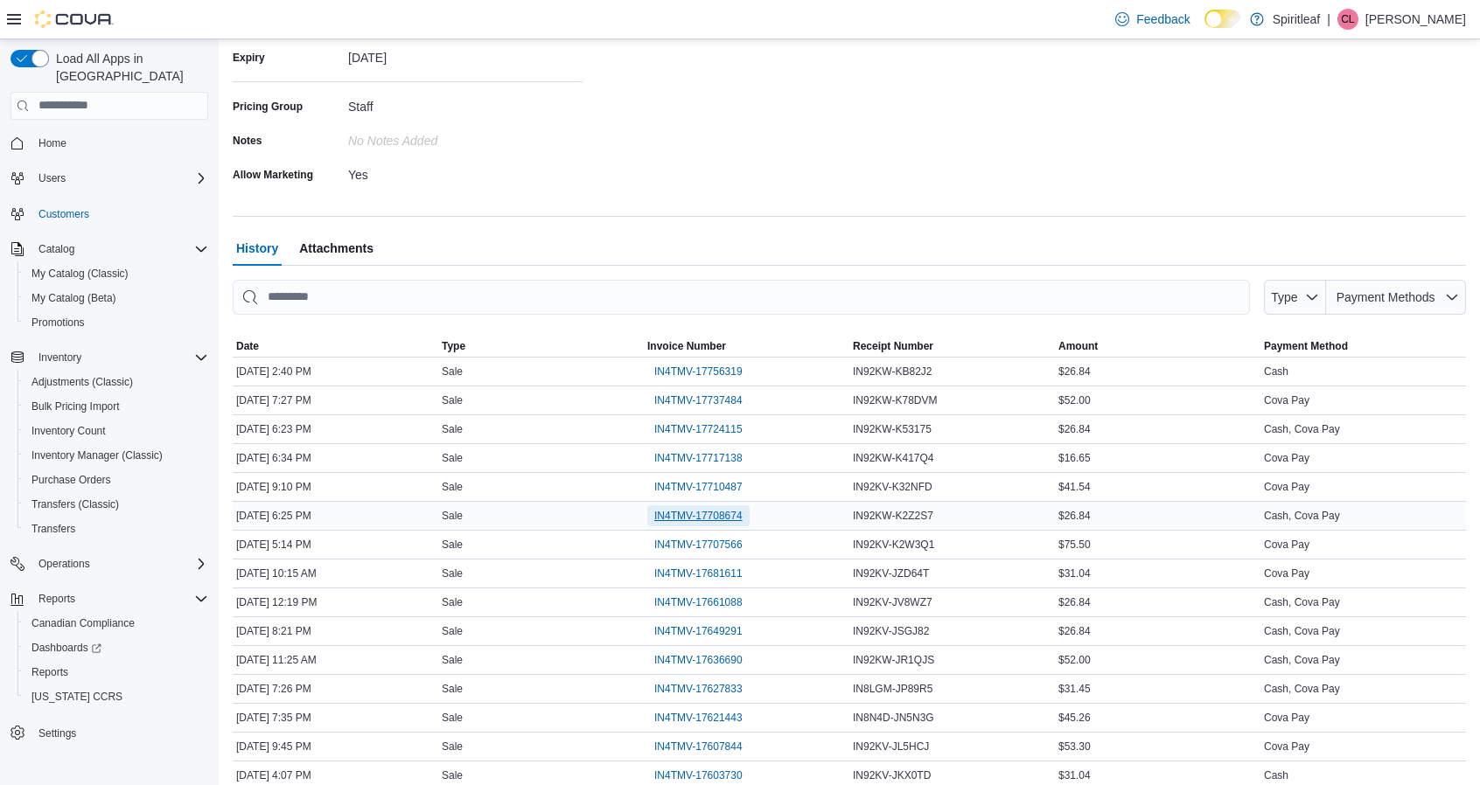
click at [703, 509] on span "IN4TMV-17708674" at bounding box center [698, 516] width 88 height 14
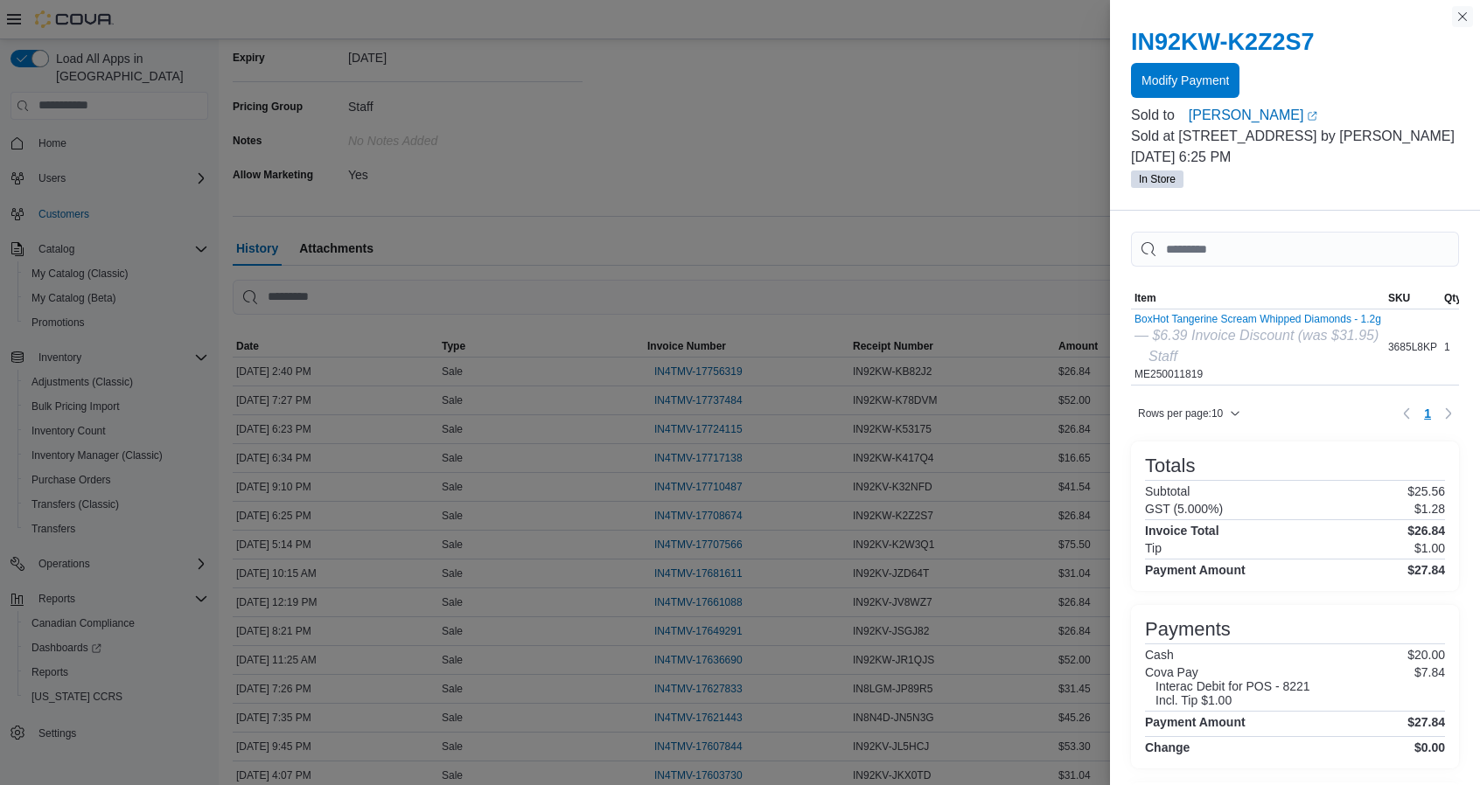
click at [1464, 15] on button "Close this dialog" at bounding box center [1462, 16] width 21 height 21
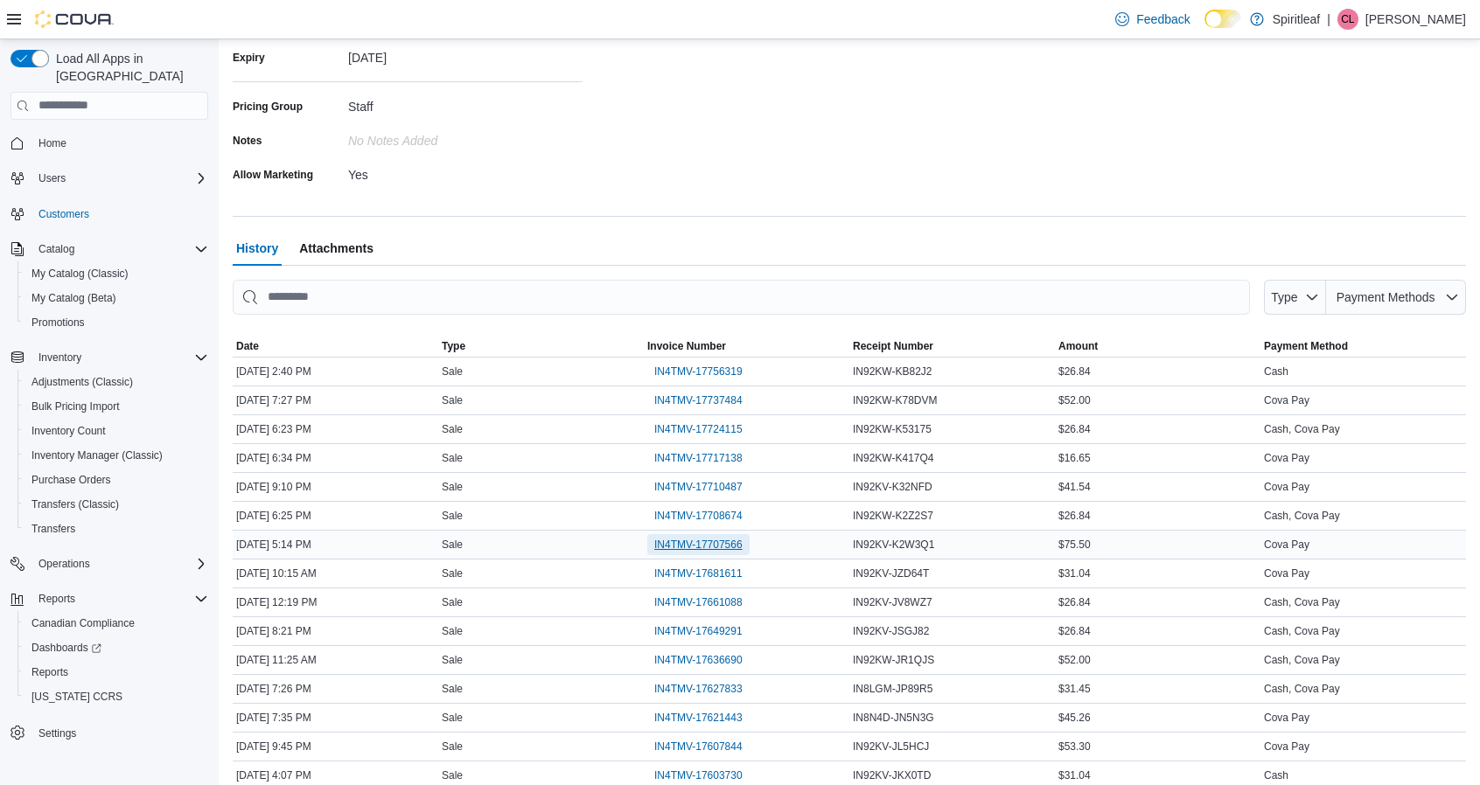
click at [714, 547] on span "IN4TMV-17707566" at bounding box center [698, 545] width 88 height 14
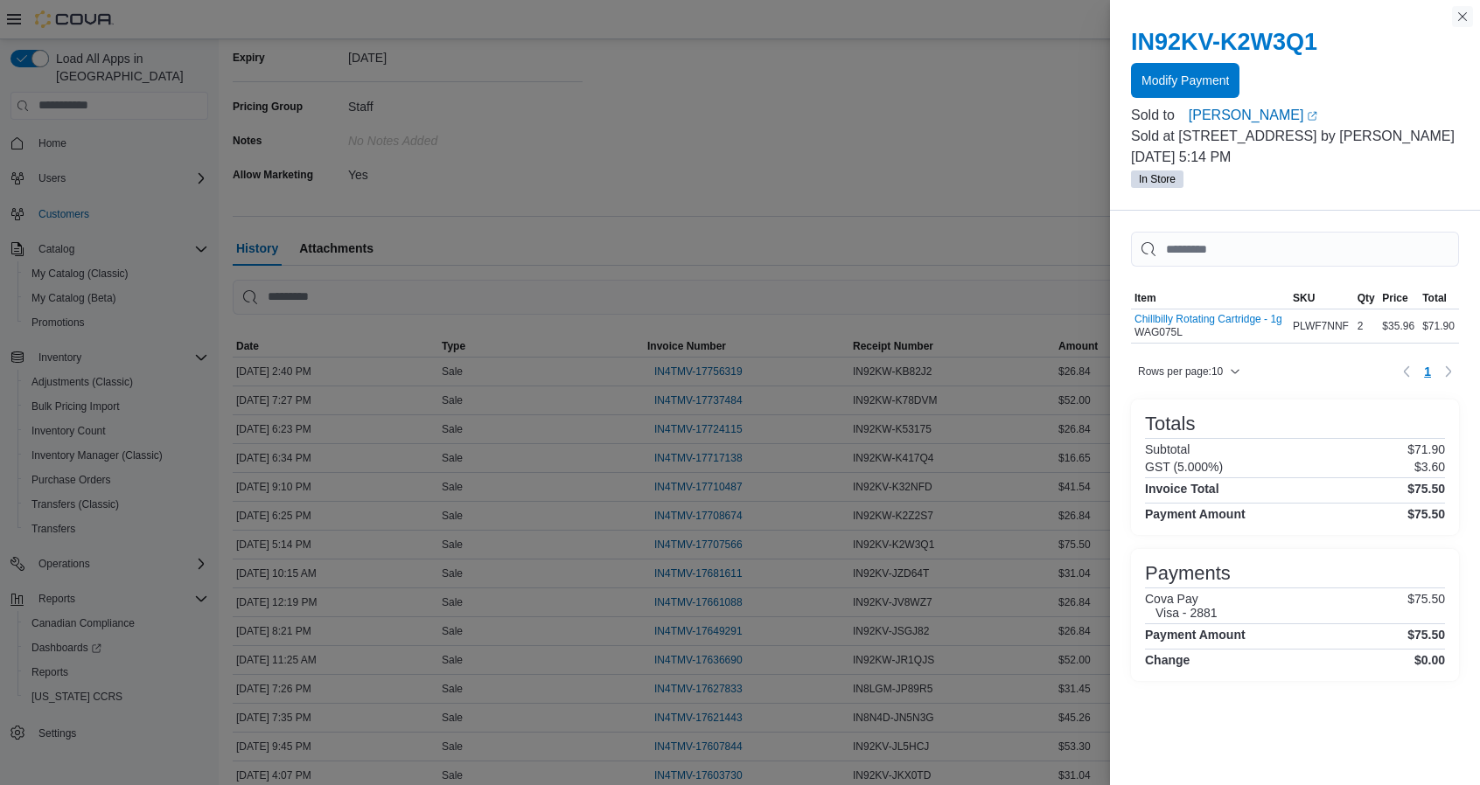
click at [1468, 17] on button "Close this dialog" at bounding box center [1462, 16] width 21 height 21
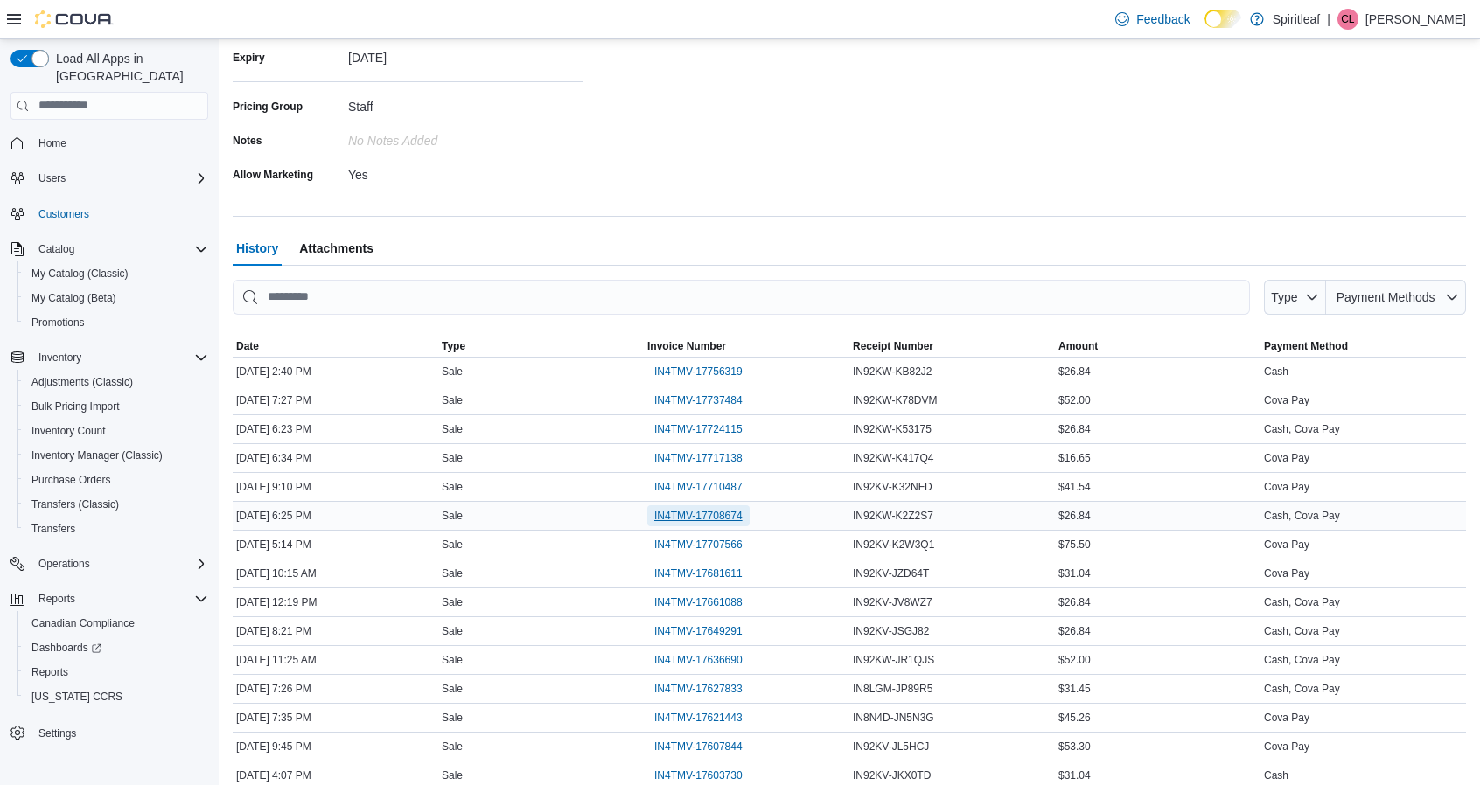
click at [678, 511] on span "IN4TMV-17708674" at bounding box center [698, 516] width 88 height 14
click at [697, 451] on span "IN4TMV-17717138" at bounding box center [698, 458] width 88 height 14
click at [714, 484] on span "IN4TMV-17710487" at bounding box center [698, 487] width 88 height 14
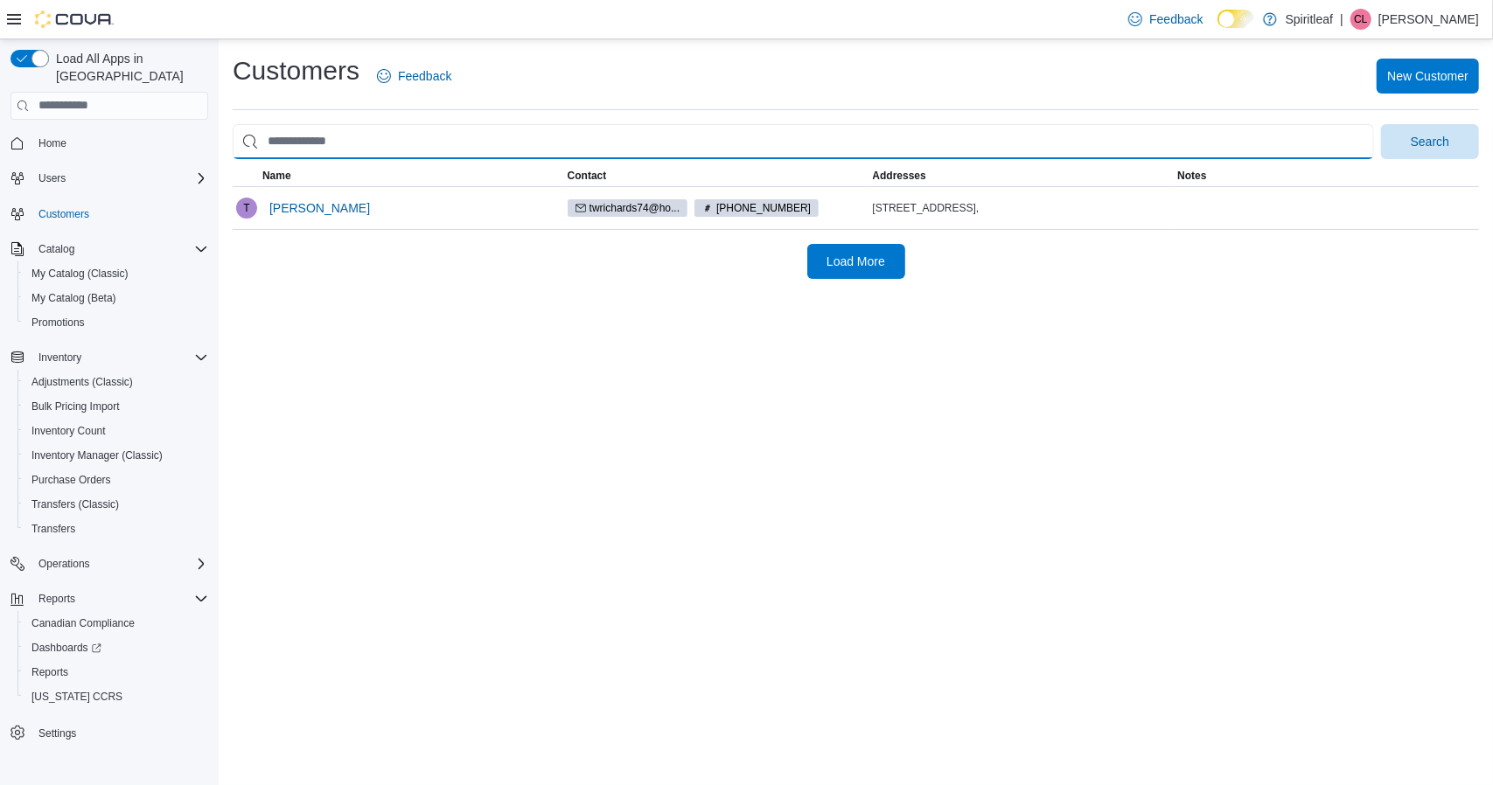
drag, startPoint x: 368, startPoint y: 141, endPoint x: 238, endPoint y: 140, distance: 130.3
click at [238, 140] on input "search" at bounding box center [803, 141] width 1141 height 35
type input "**********"
click at [1381, 124] on button "Search" at bounding box center [1430, 141] width 98 height 35
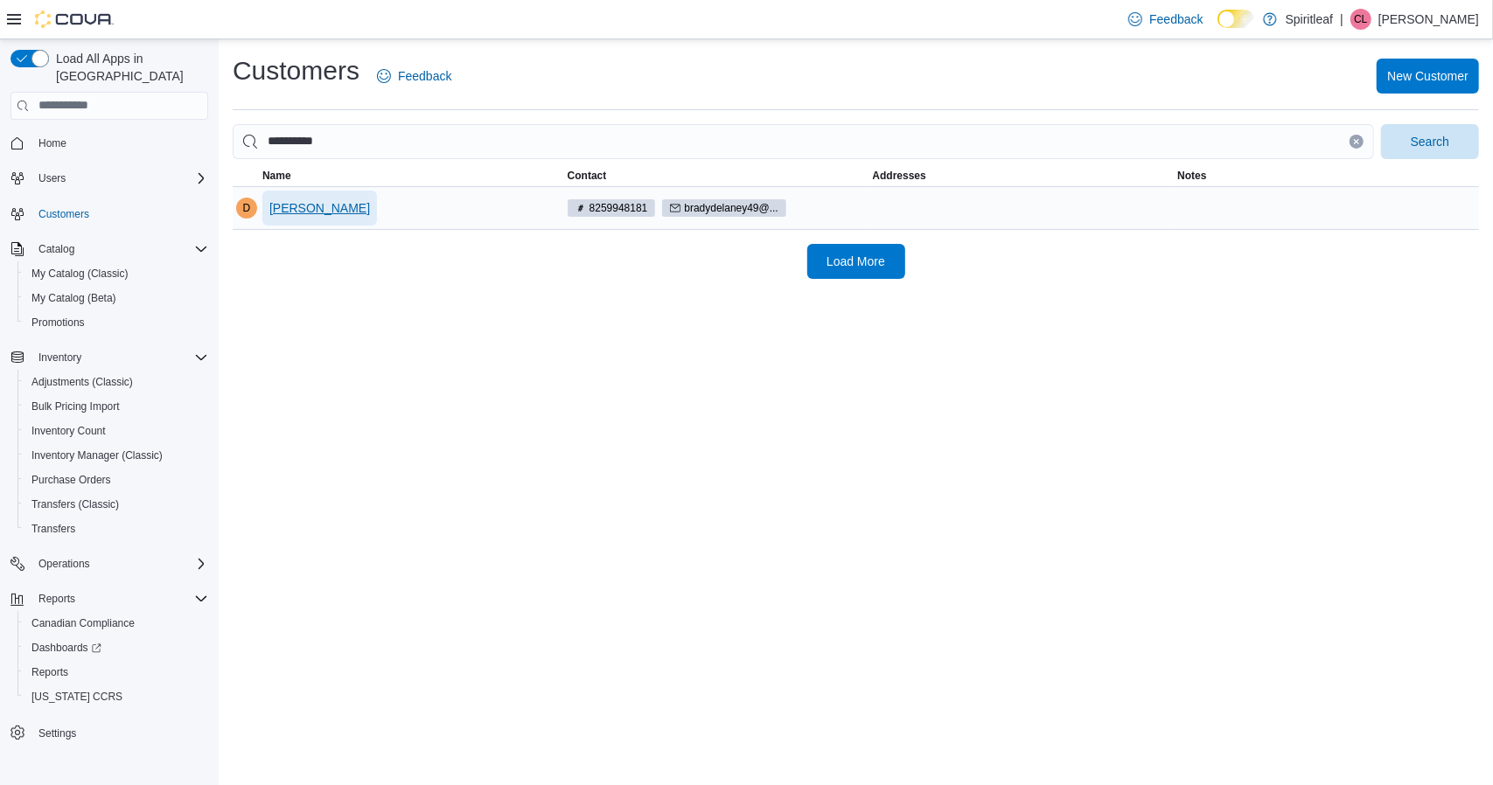
click at [297, 213] on span "[PERSON_NAME]" at bounding box center [319, 207] width 101 height 17
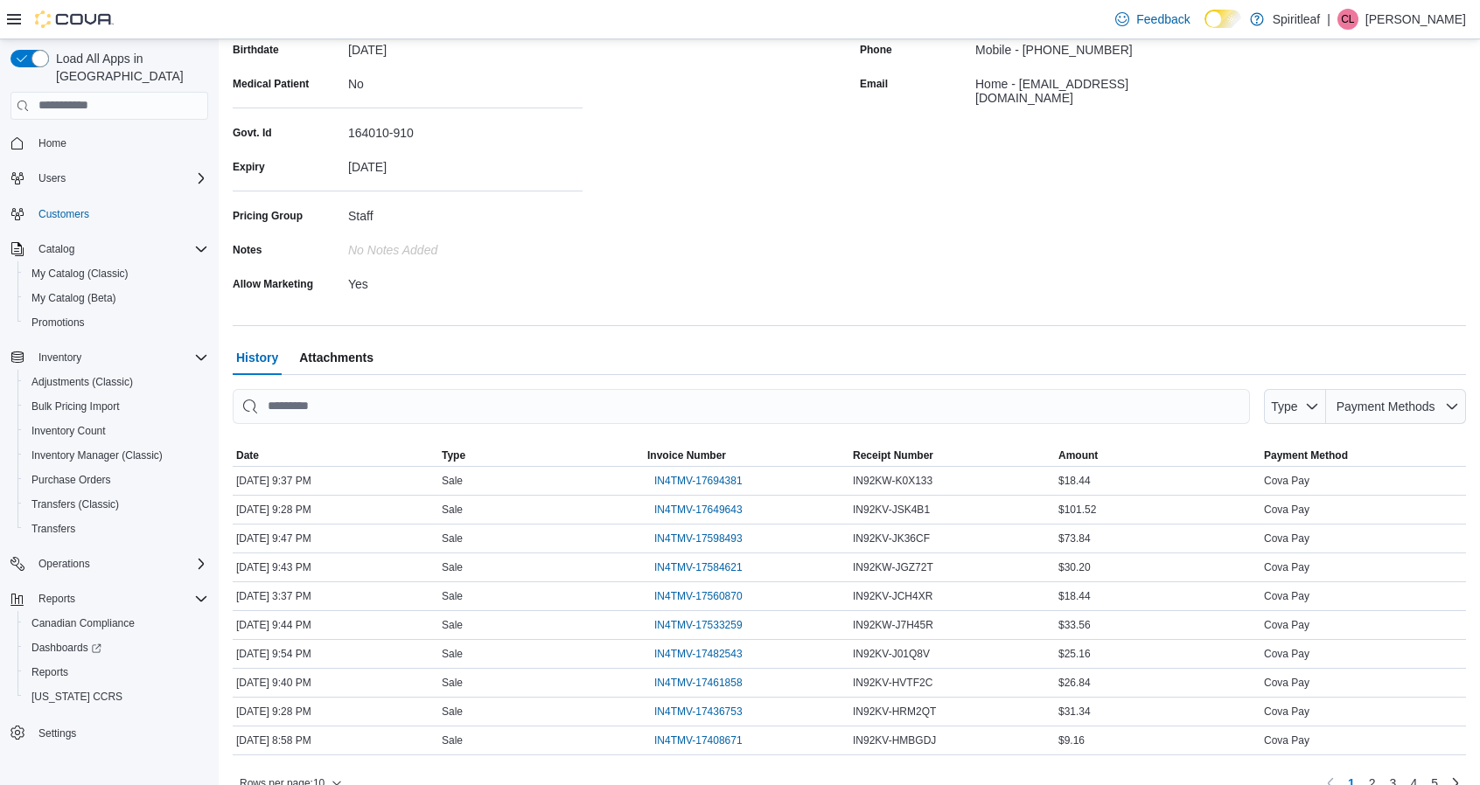
scroll to position [308, 0]
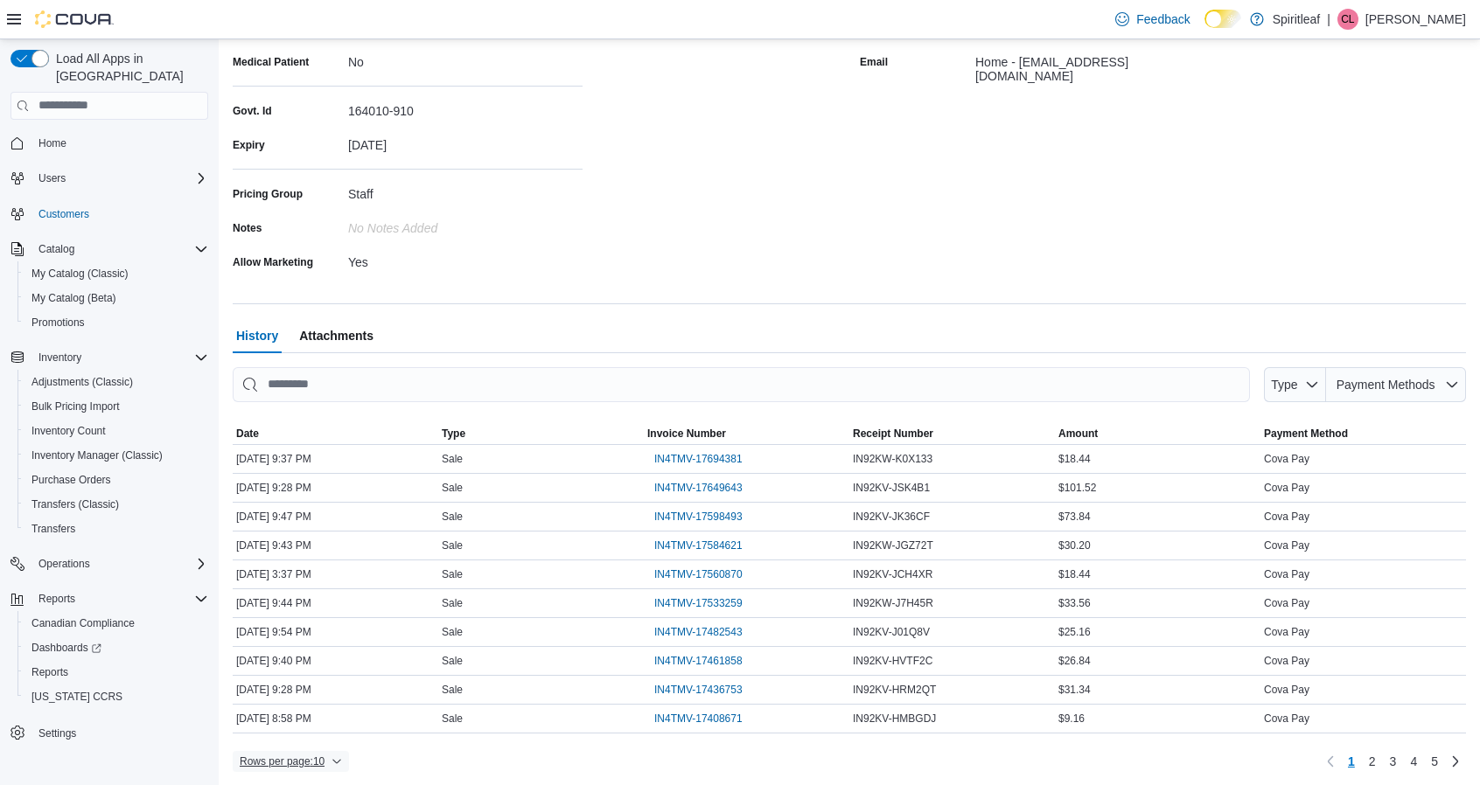
click at [294, 755] on span "Rows per page : 10" at bounding box center [282, 762] width 85 height 14
click at [308, 725] on span "50 rows" at bounding box center [314, 723] width 56 height 14
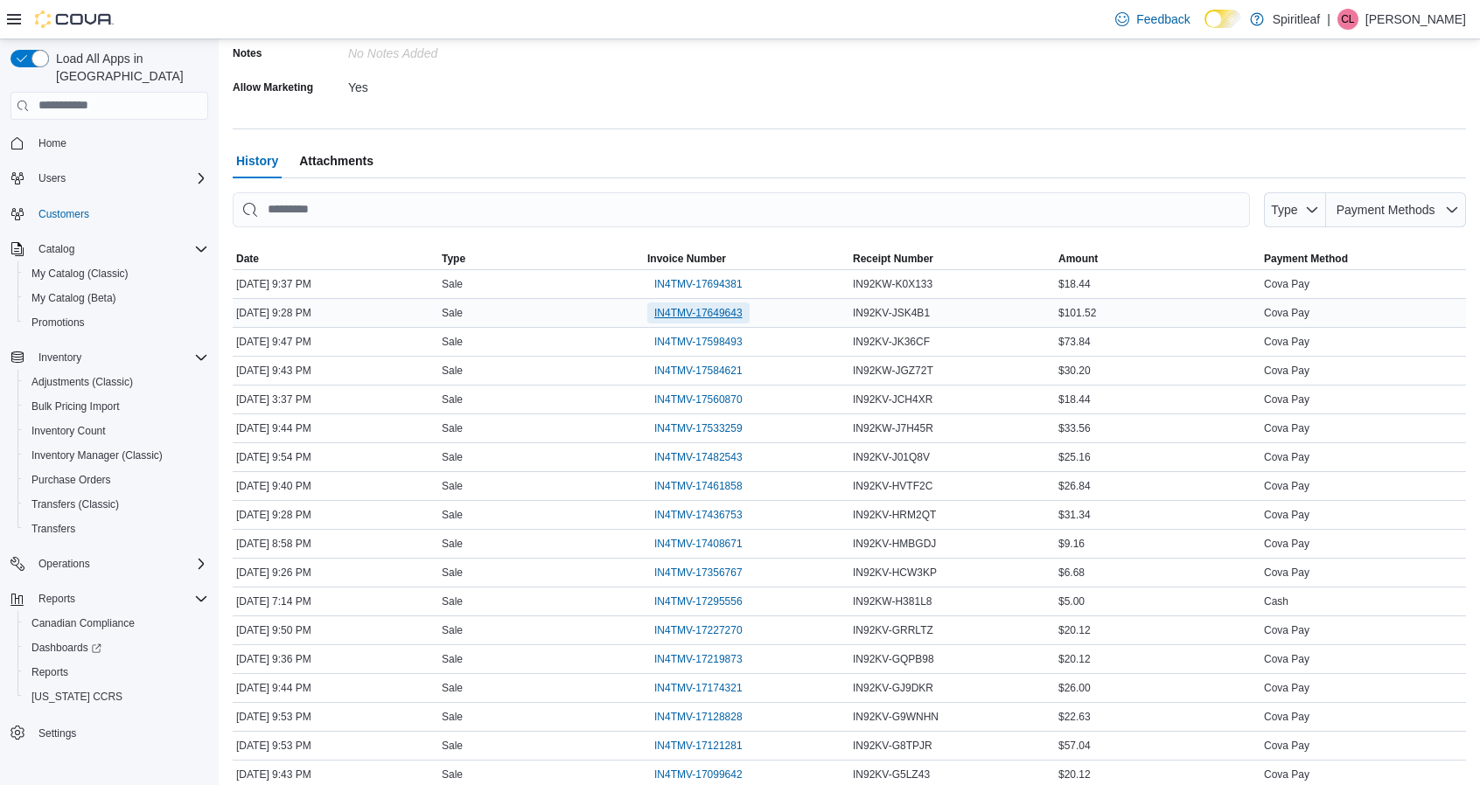
click at [707, 310] on span "IN4TMV-17649643" at bounding box center [698, 313] width 88 height 14
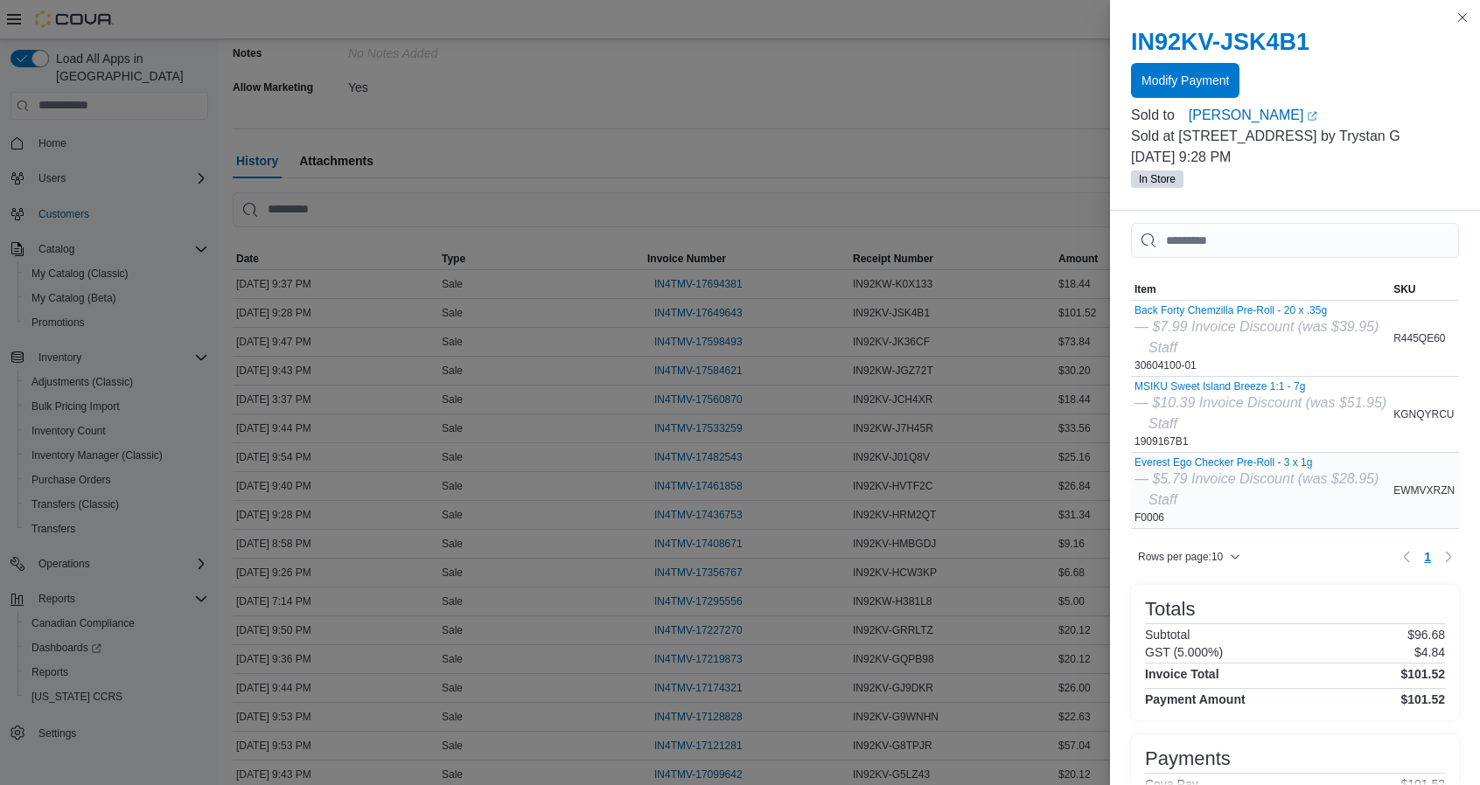
scroll to position [0, 0]
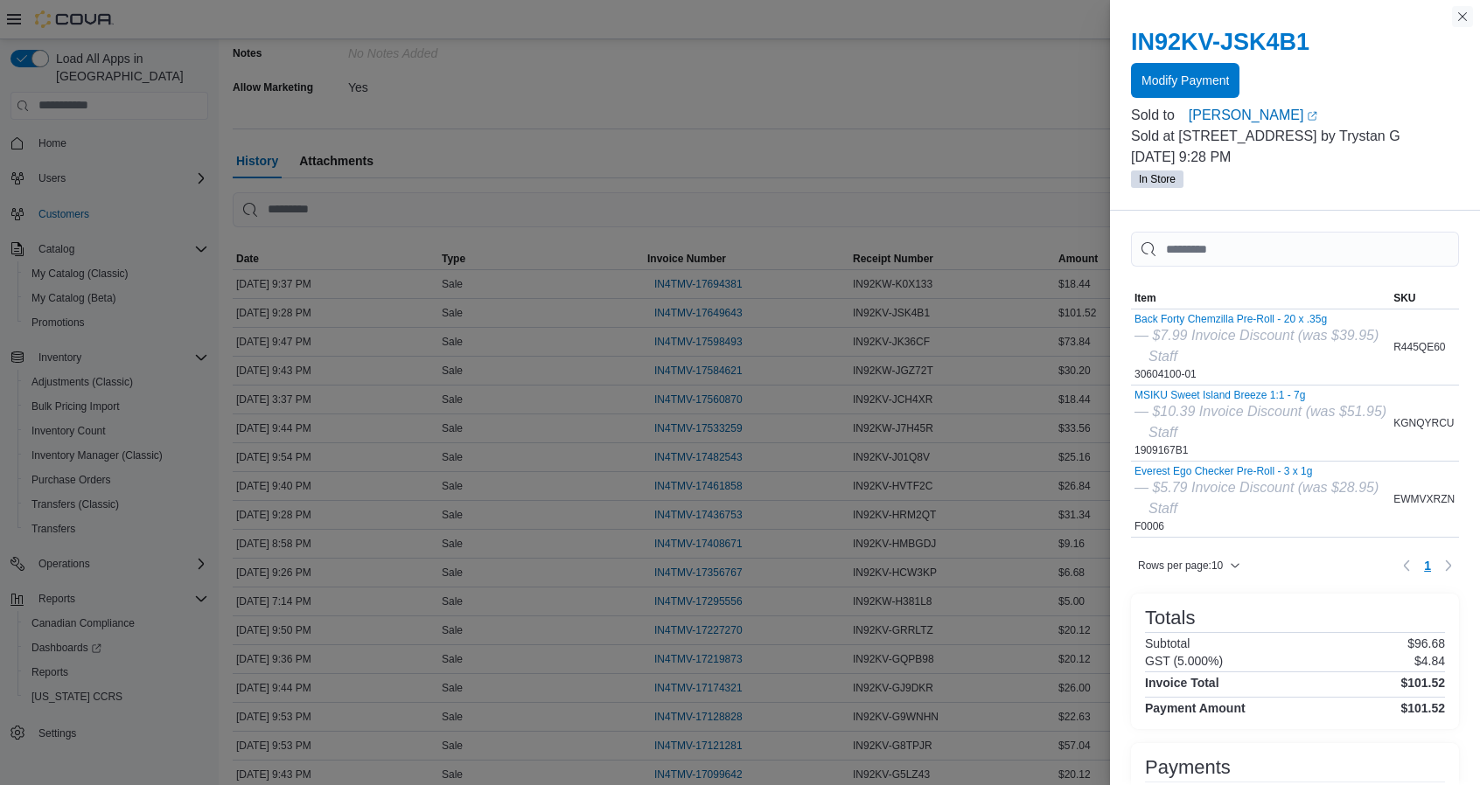
click at [1459, 15] on button "Close this dialog" at bounding box center [1462, 16] width 21 height 21
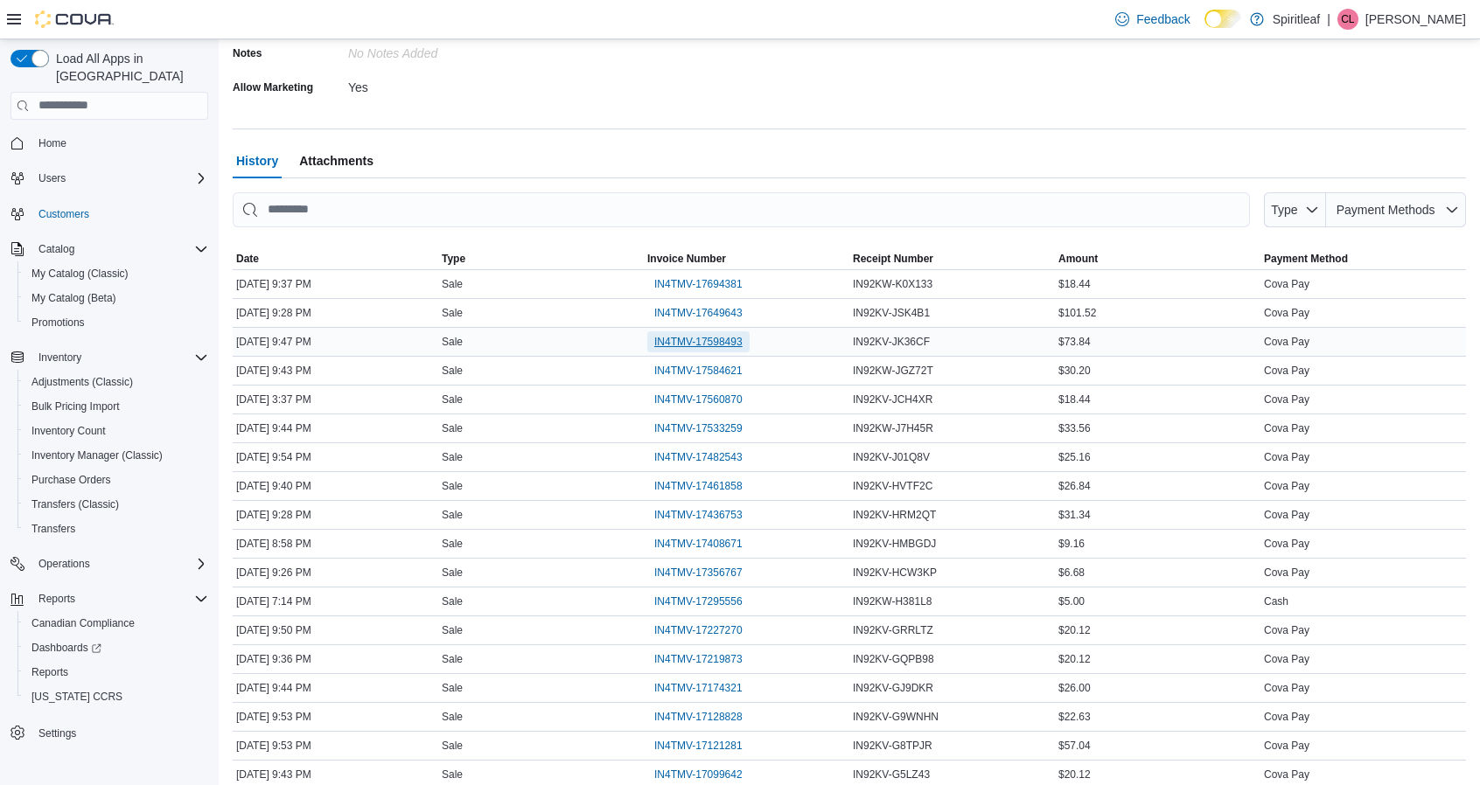
click at [715, 339] on span "IN4TMV-17598493" at bounding box center [698, 342] width 88 height 14
click at [722, 370] on span "IN4TMV-17584621" at bounding box center [698, 371] width 88 height 14
click at [708, 393] on span "IN4TMV-17560870" at bounding box center [698, 400] width 88 height 14
click at [682, 284] on span "IN4TMV-17694381" at bounding box center [698, 284] width 88 height 14
click at [707, 310] on span "IN4TMV-17649643" at bounding box center [698, 313] width 88 height 14
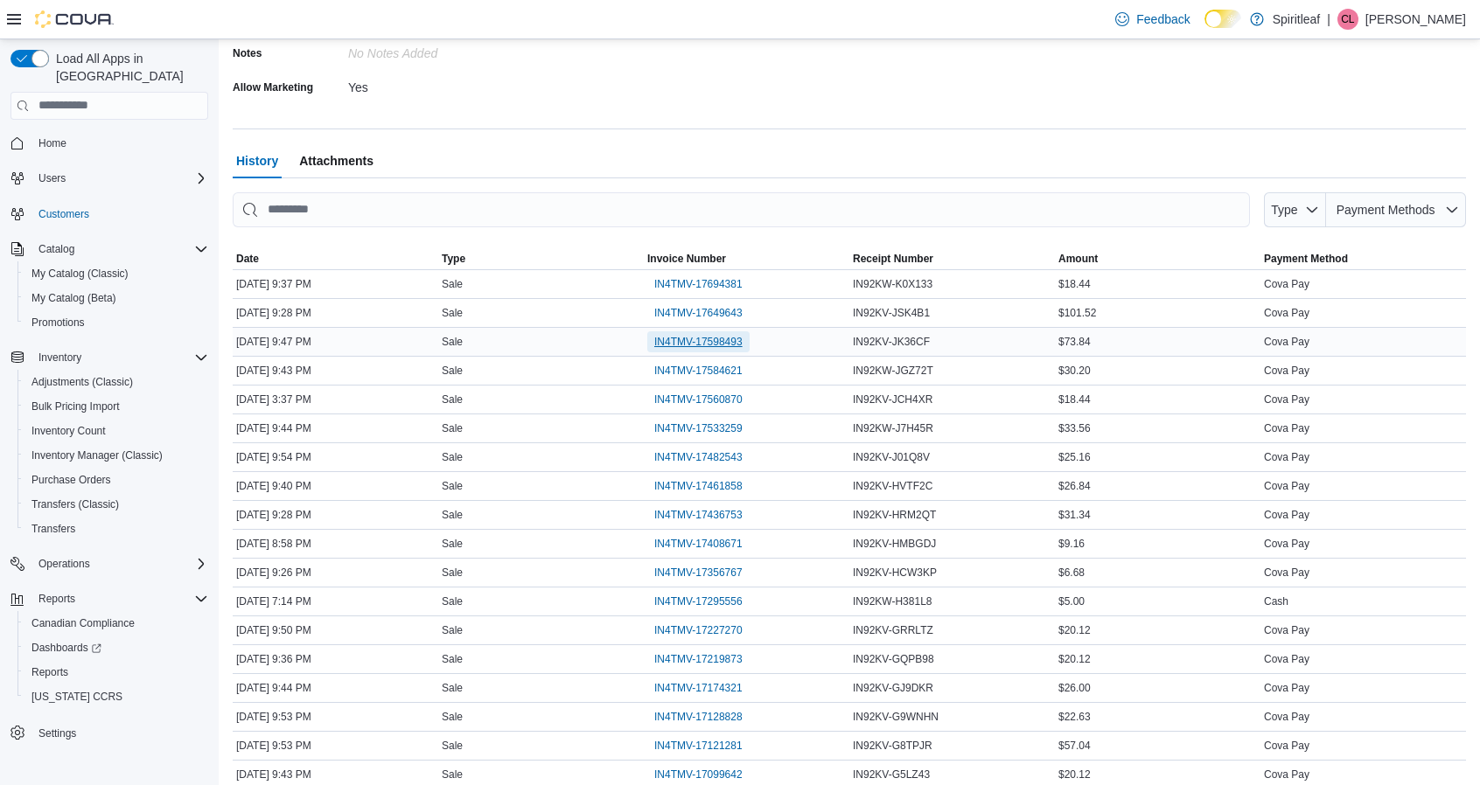
click at [693, 336] on span "IN4TMV-17598493" at bounding box center [698, 342] width 88 height 14
click at [733, 366] on span "IN4TMV-17584621" at bounding box center [698, 371] width 88 height 14
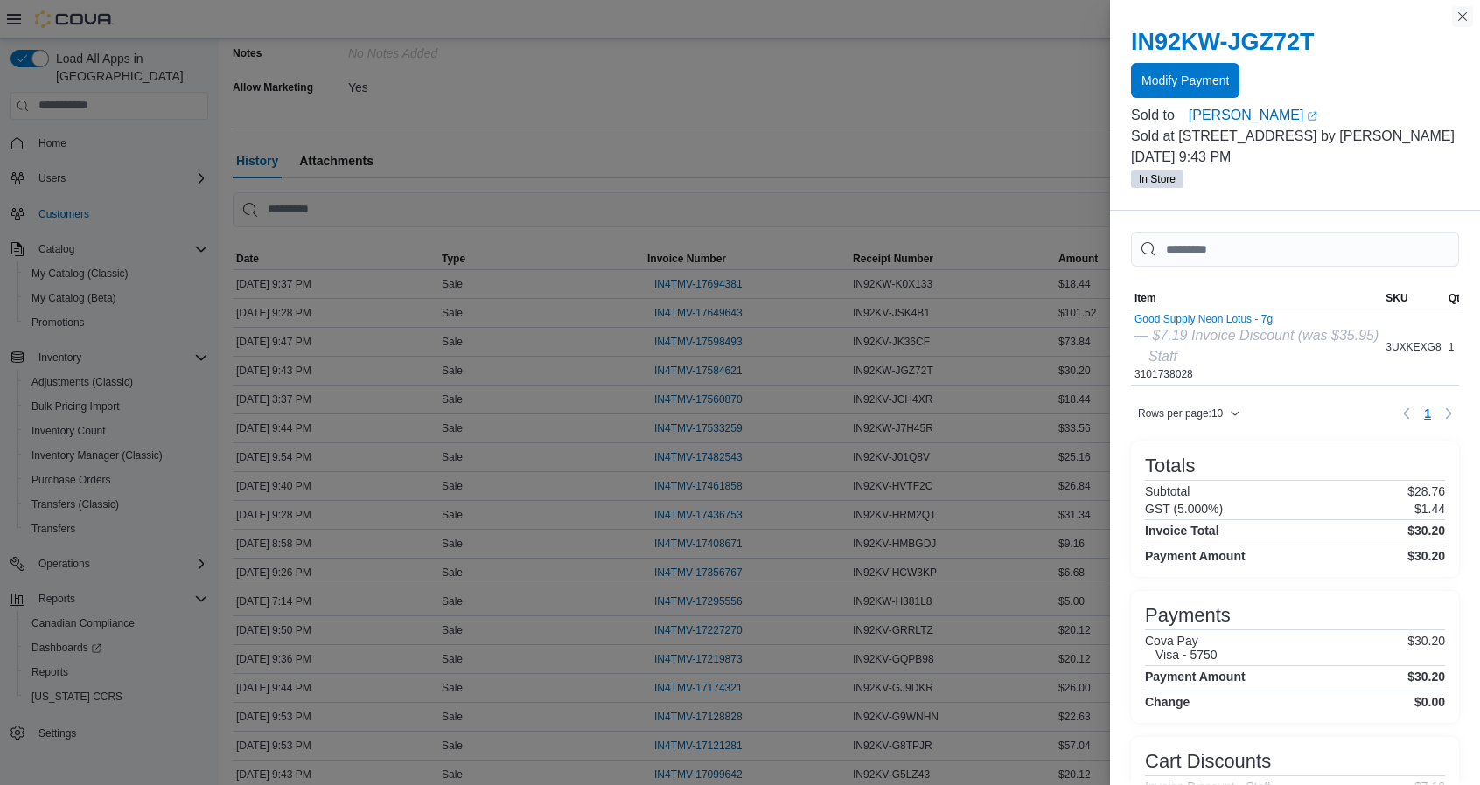
click at [1461, 14] on button "Close this dialog" at bounding box center [1462, 16] width 21 height 21
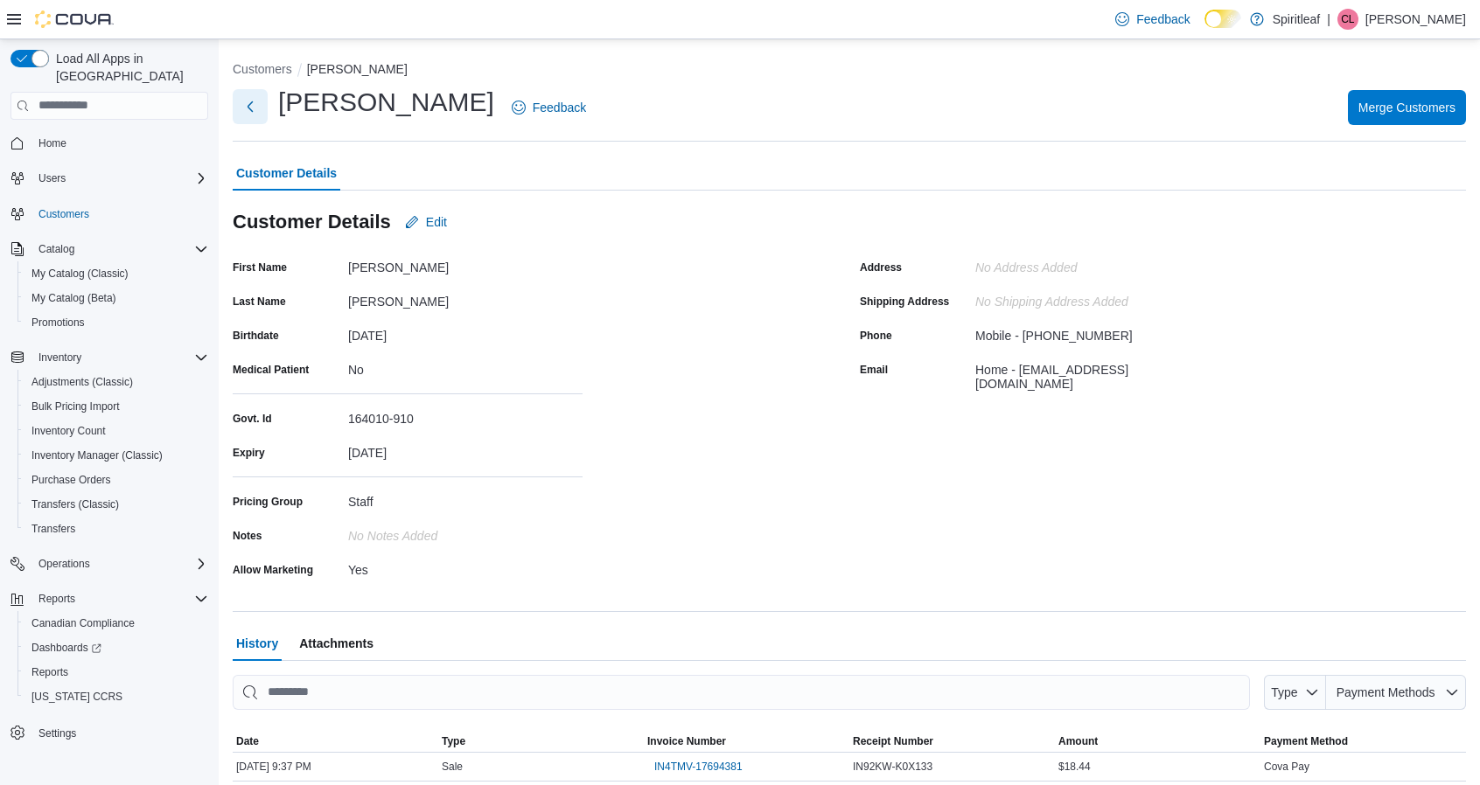
click at [252, 110] on button "Next" at bounding box center [250, 106] width 35 height 35
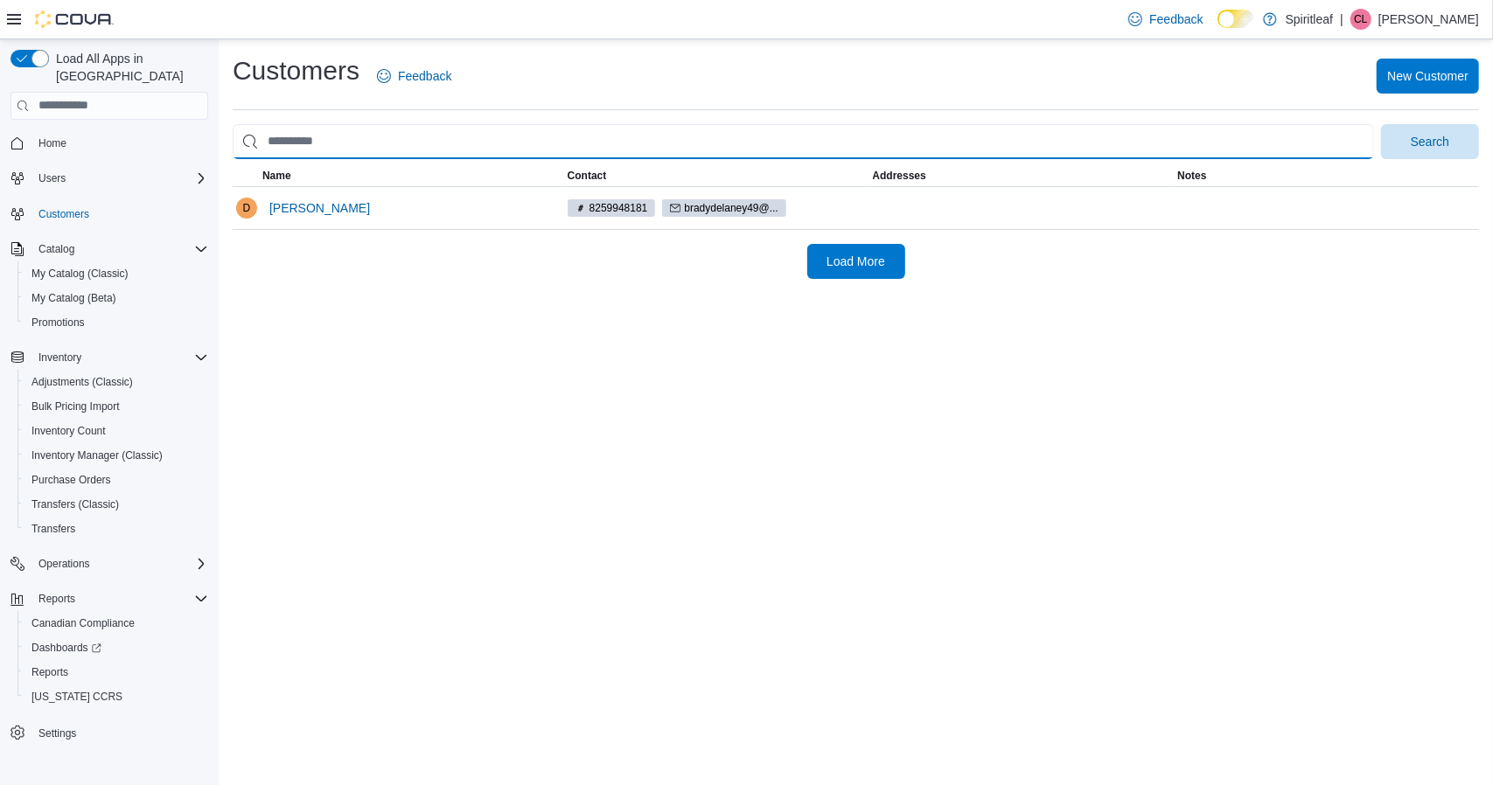
click at [348, 144] on input "search" at bounding box center [803, 141] width 1141 height 35
type input "**********"
click at [1381, 124] on button "Search" at bounding box center [1430, 141] width 98 height 35
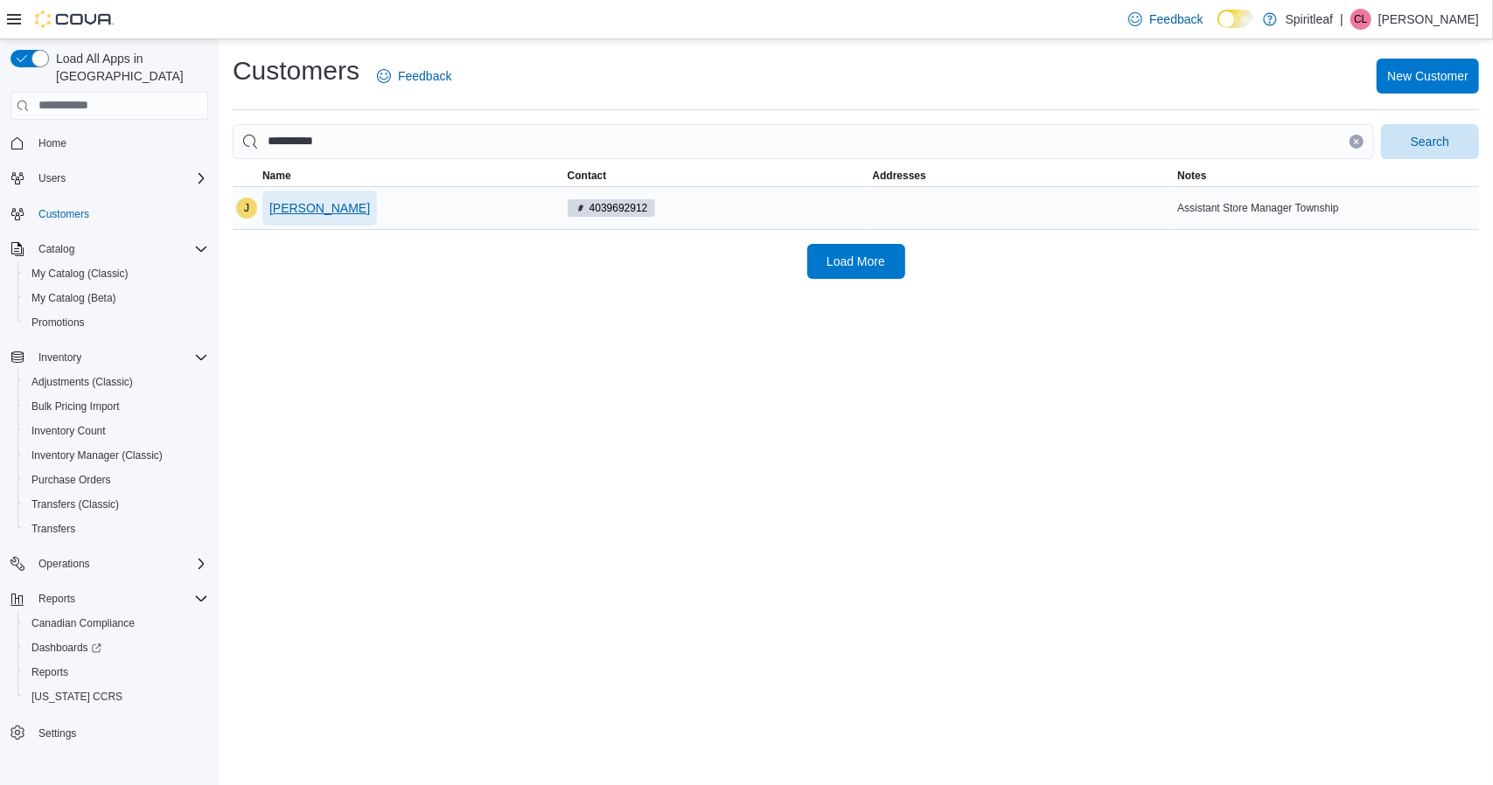
click at [292, 210] on span "[PERSON_NAME]" at bounding box center [319, 207] width 101 height 17
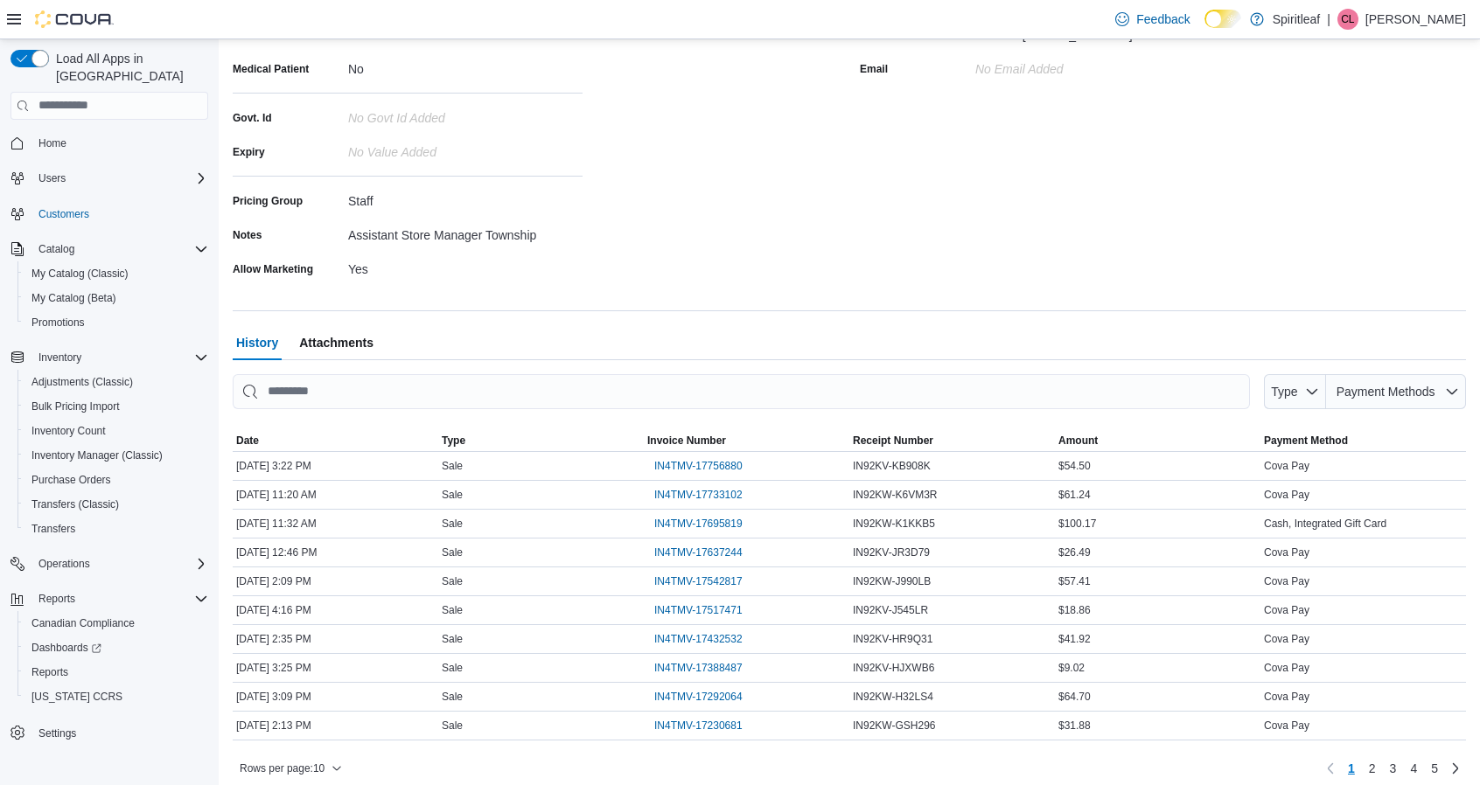
scroll to position [308, 0]
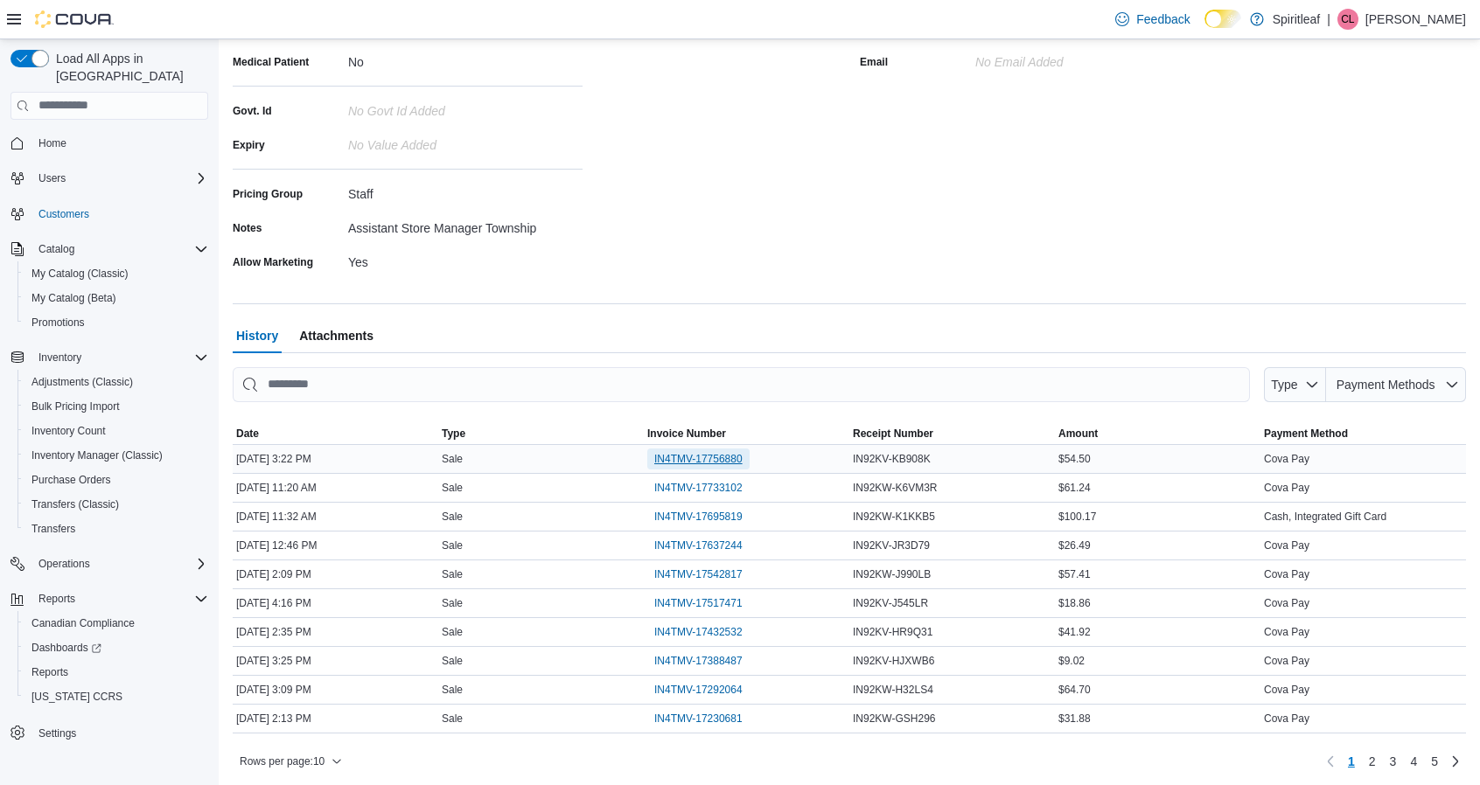
click at [686, 457] on span "IN4TMV-17756880" at bounding box center [698, 459] width 88 height 14
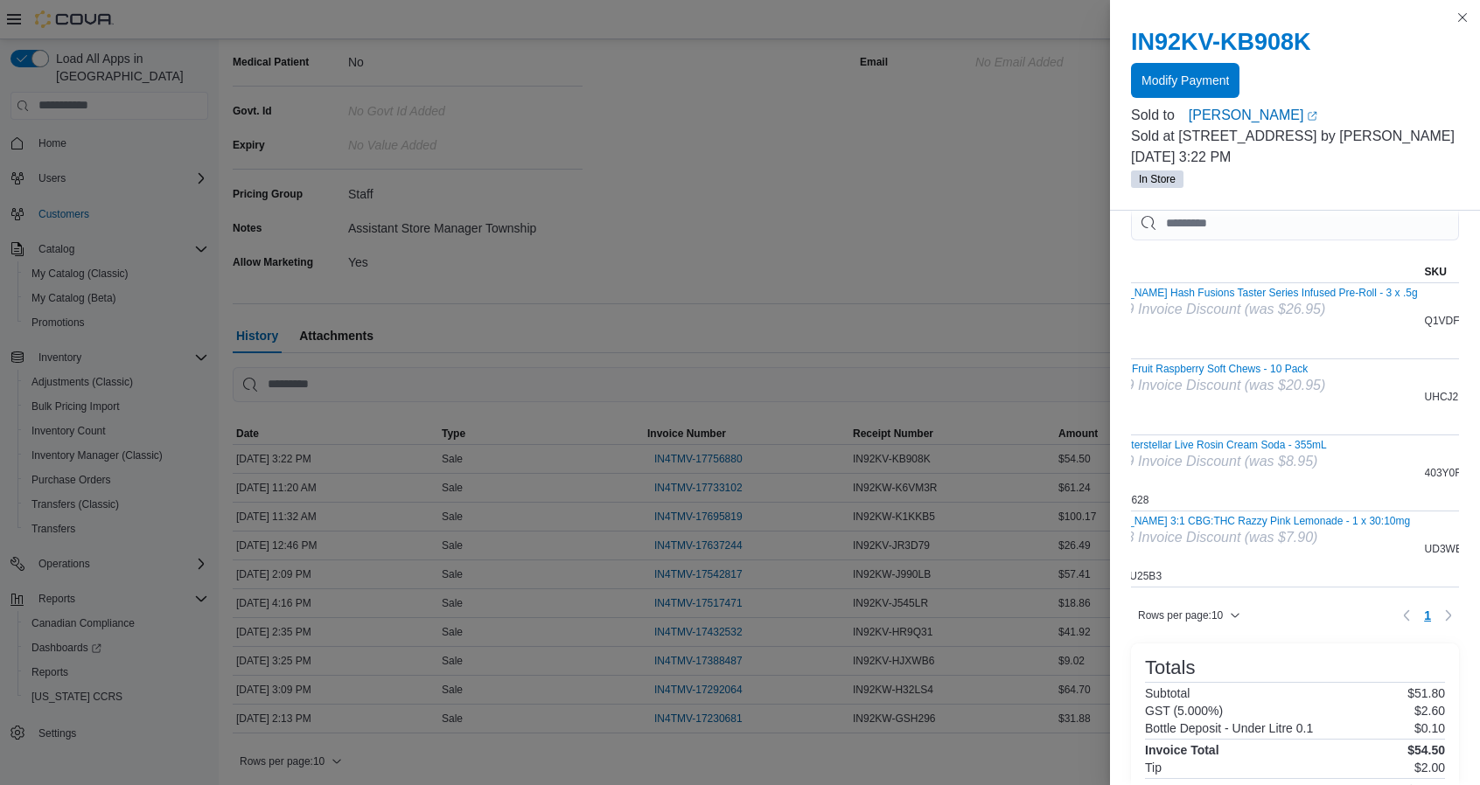
scroll to position [0, 0]
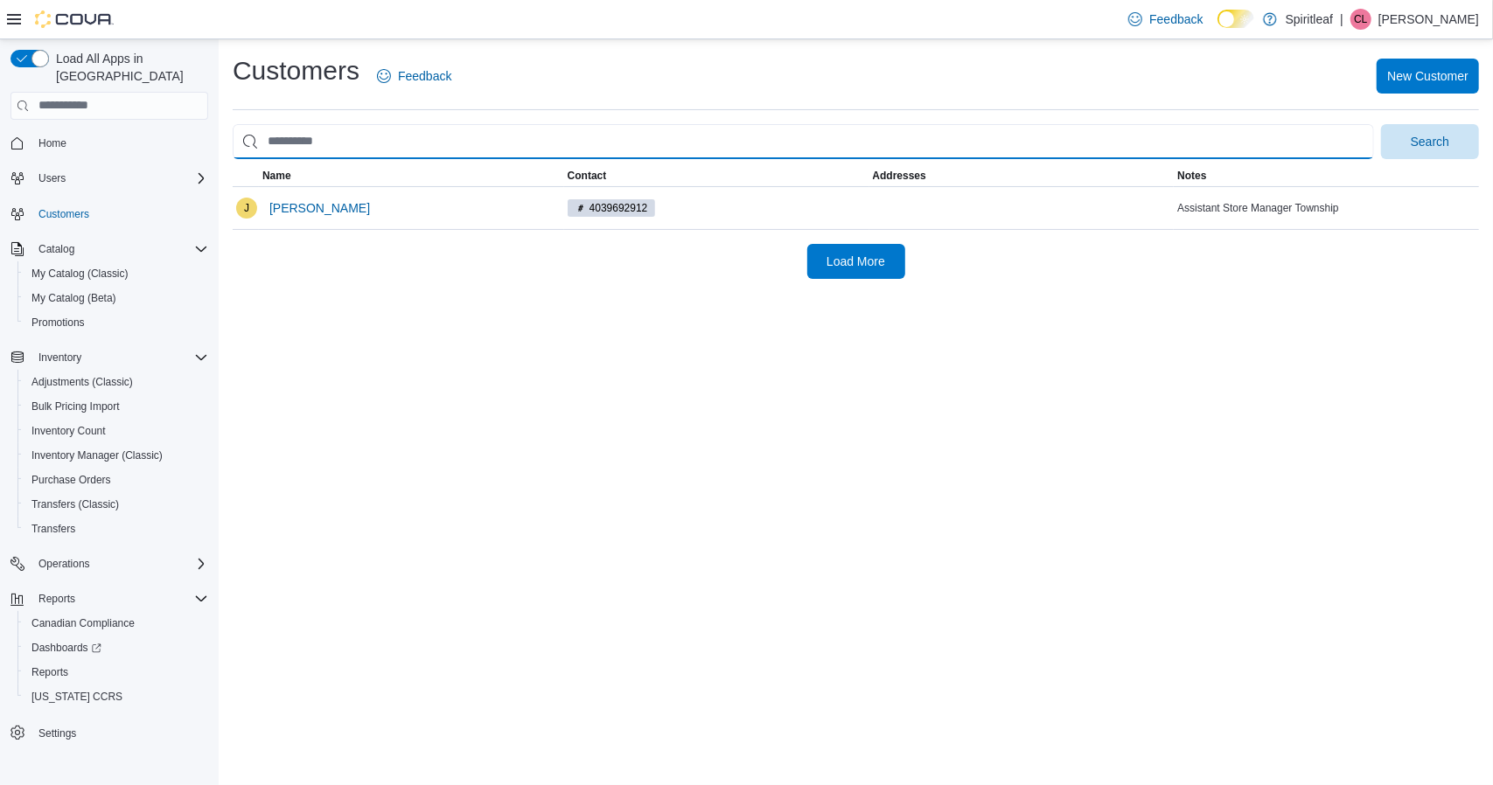
click at [340, 138] on input "search" at bounding box center [803, 141] width 1141 height 35
type input "*"
click at [1381, 124] on button "Search" at bounding box center [1430, 141] width 98 height 35
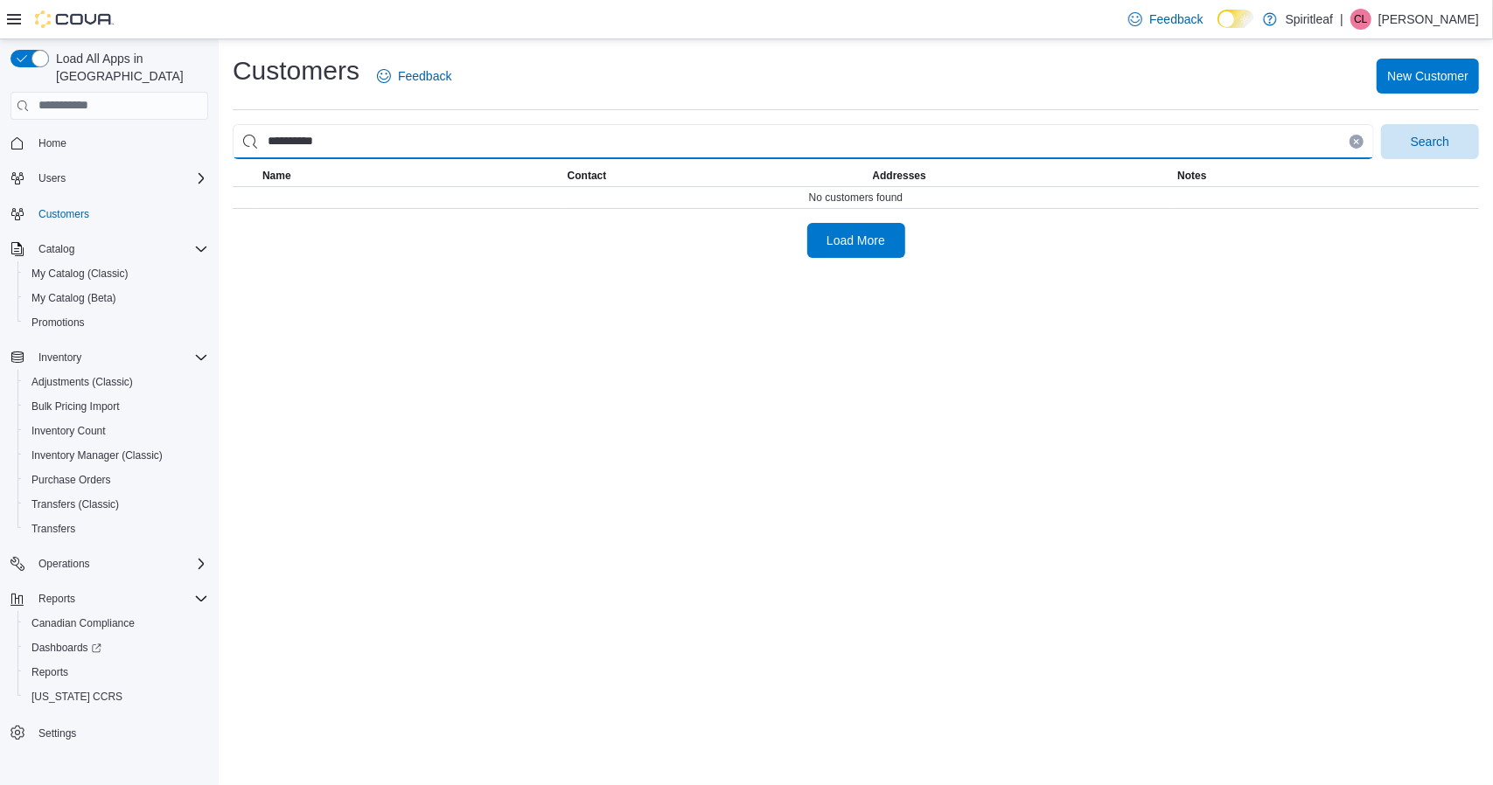
drag, startPoint x: 362, startPoint y: 143, endPoint x: 203, endPoint y: 143, distance: 159.2
click at [205, 143] on div "**********" at bounding box center [746, 412] width 1493 height 746
type input "**********"
click at [1381, 124] on button "Search" at bounding box center [1430, 141] width 98 height 35
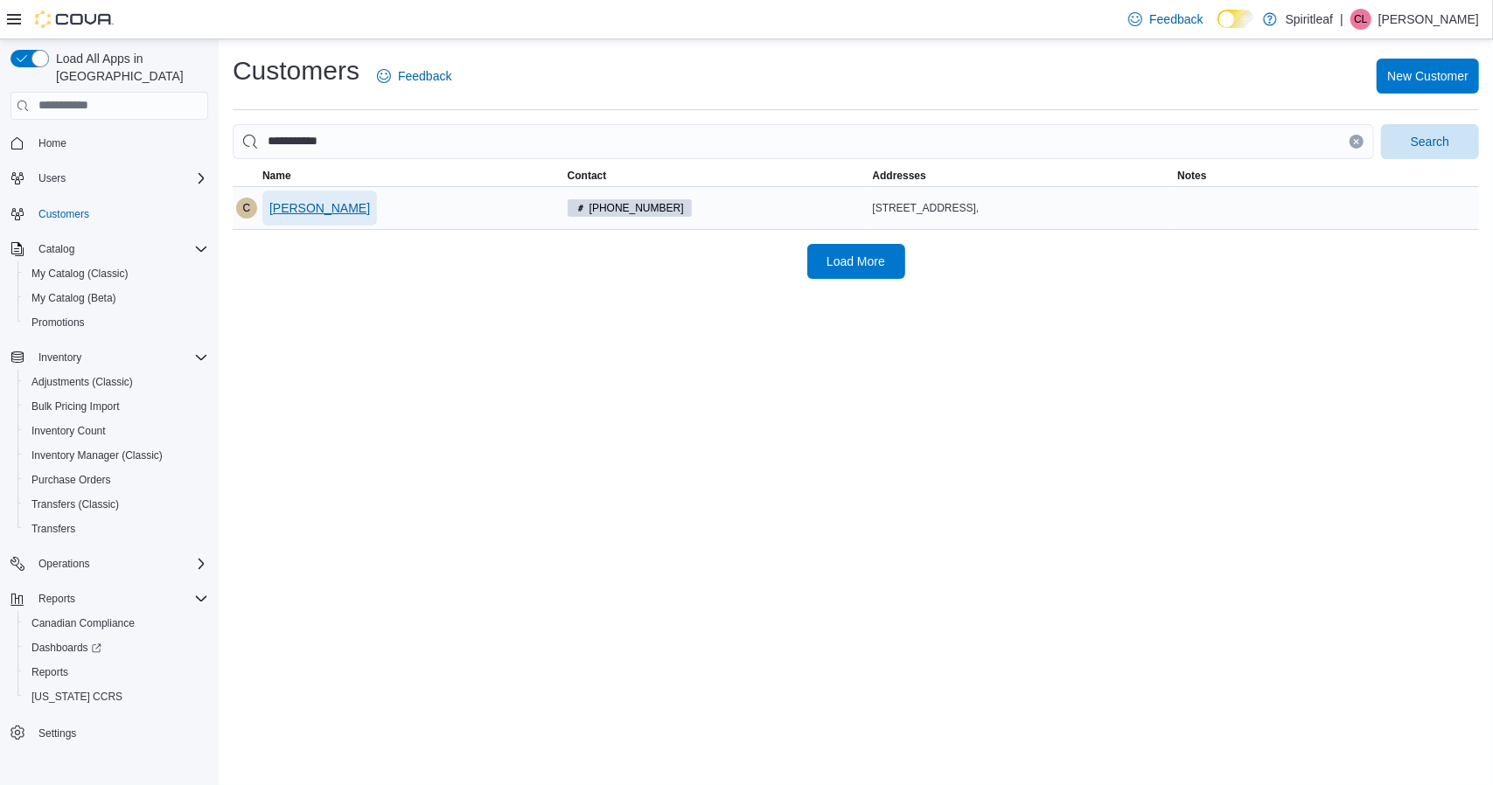
click at [317, 212] on span "[PERSON_NAME]" at bounding box center [319, 207] width 101 height 17
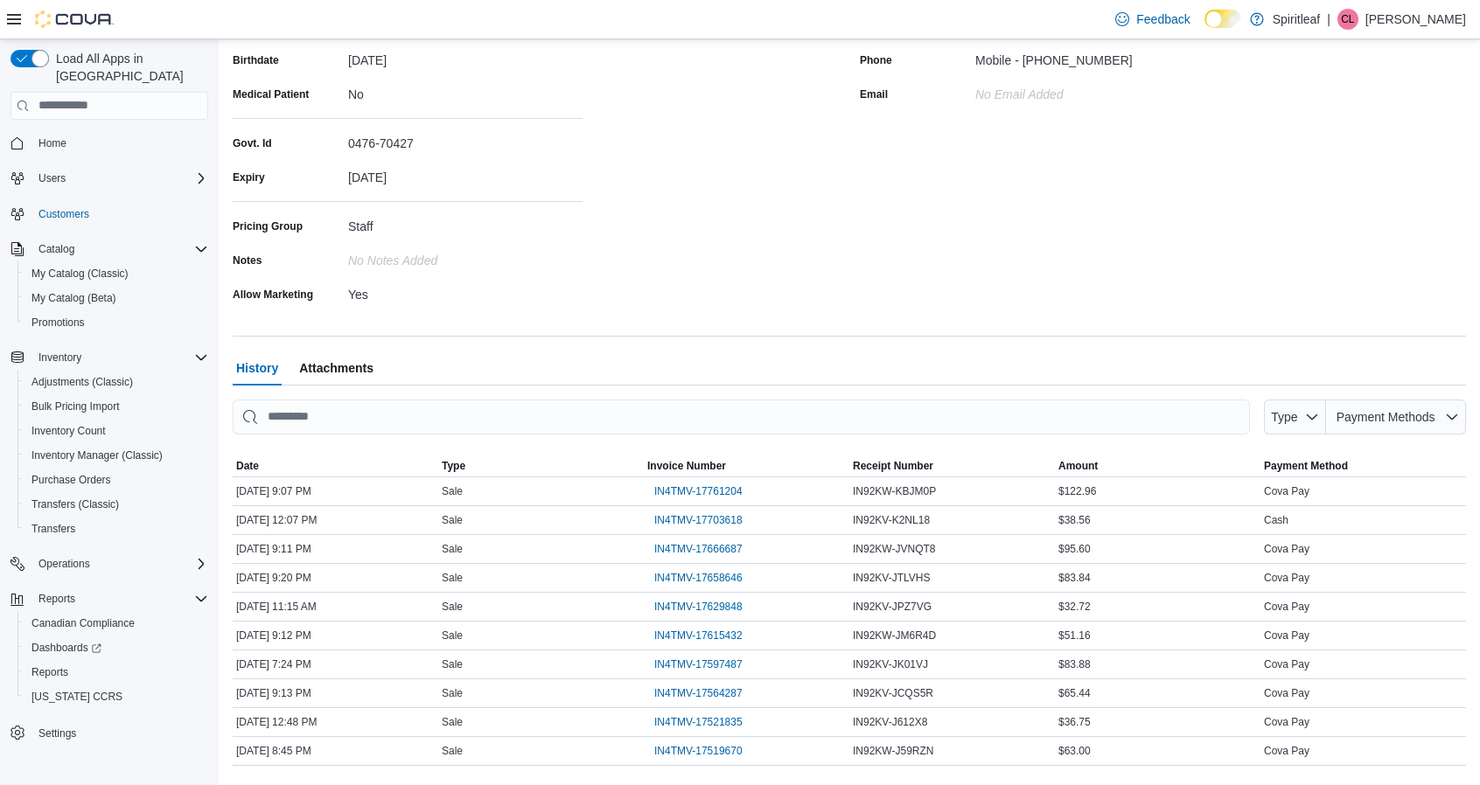
scroll to position [308, 0]
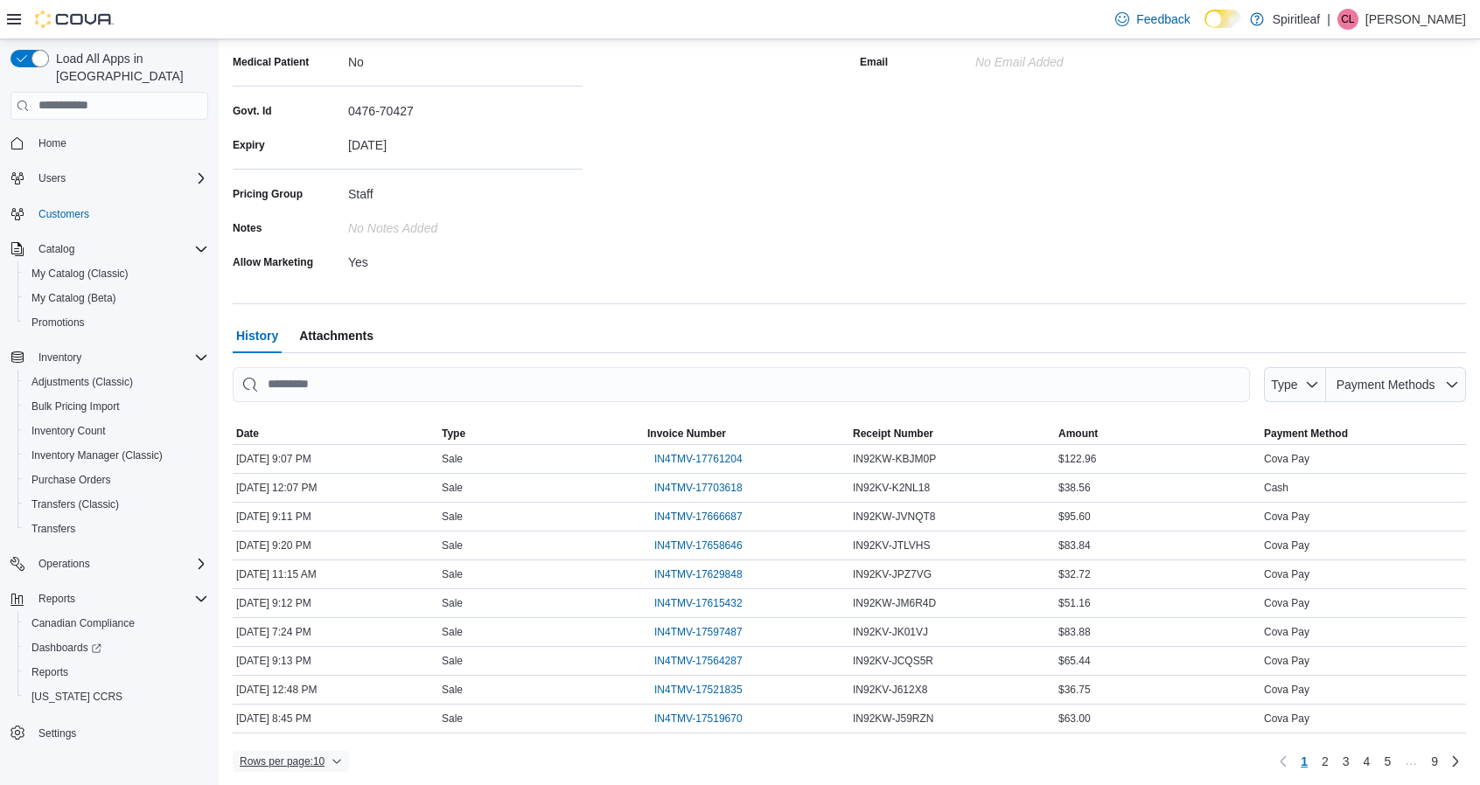
click at [292, 751] on span "Rows per page : 10" at bounding box center [291, 761] width 102 height 21
click at [315, 725] on span "50 rows" at bounding box center [314, 723] width 56 height 14
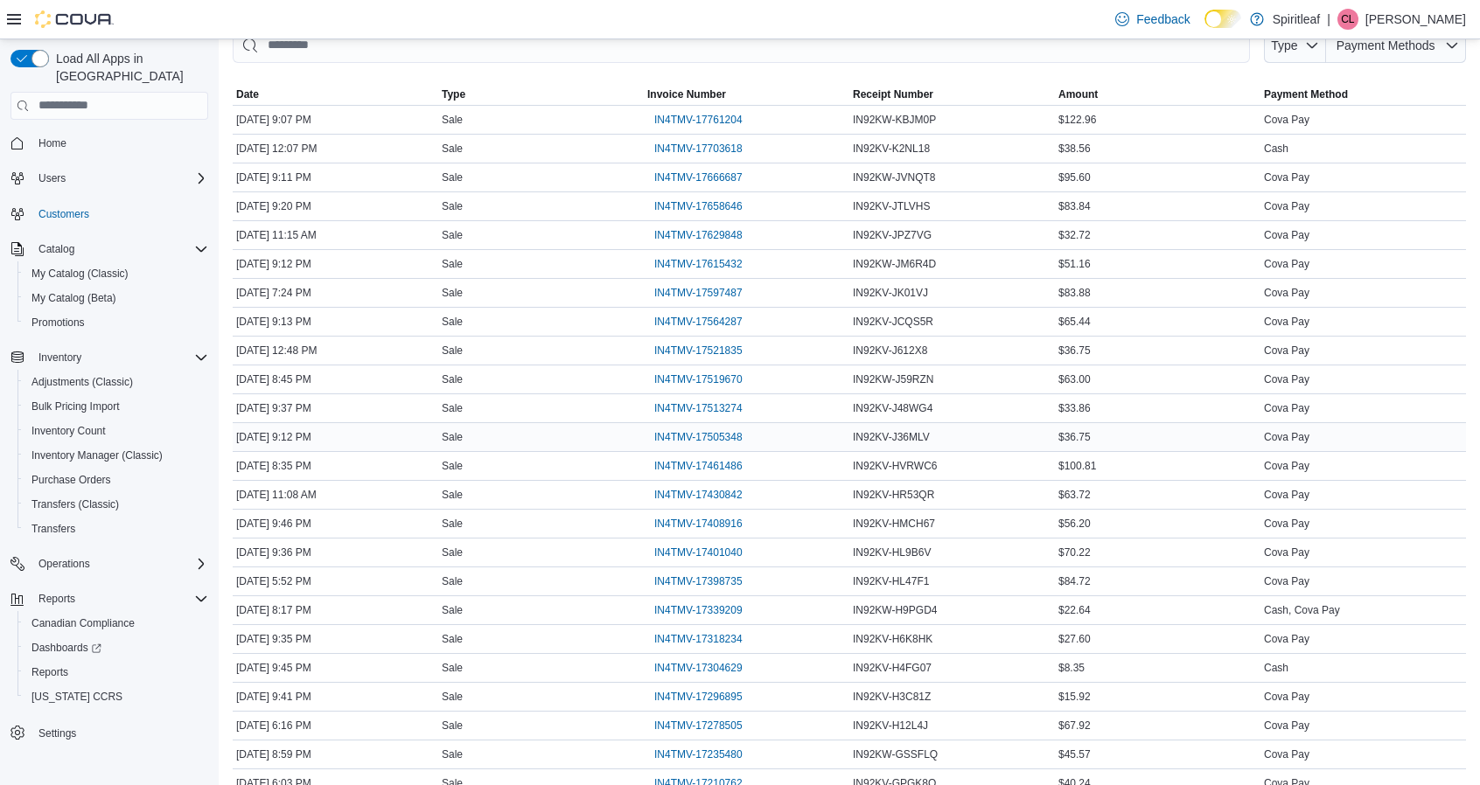
scroll to position [658, 0]
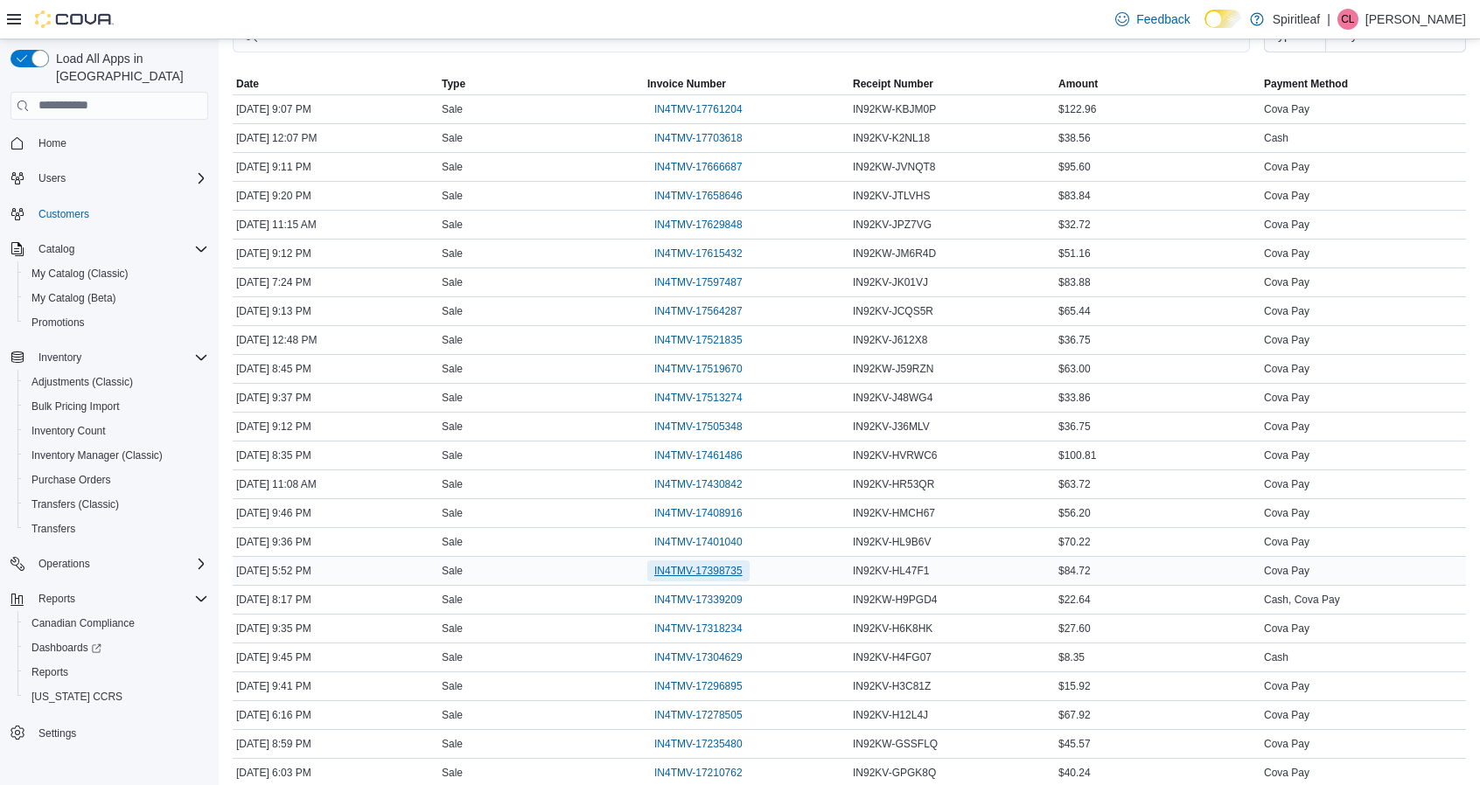
click at [682, 566] on span "IN4TMV-17398735" at bounding box center [698, 571] width 88 height 14
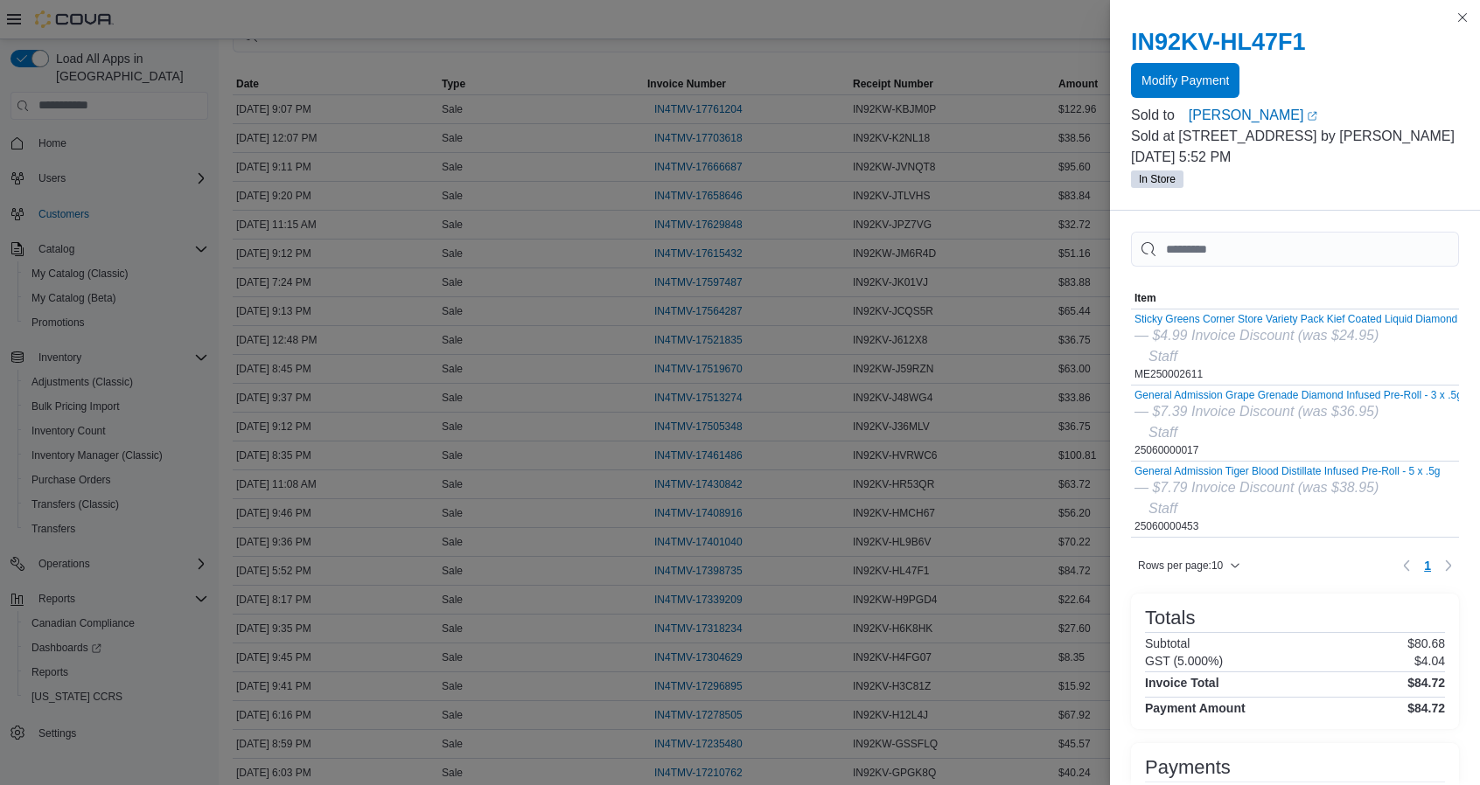
scroll to position [0, 0]
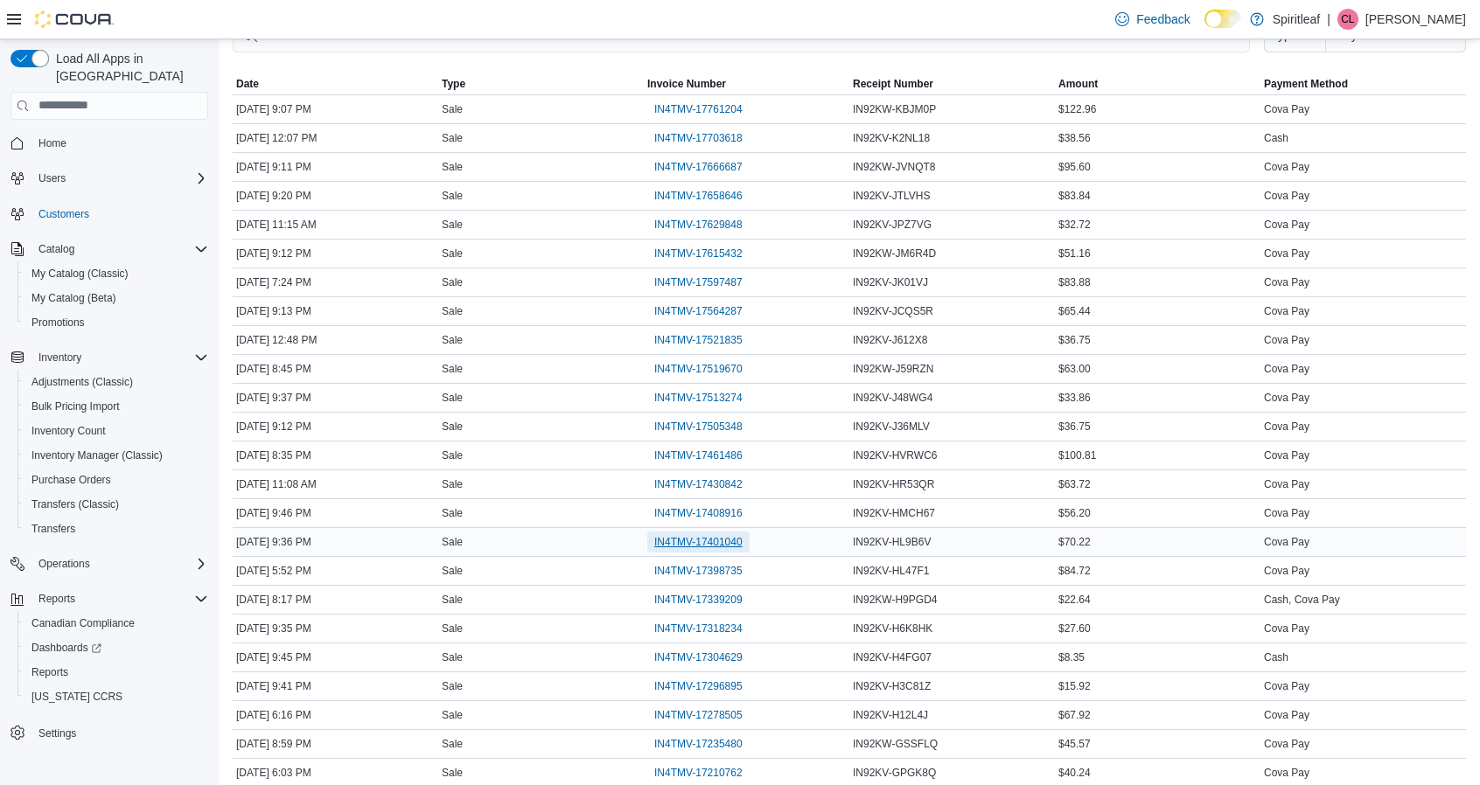
click at [713, 538] on span "IN4TMV-17401040" at bounding box center [698, 542] width 88 height 14
